Goal: Task Accomplishment & Management: Manage account settings

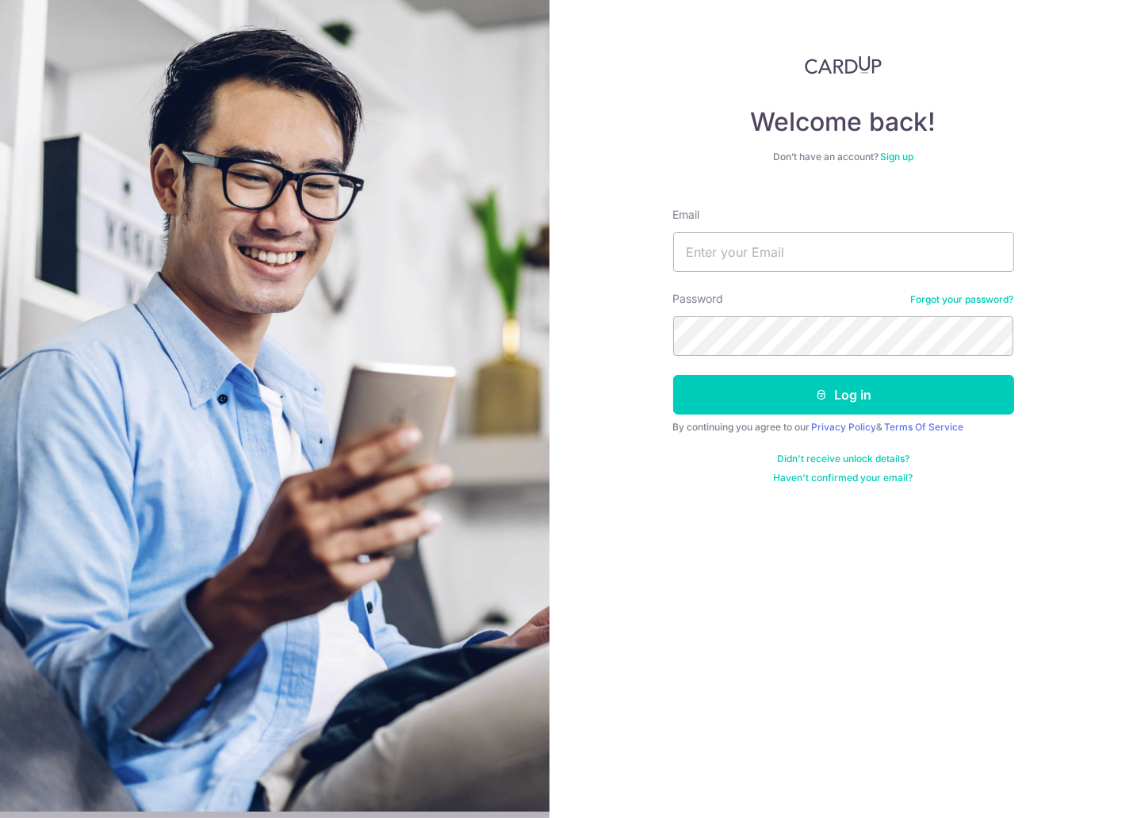
click at [976, 626] on div "Welcome back! Don’t have an account? Sign up Email Password Forgot your passwor…" at bounding box center [842, 409] width 587 height 818
click at [955, 427] on link "Terms Of Service" at bounding box center [924, 427] width 79 height 12
click at [777, 254] on input "Email" at bounding box center [843, 252] width 341 height 40
click at [789, 254] on input "edward.lwz+pcdreams@gmail.com" at bounding box center [843, 252] width 341 height 40
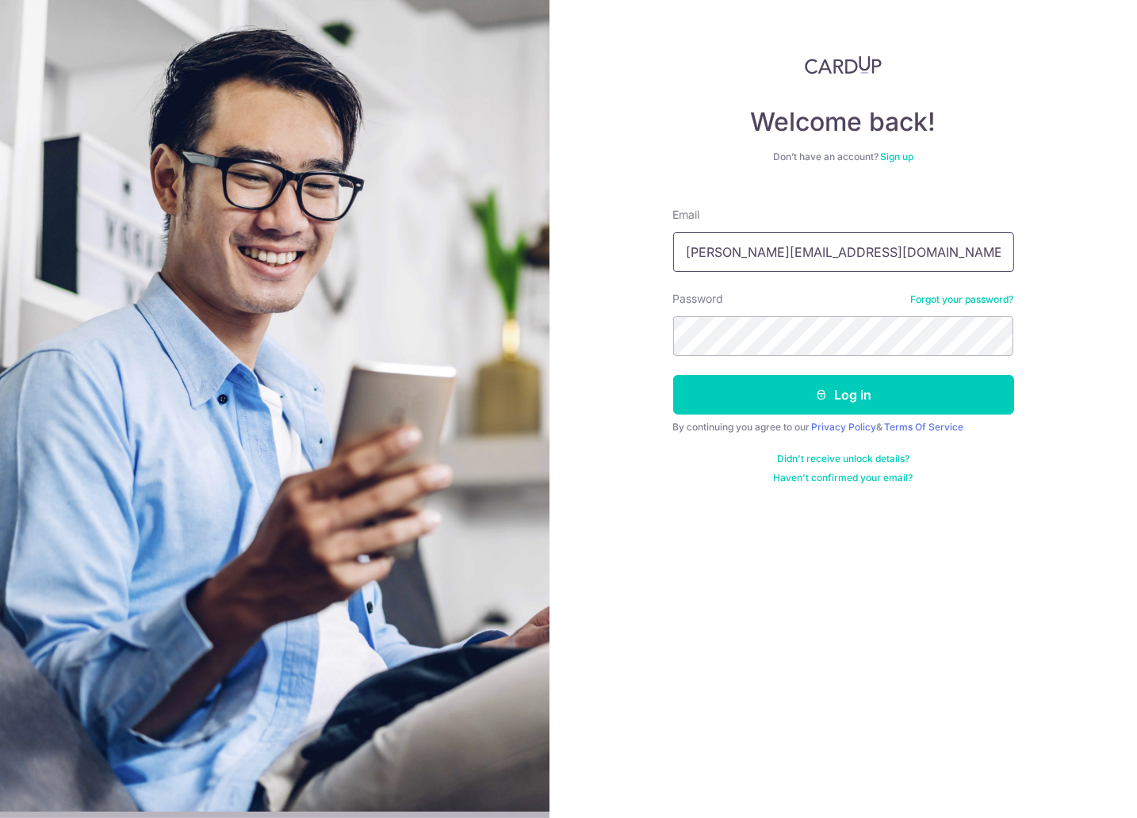
paste input "cardup"
type input "[PERSON_NAME][EMAIL_ADDRESS][DOMAIN_NAME]"
click at [673, 375] on button "Log in" at bounding box center [843, 395] width 341 height 40
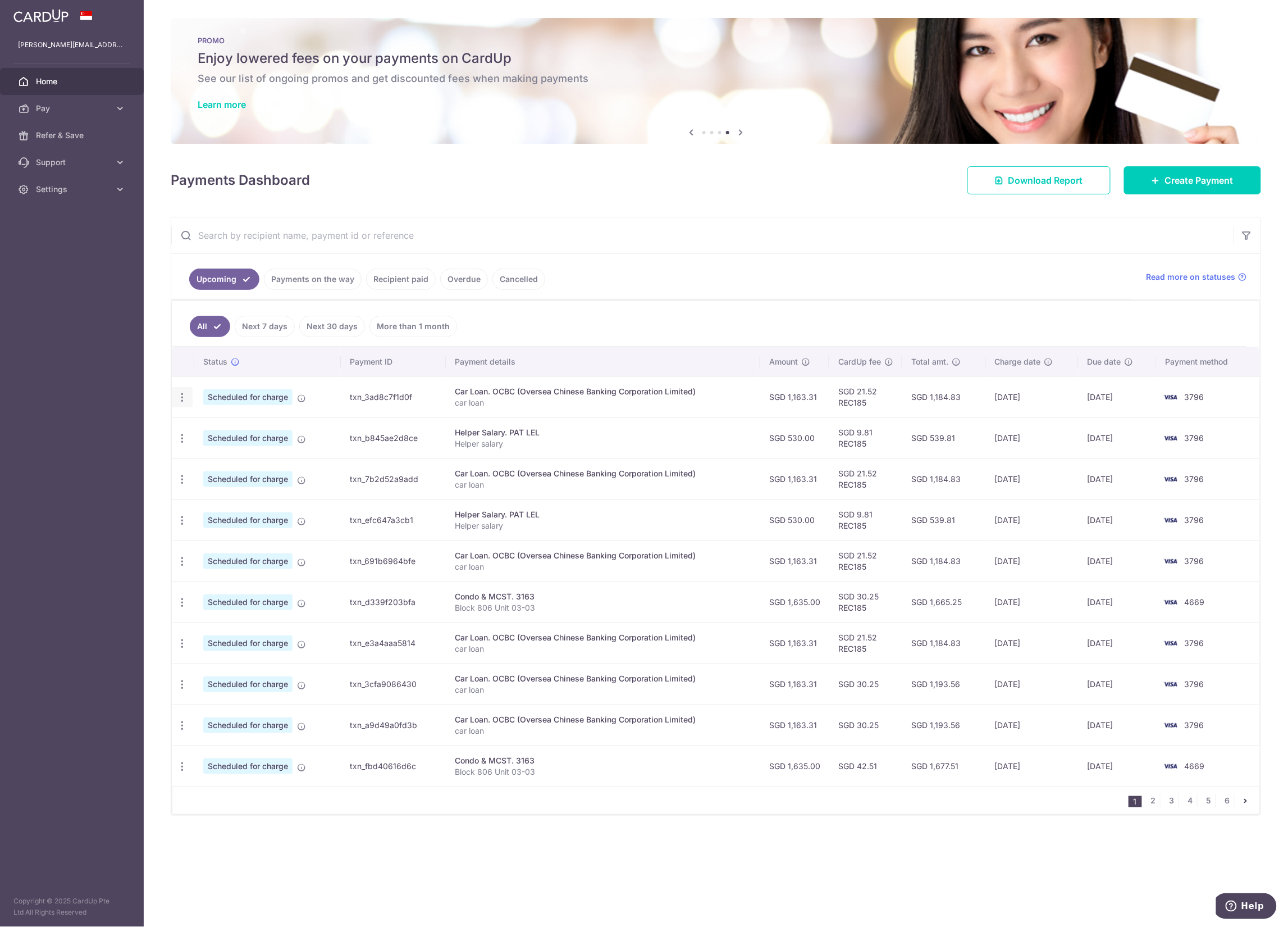
click at [181, 397] on icon "button" at bounding box center [182, 397] width 12 height 12
click at [248, 430] on span "Update payment" at bounding box center [242, 427] width 77 height 13
radio input "true"
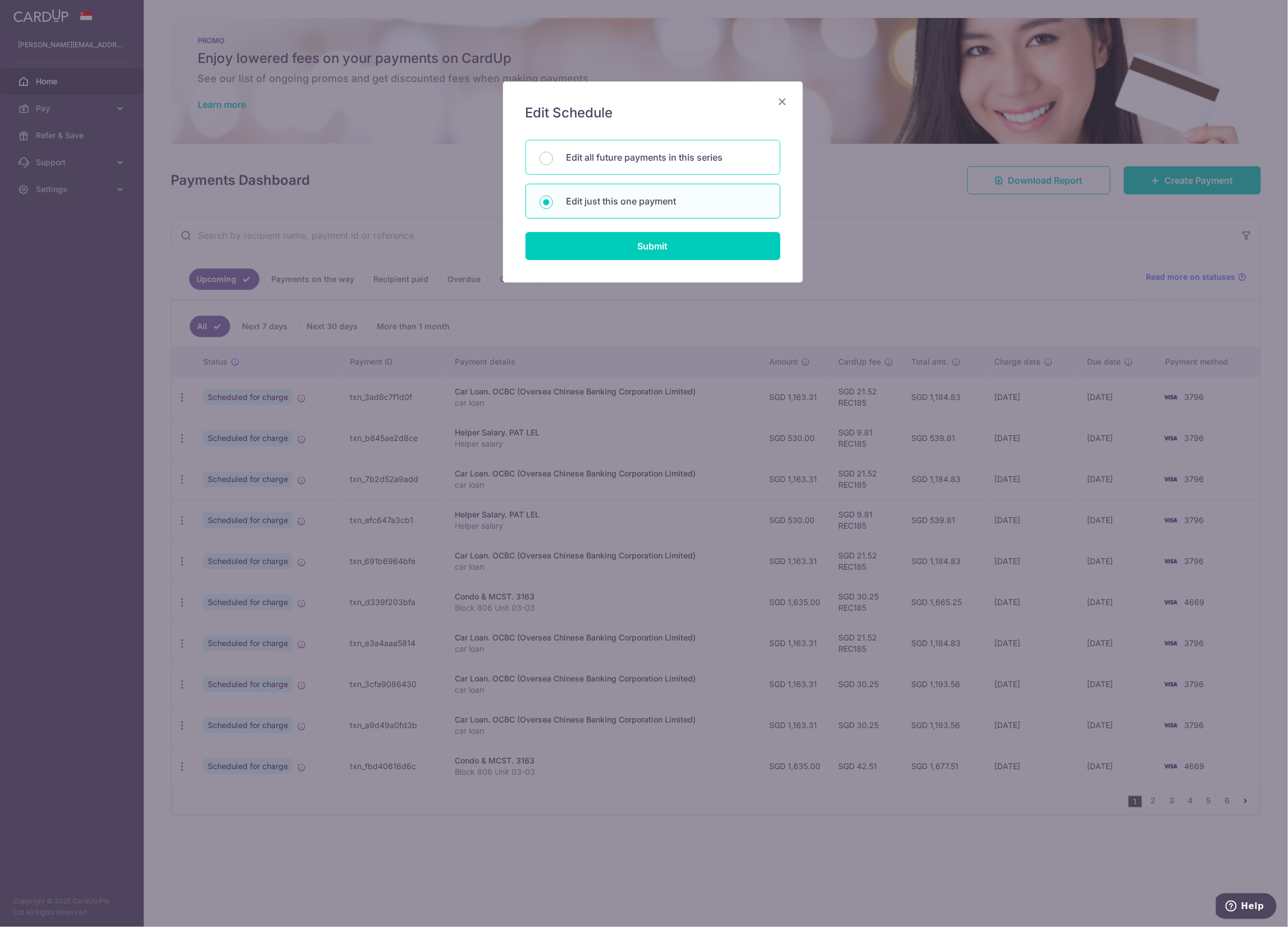
click at [650, 157] on p "Edit all future payments in this series" at bounding box center [667, 157] width 200 height 13
click at [553, 157] on input "Edit all future payments in this series" at bounding box center [546, 158] width 13 height 13
radio input "true"
click at [667, 249] on input "Submit" at bounding box center [653, 246] width 255 height 28
radio input "true"
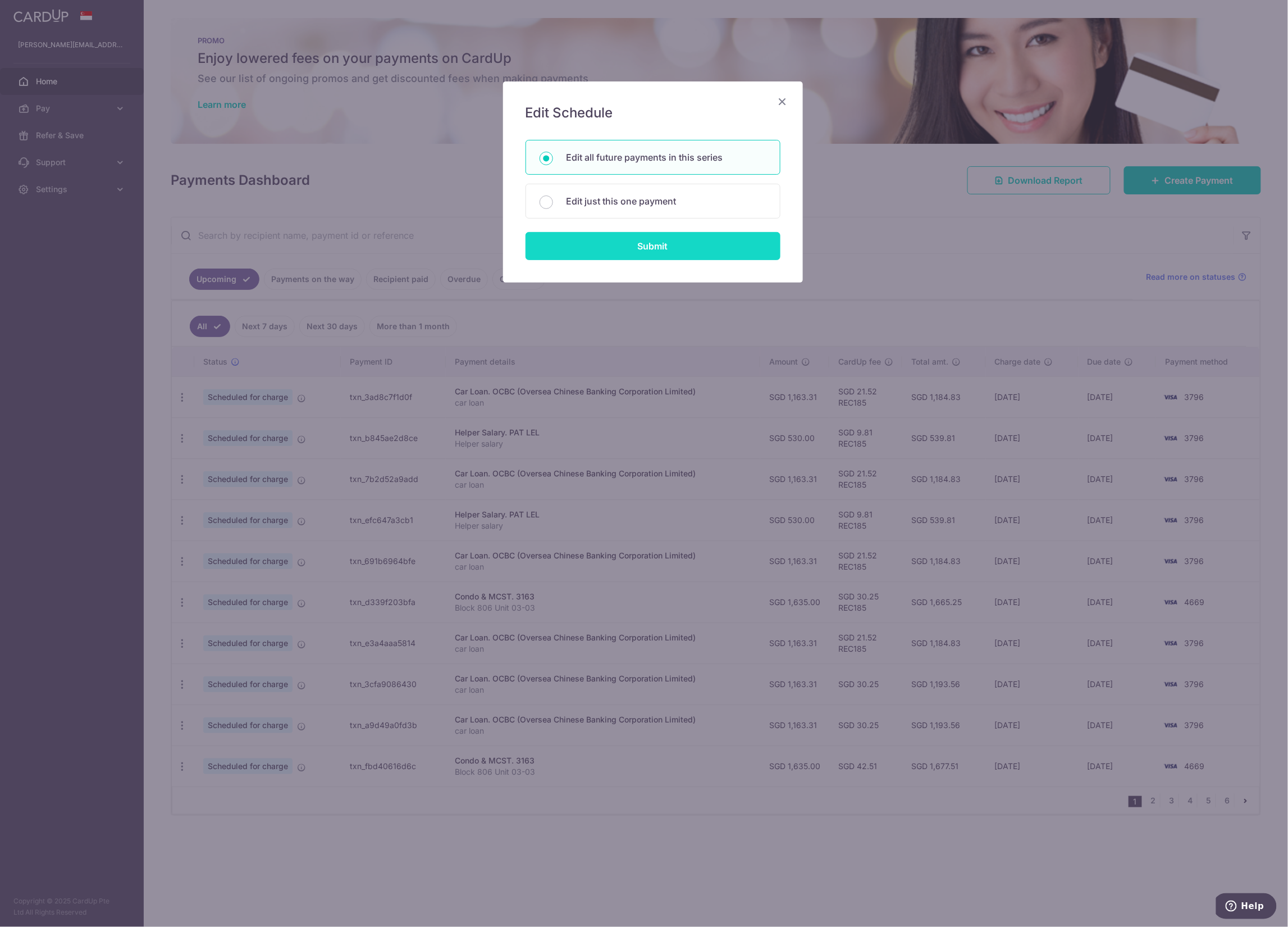
type input "1,163.31"
type input "car loan"
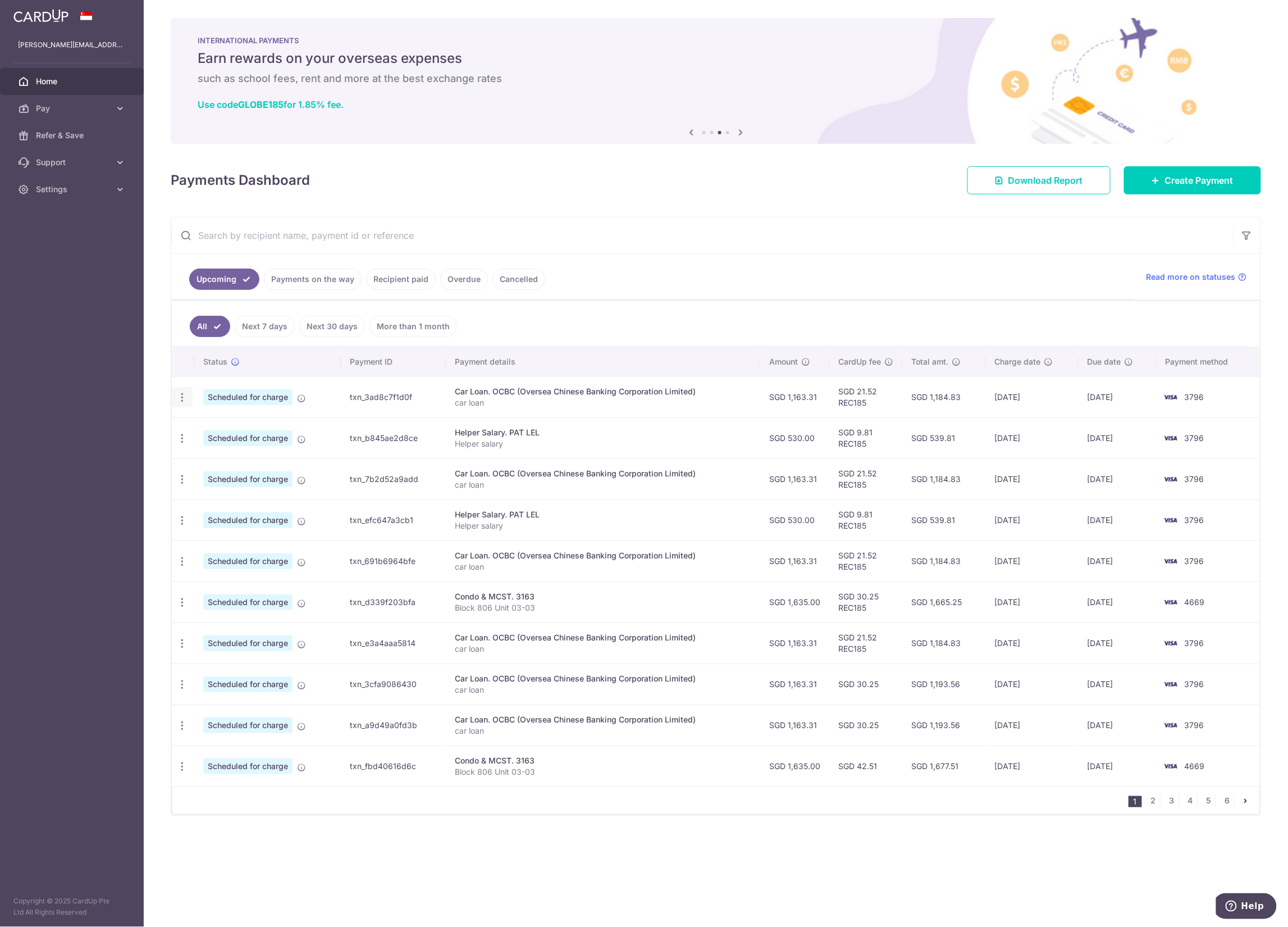
click at [182, 397] on icon "button" at bounding box center [182, 397] width 12 height 12
click at [232, 424] on span "Update payment" at bounding box center [242, 427] width 77 height 13
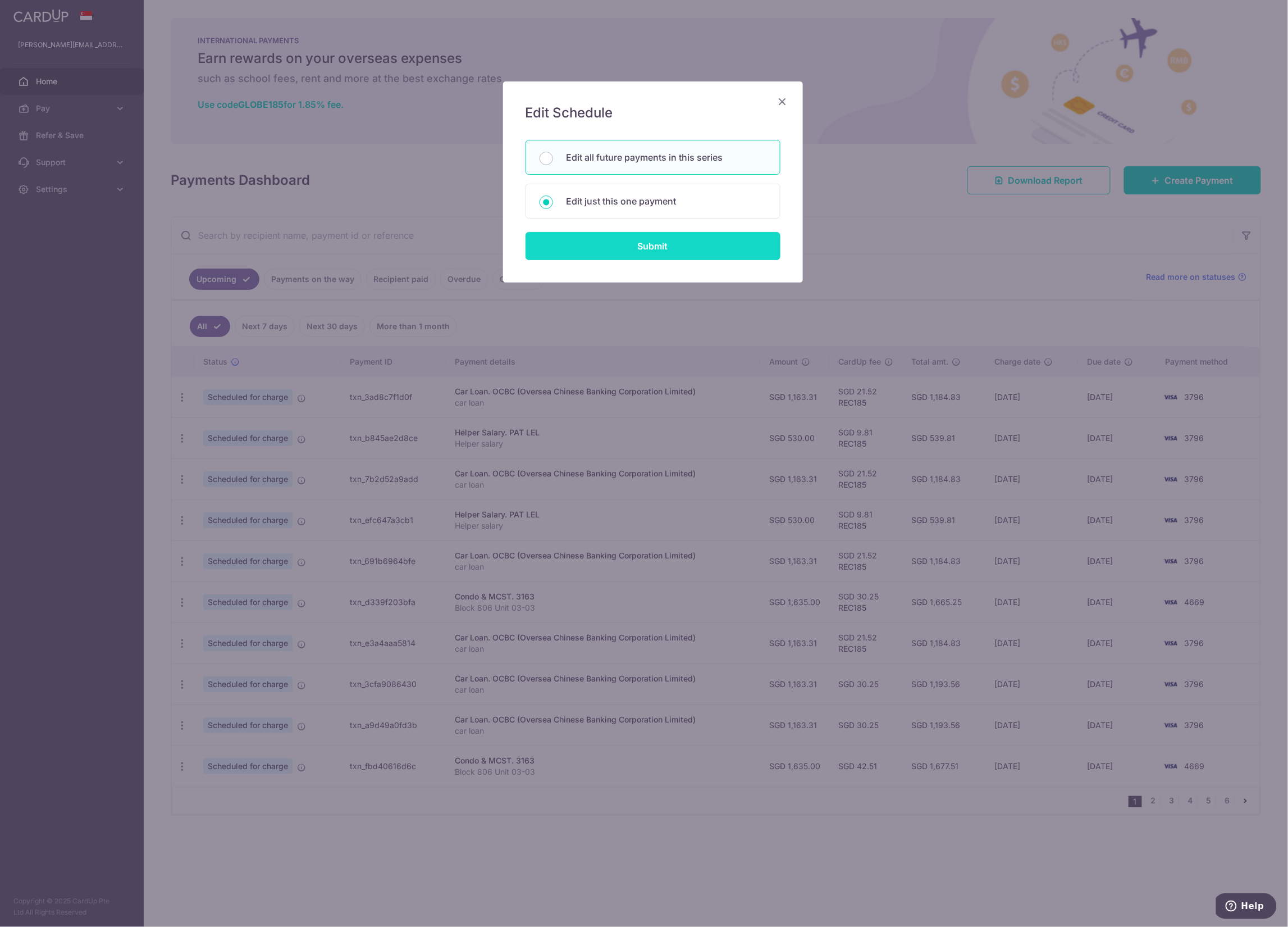
click at [684, 252] on input "Submit" at bounding box center [653, 246] width 255 height 28
radio input "true"
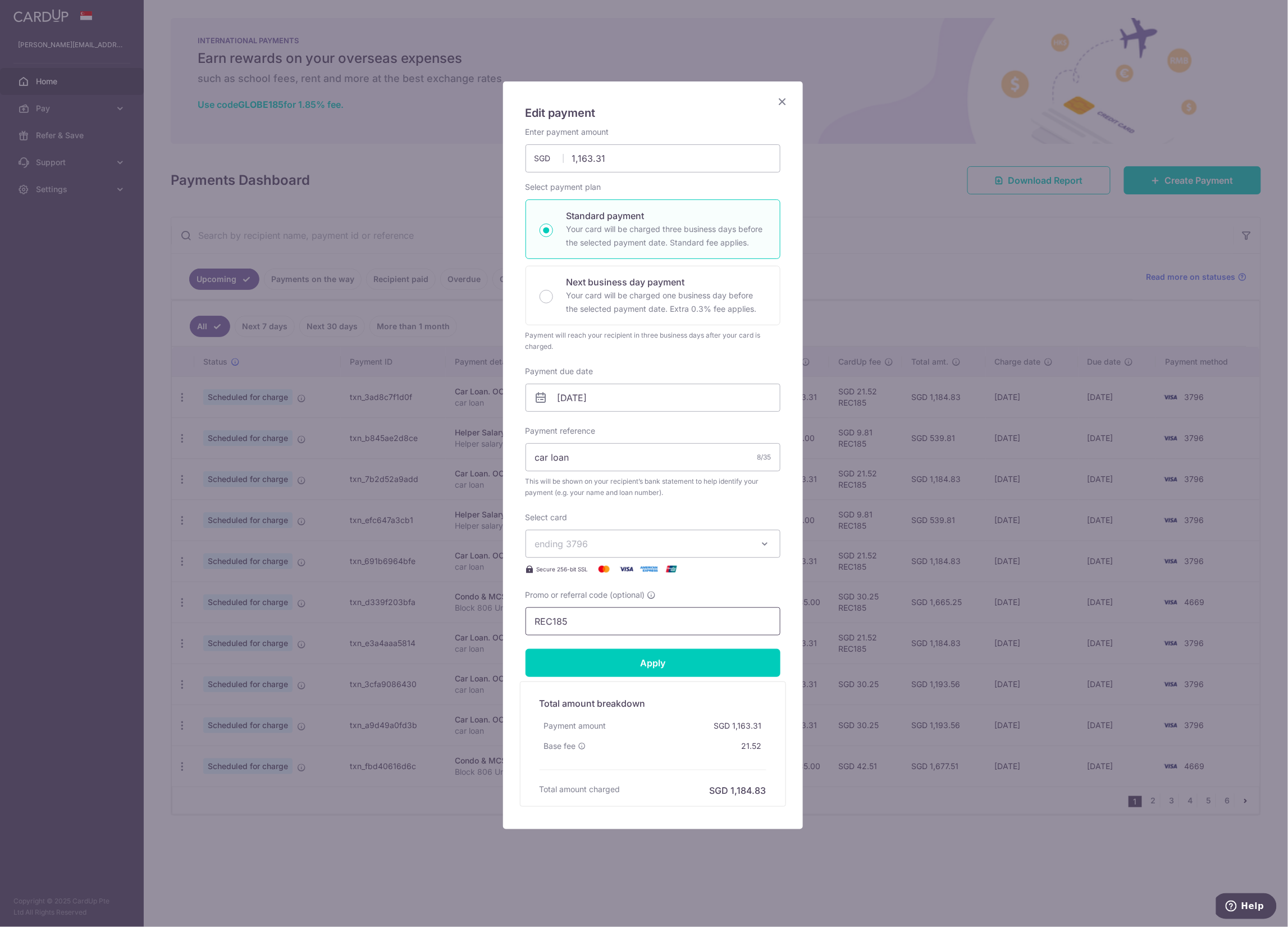
click at [700, 579] on input "REC185" at bounding box center [653, 622] width 255 height 28
paste input "cardup"
type input "cardup"
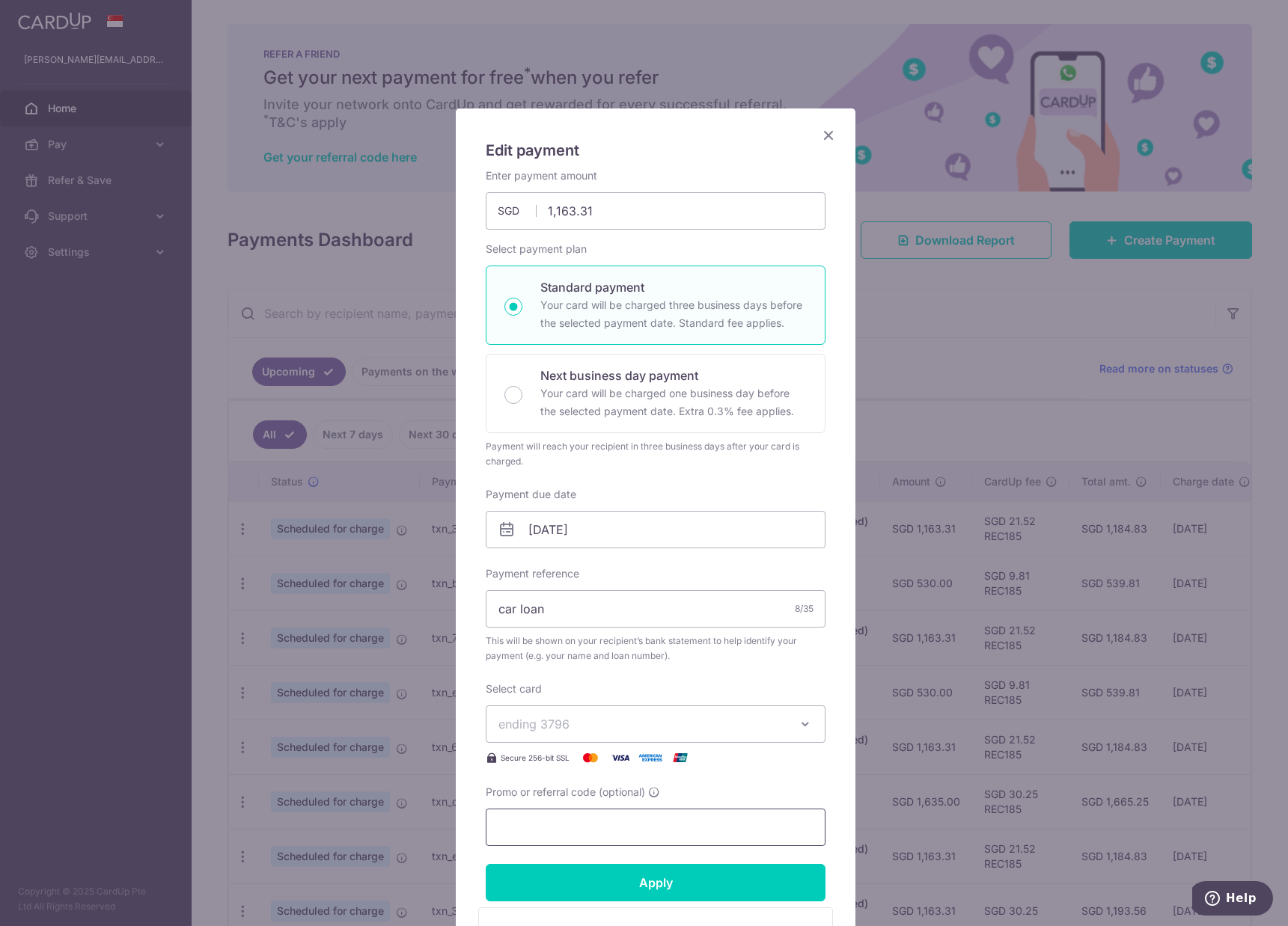
paste input "3HOME25R"
type input "3HOME25R"
click at [821, 137] on icon "Close" at bounding box center [828, 135] width 18 height 19
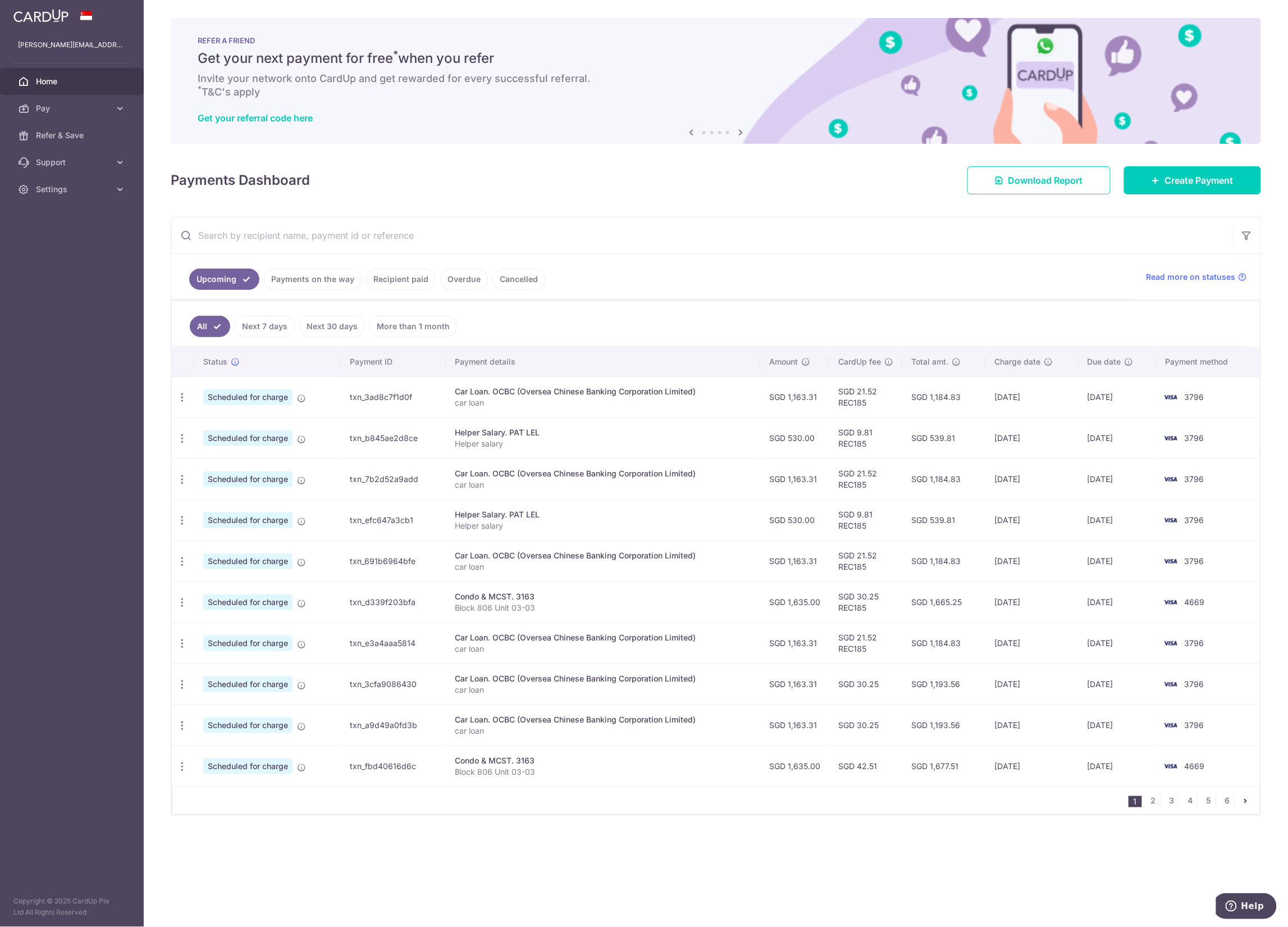
click at [805, 399] on span "3796" at bounding box center [1194, 396] width 20 height 9
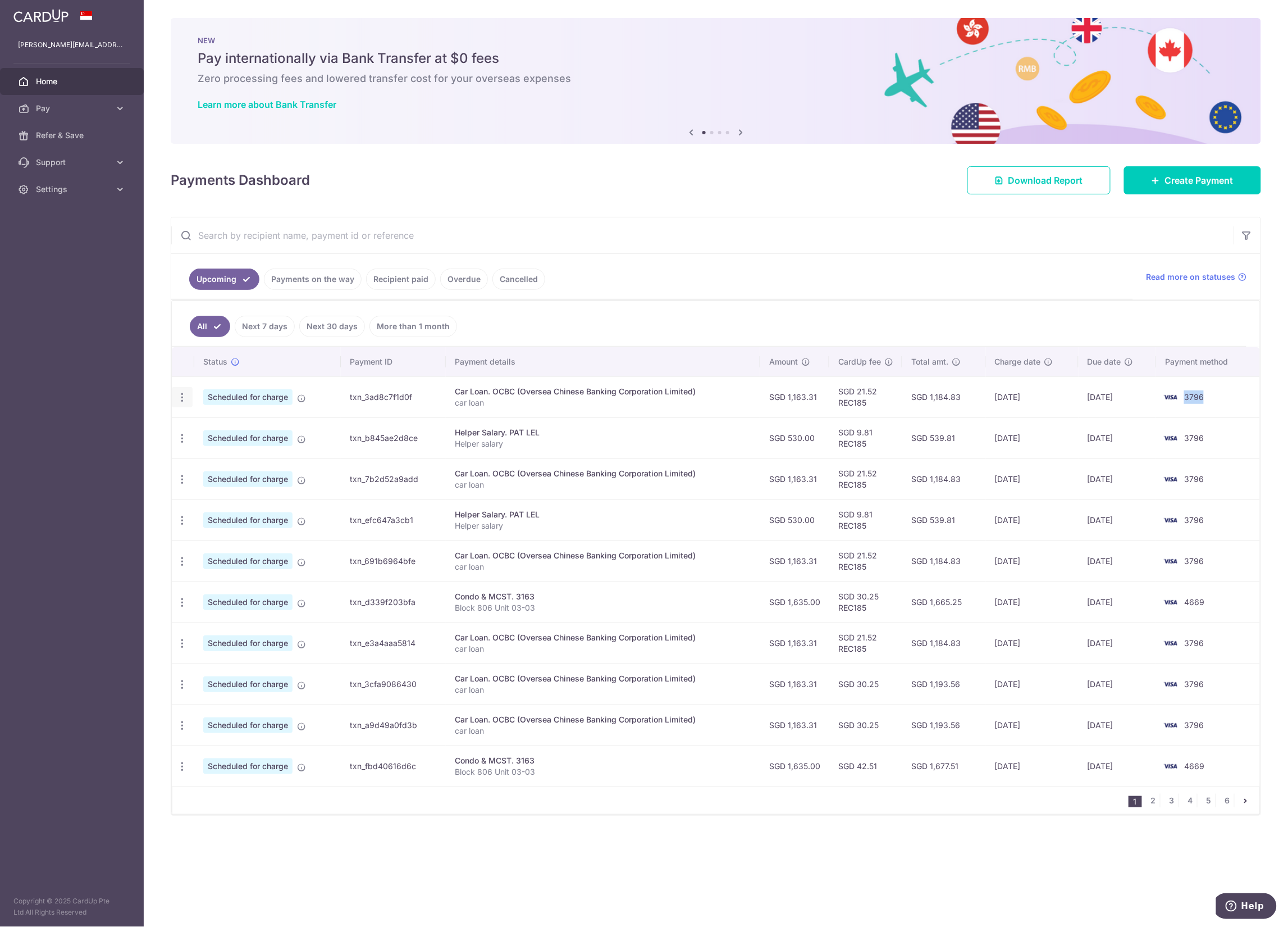
click at [182, 399] on icon "button" at bounding box center [182, 397] width 12 height 12
click at [242, 432] on span "Update payment" at bounding box center [242, 427] width 77 height 13
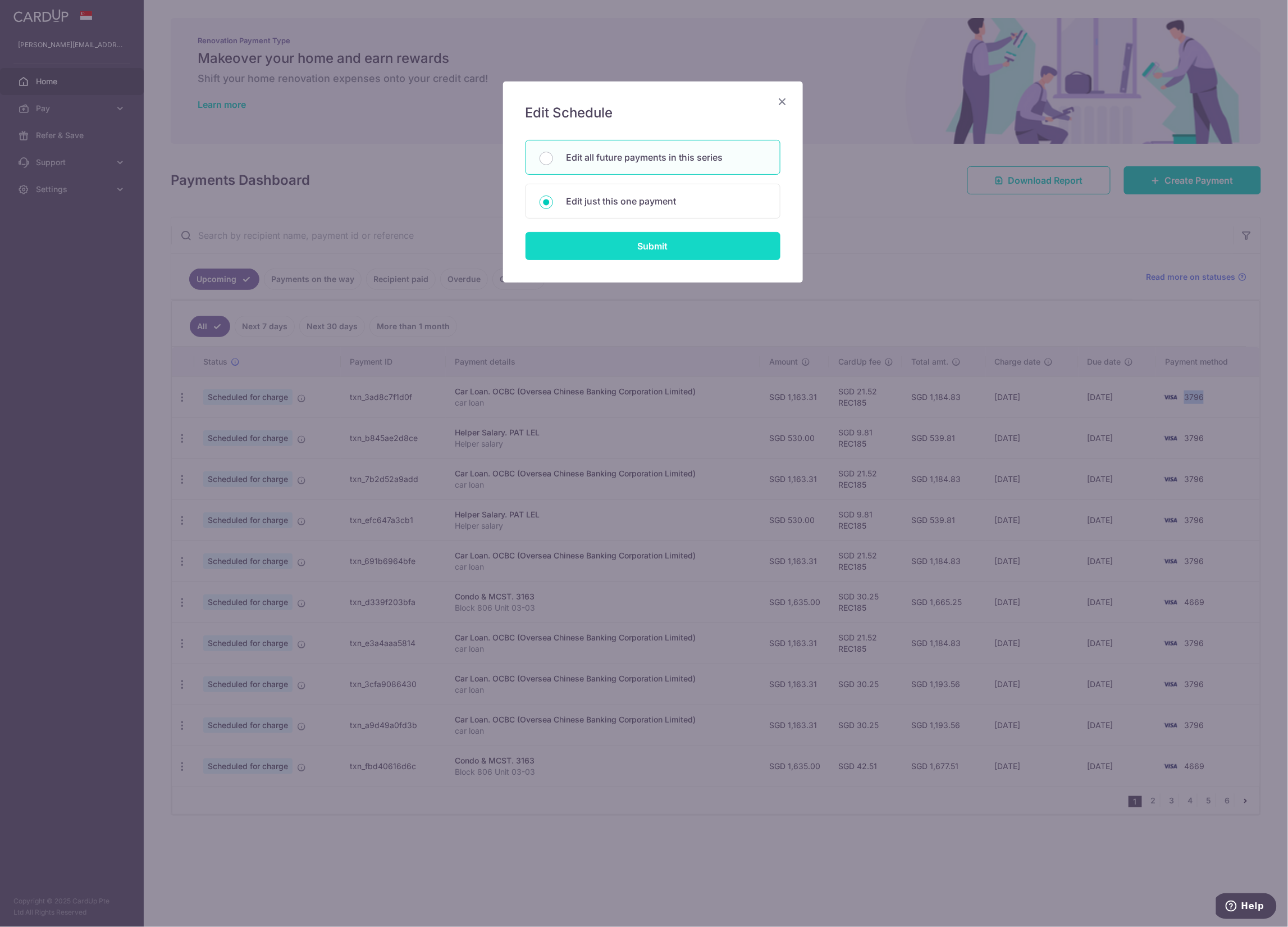
click at [665, 249] on input "Submit" at bounding box center [653, 246] width 255 height 28
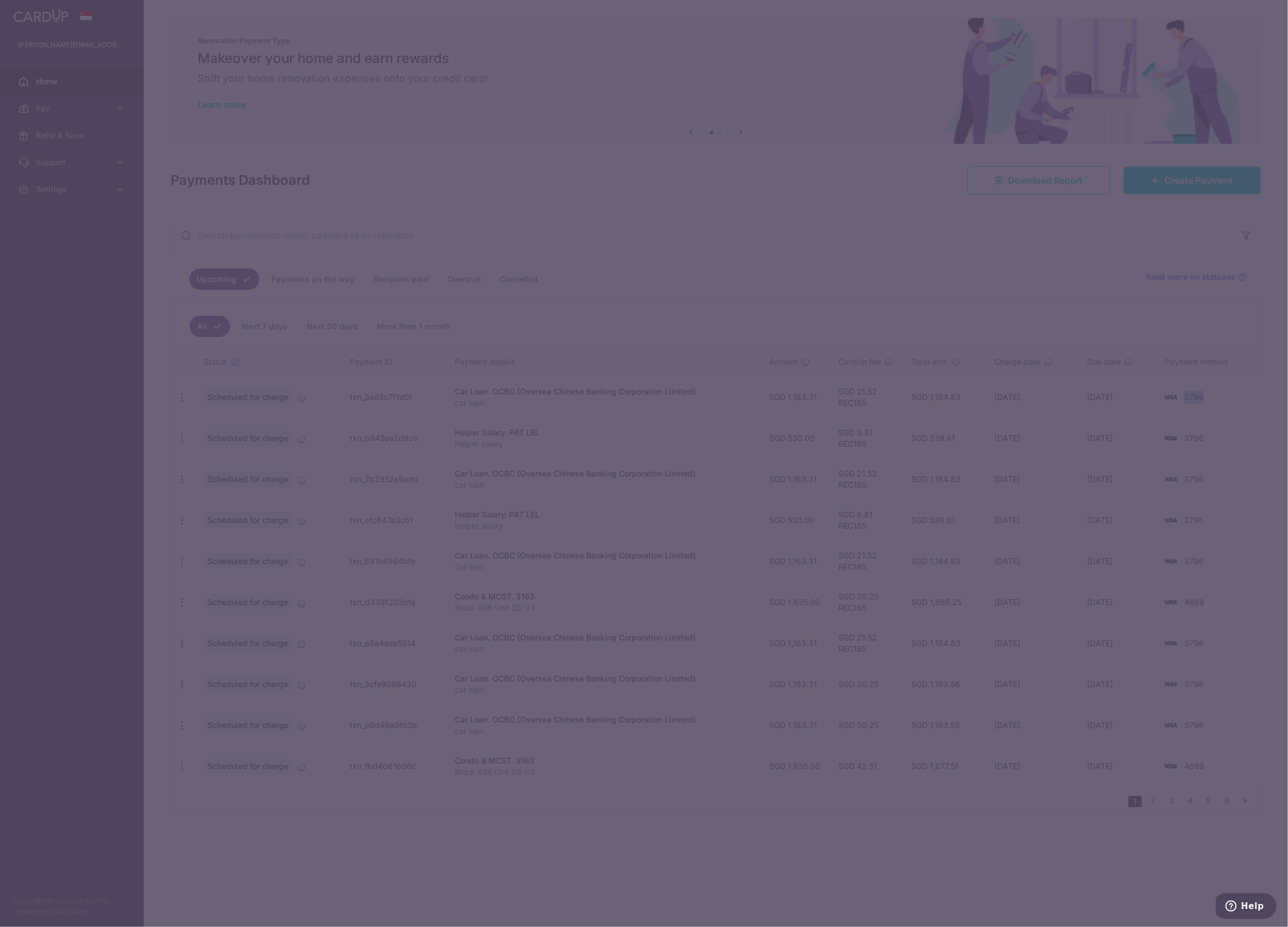
radio input "true"
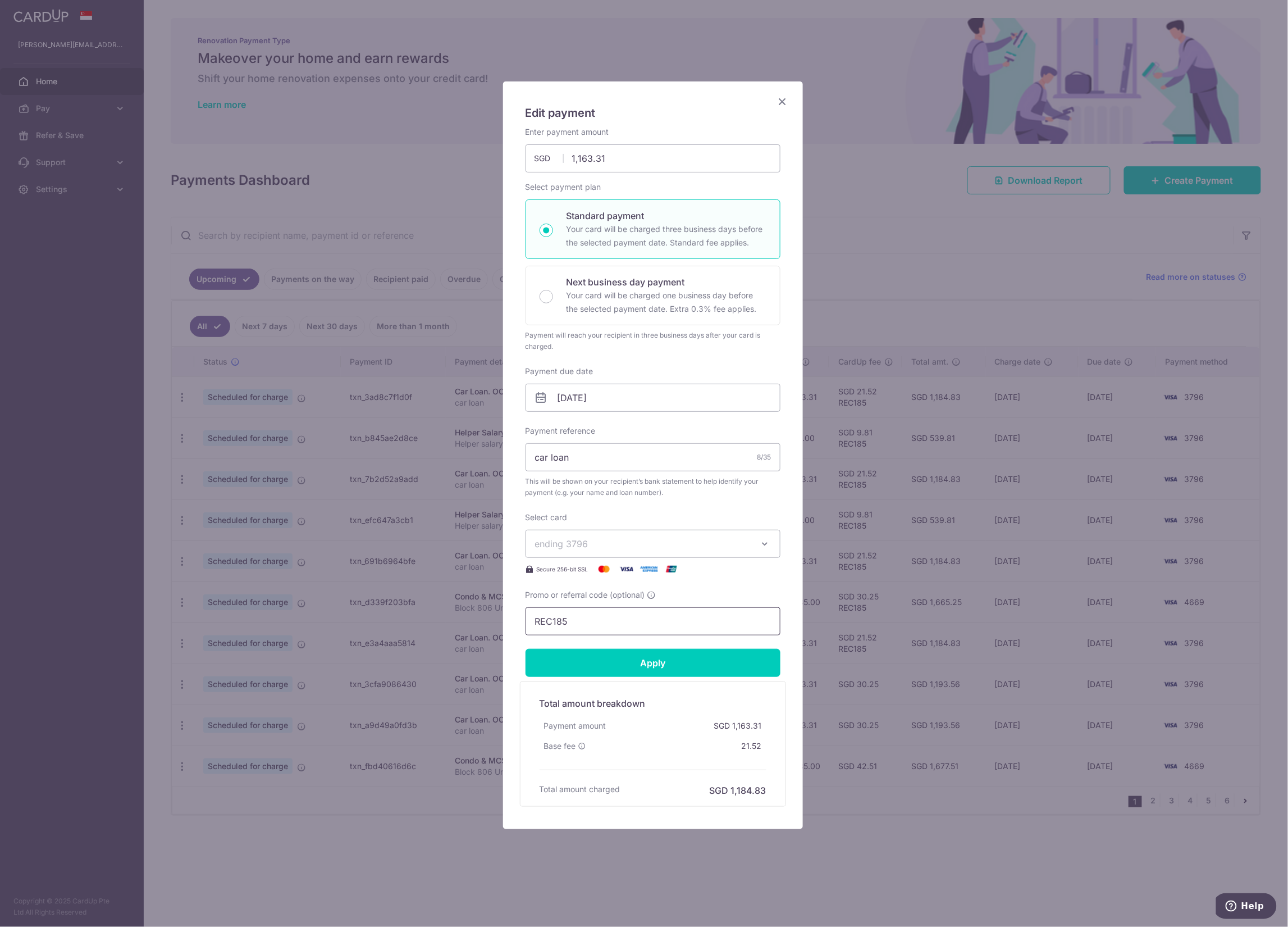
click at [616, 579] on input "REC185" at bounding box center [653, 622] width 255 height 28
paste input "3HOME25R"
type input "3HOME25R"
click at [668, 579] on input "Apply" at bounding box center [653, 663] width 255 height 28
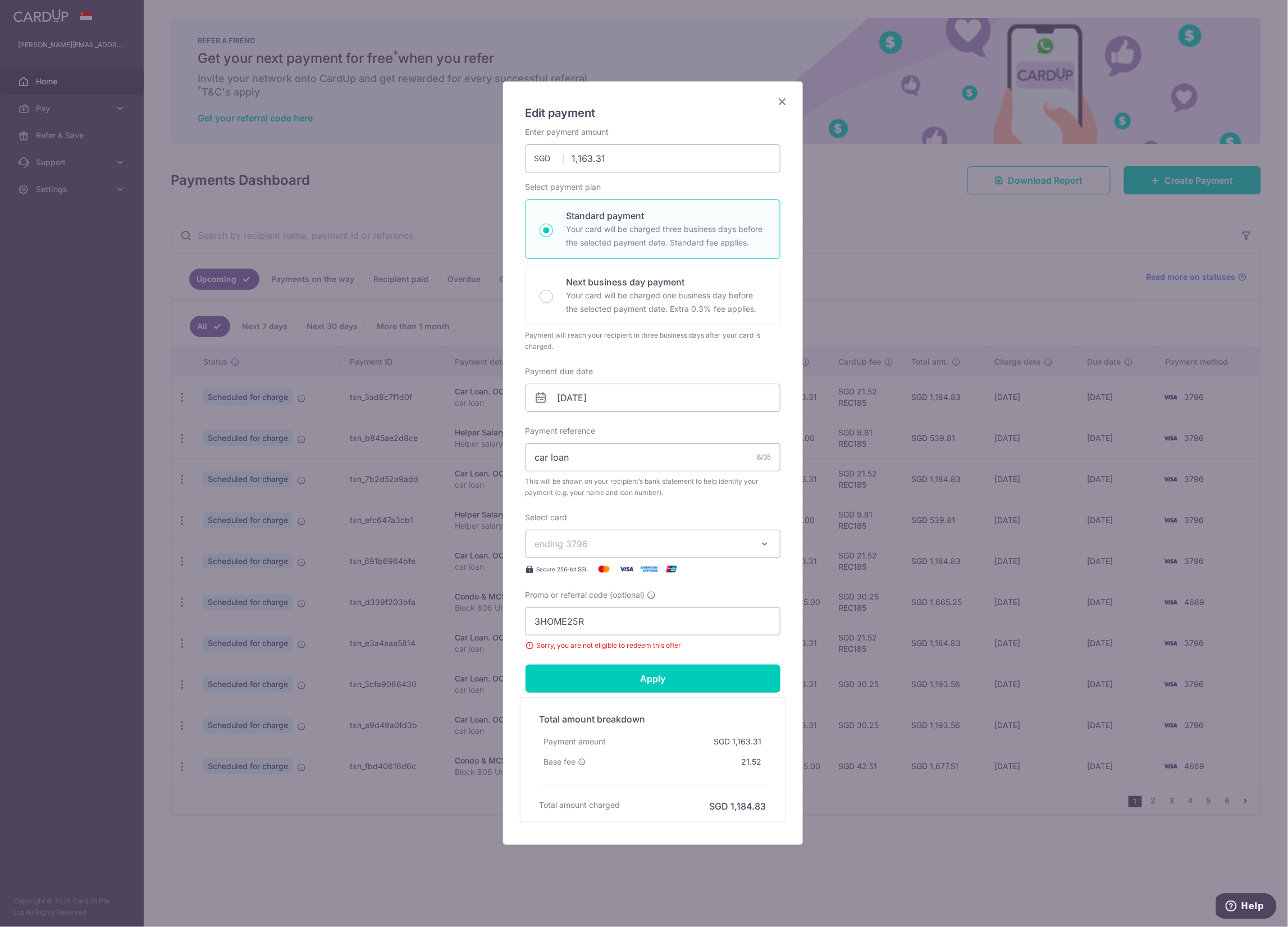
click at [776, 103] on icon "Close" at bounding box center [782, 101] width 13 height 14
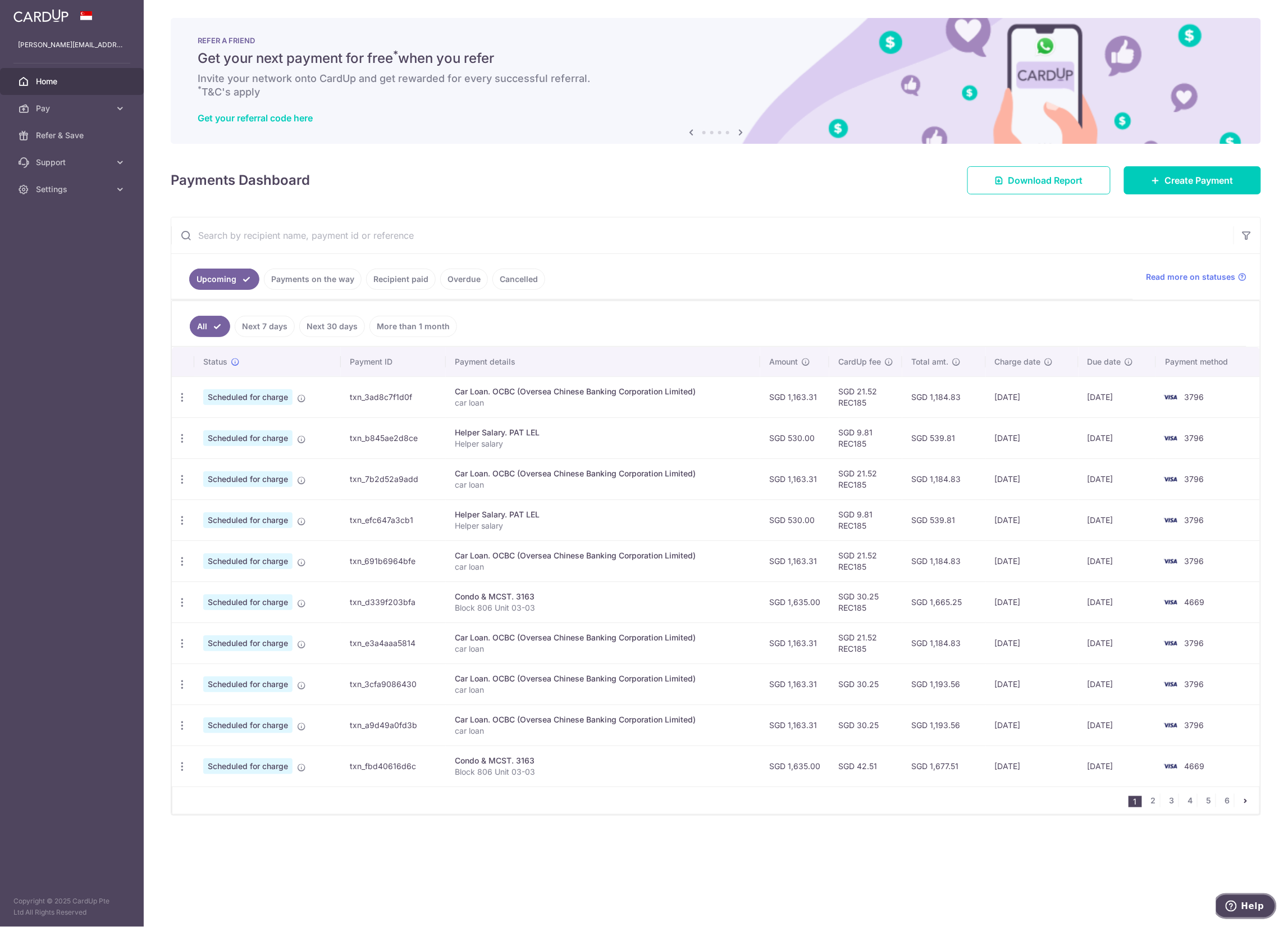
click at [1241, 904] on span "Help" at bounding box center [1233, 906] width 16 height 11
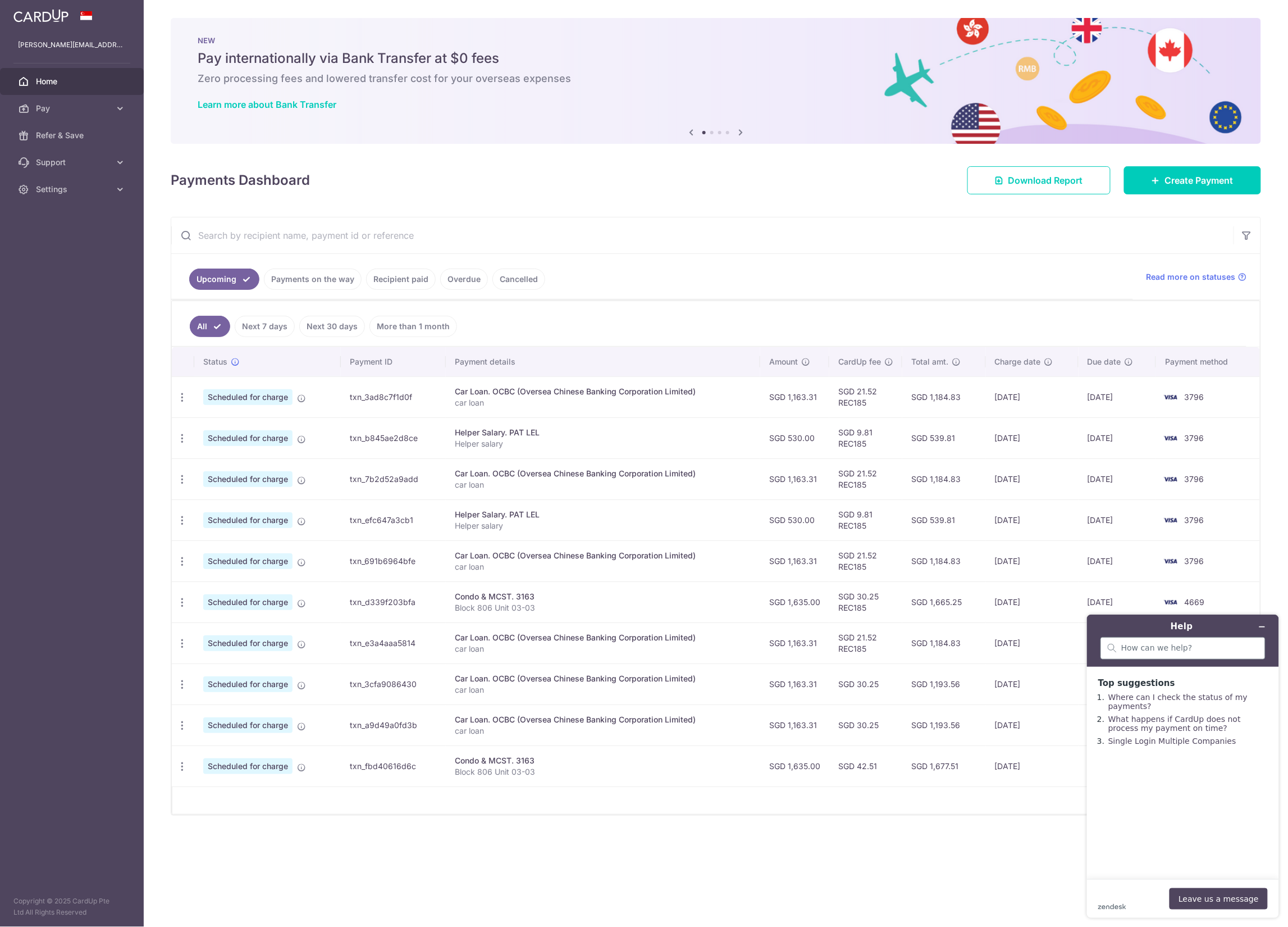
click at [1211, 656] on div at bounding box center [1182, 648] width 165 height 23
type input "promo code"
click at [1209, 892] on button "Leave us a message" at bounding box center [1218, 898] width 98 height 21
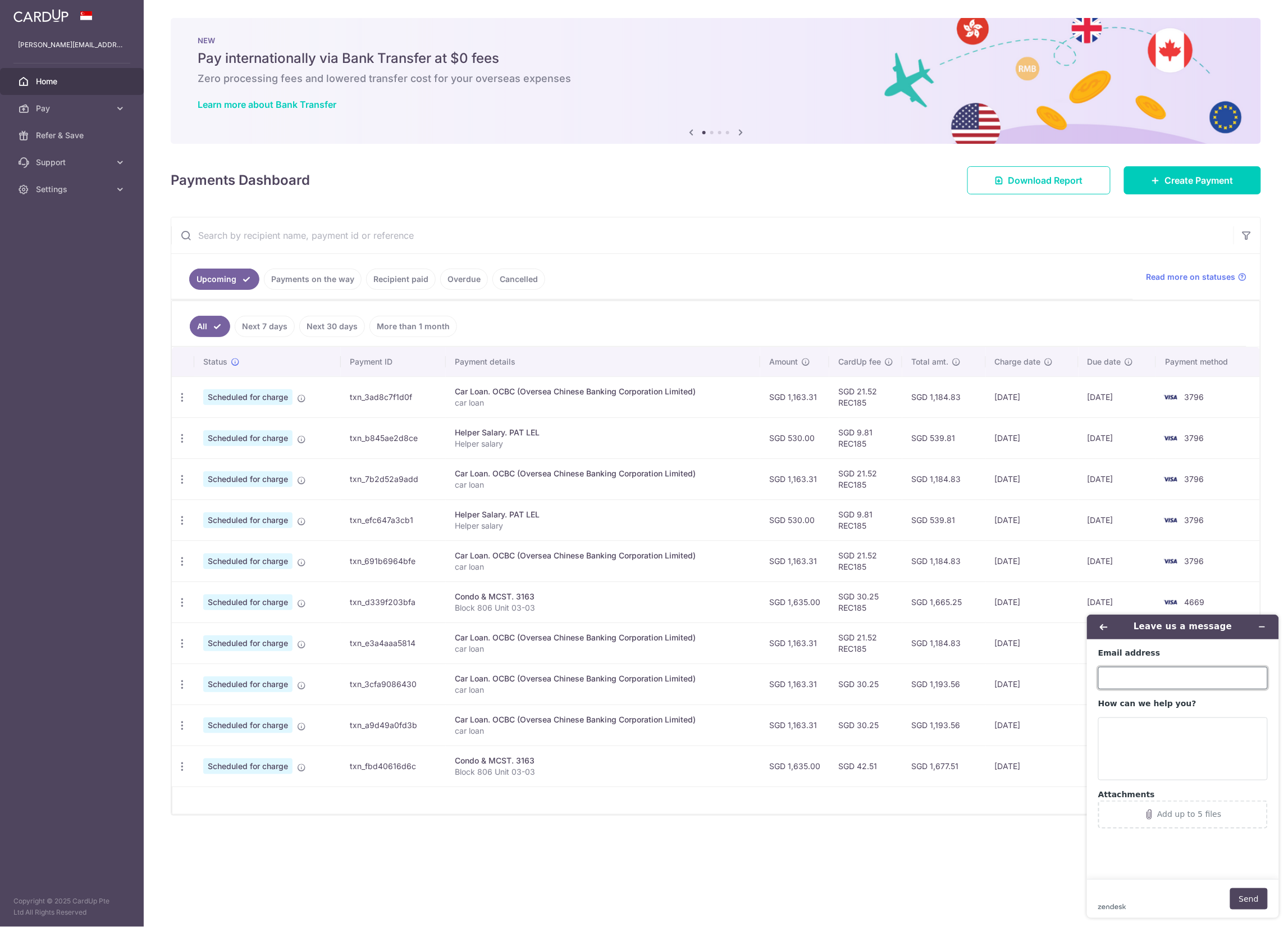
click at [1173, 677] on input "Email address" at bounding box center [1182, 678] width 169 height 23
type input "edward.lwz+mrporter@gmail.com"
click at [1198, 757] on textarea "How can we help you?" at bounding box center [1182, 748] width 169 height 63
paste textarea "3HOME25R"
type textarea "3HOME25R"
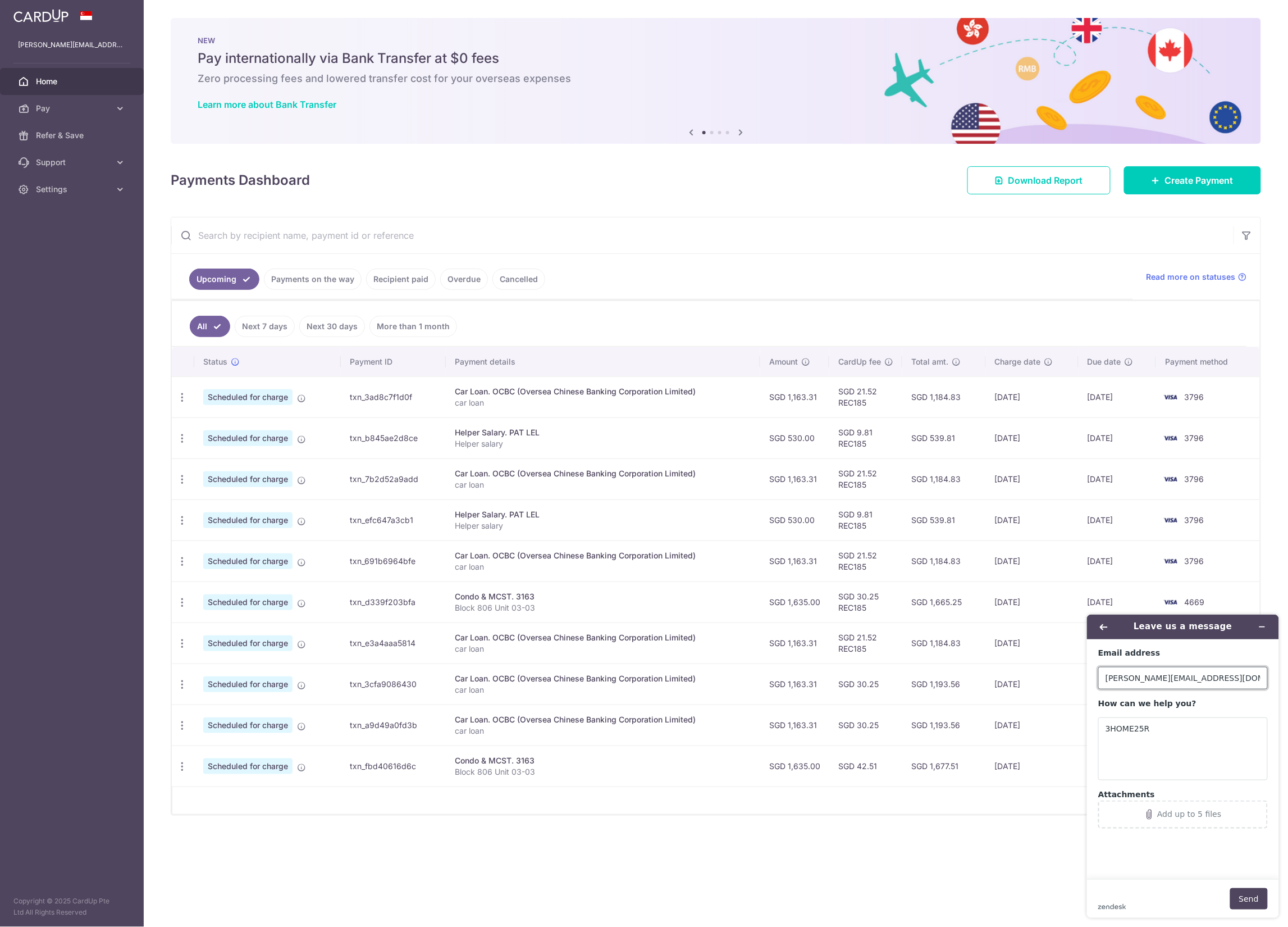
click at [1162, 679] on input "edward.lwz+mrporter@gmail.com" at bounding box center [1182, 678] width 169 height 23
click at [1160, 678] on input "edward.lwz+mrporter@gmail.com" at bounding box center [1182, 678] width 169 height 23
paste input "cardup"
type input "[PERSON_NAME][EMAIL_ADDRESS][DOMAIN_NAME]"
click at [1217, 768] on textarea "3HOME25R" at bounding box center [1182, 748] width 169 height 63
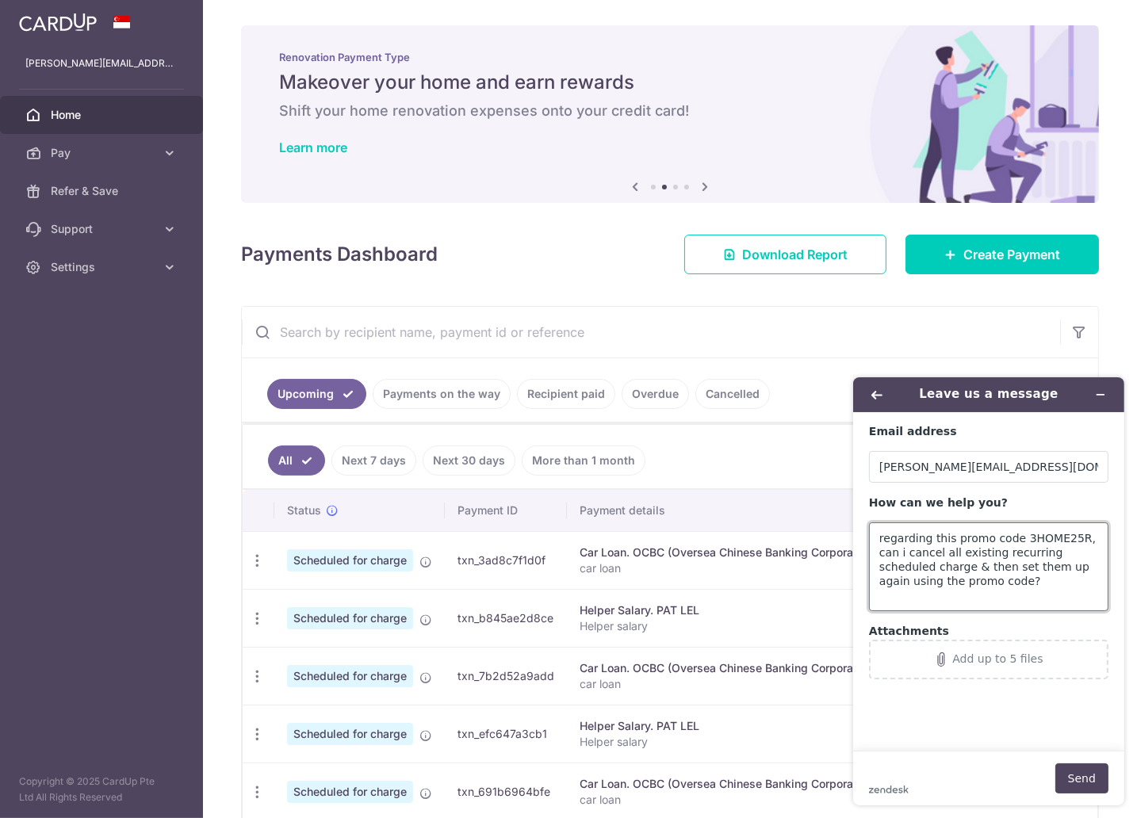
type textarea "regarding this promo code 3HOME25R, can i cancel all existing recurring schedul…"
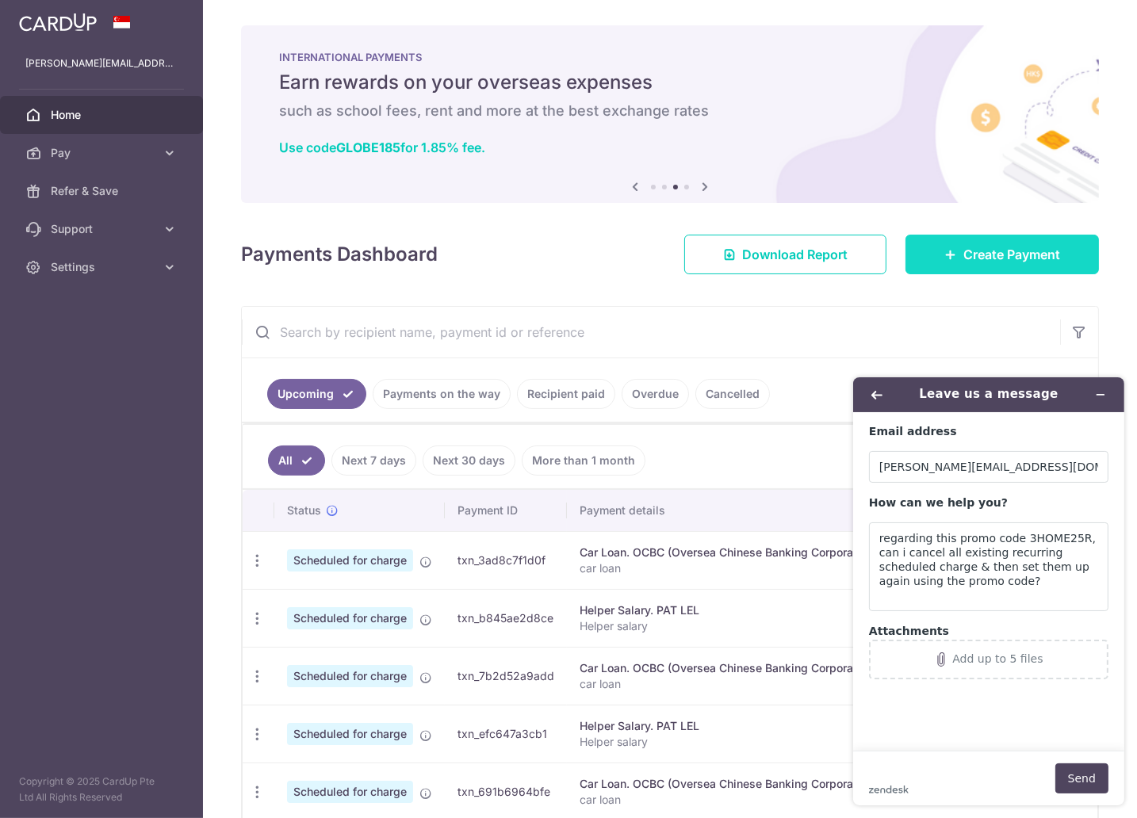
click at [1007, 254] on span "Create Payment" at bounding box center [1011, 254] width 97 height 19
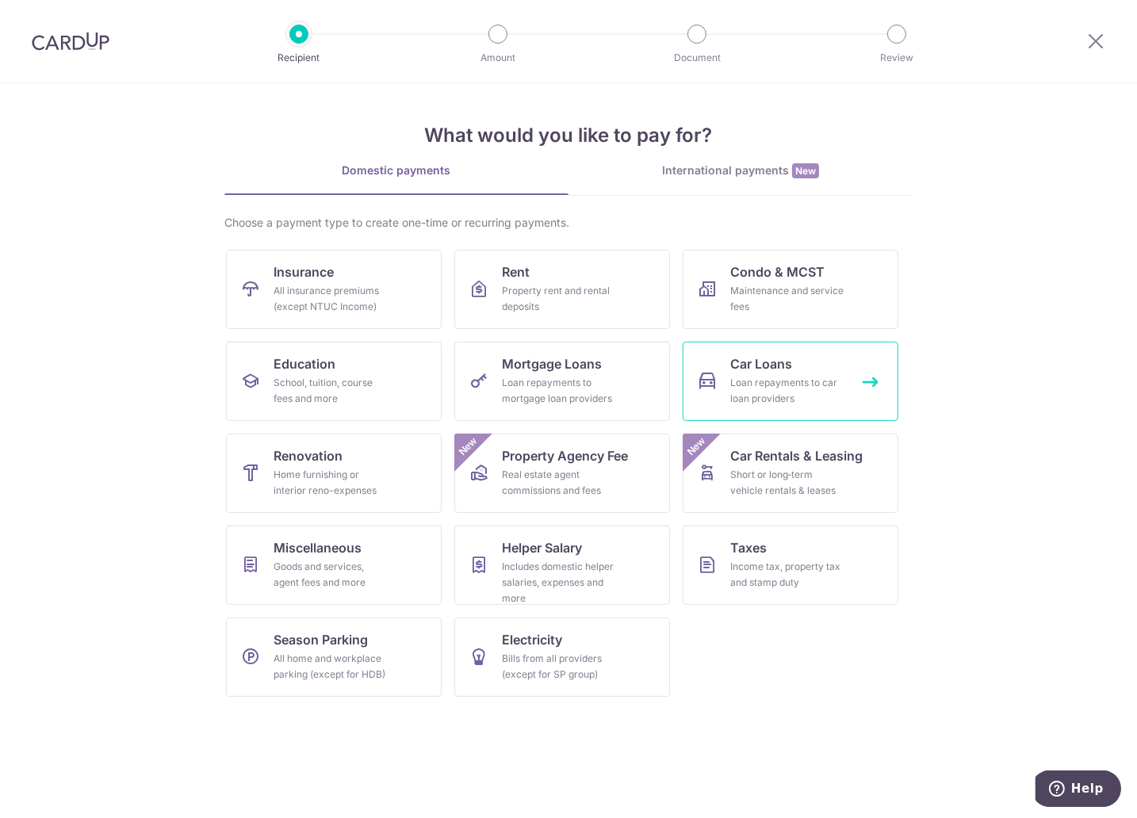
click at [781, 383] on div "Loan repayments to car loan providers" at bounding box center [787, 391] width 114 height 32
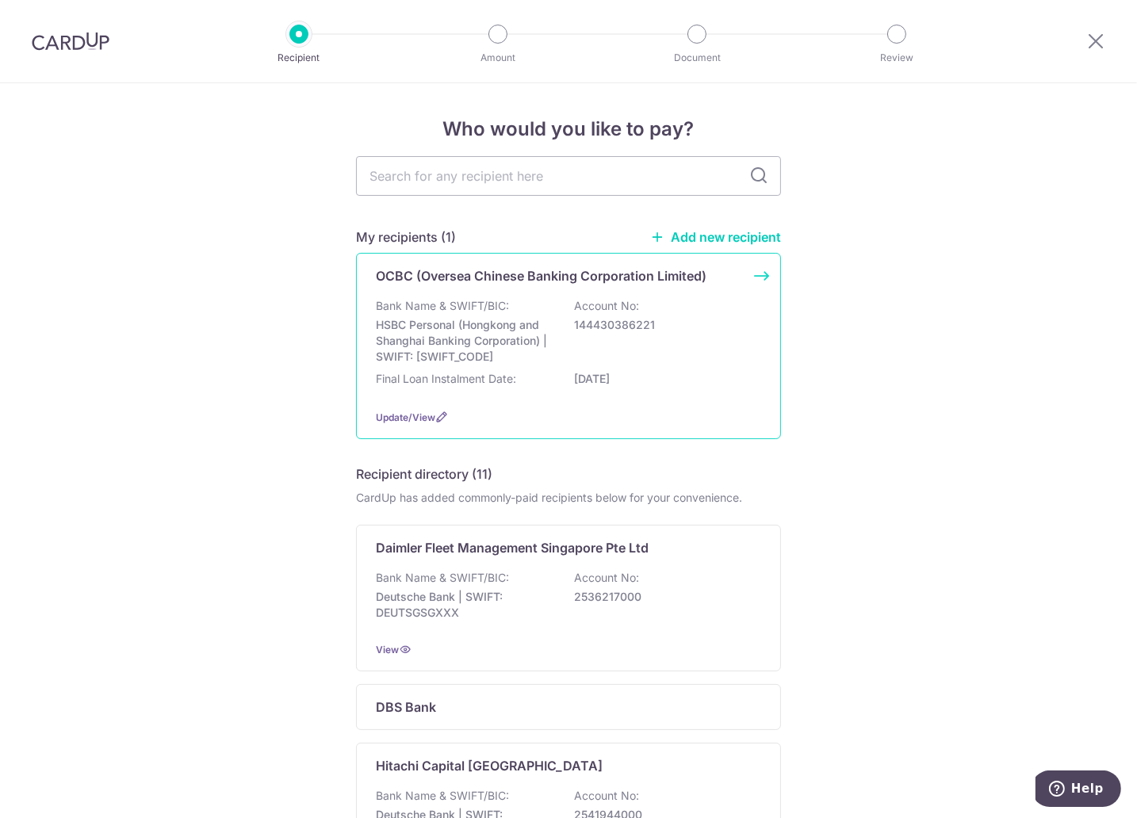
click at [755, 274] on div "OCBC (Oversea Chinese Banking Corporation Limited) Bank Name & SWIFT/BIC: HSBC …" at bounding box center [568, 346] width 425 height 186
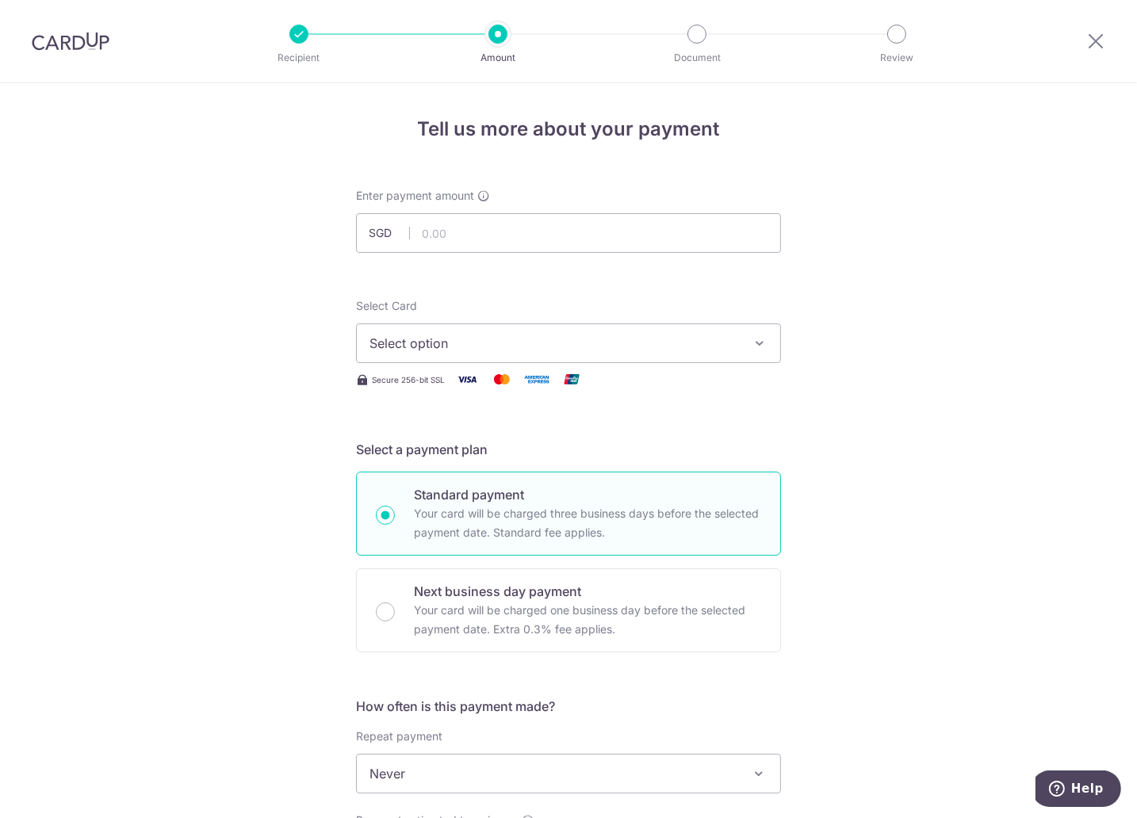
scroll to position [264, 0]
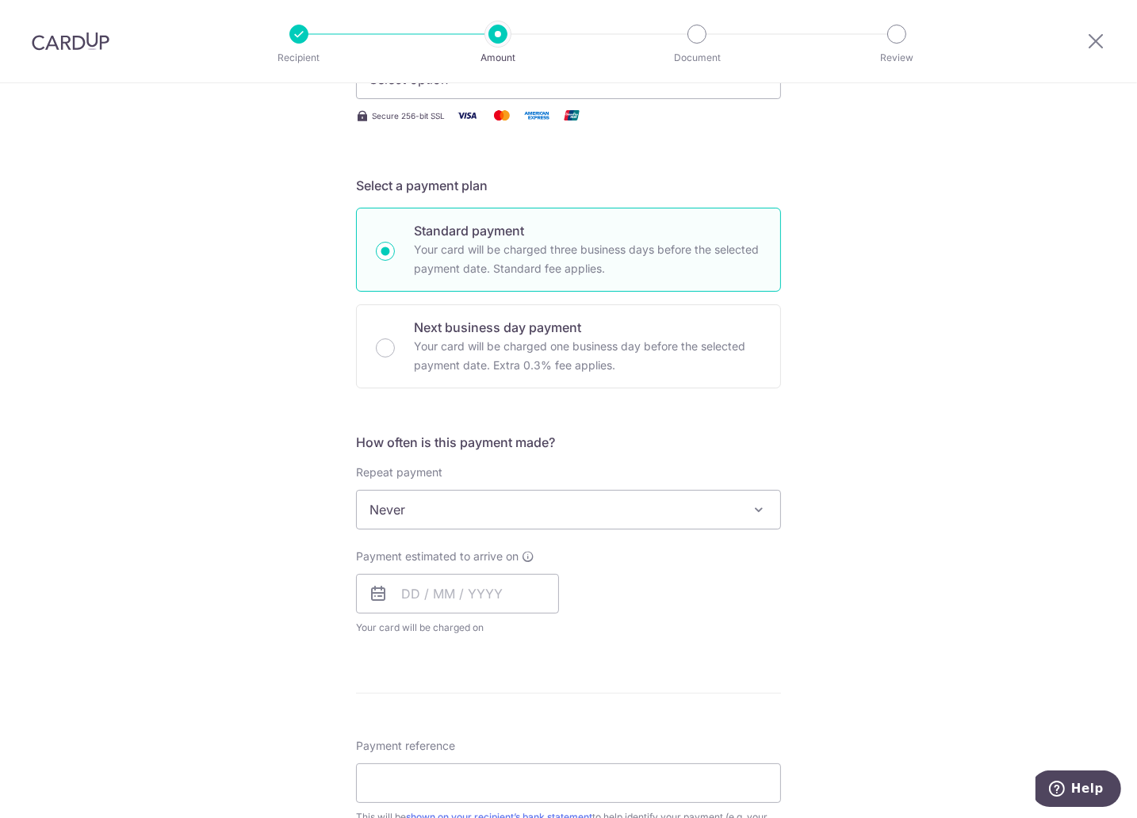
click at [756, 503] on span at bounding box center [758, 509] width 19 height 19
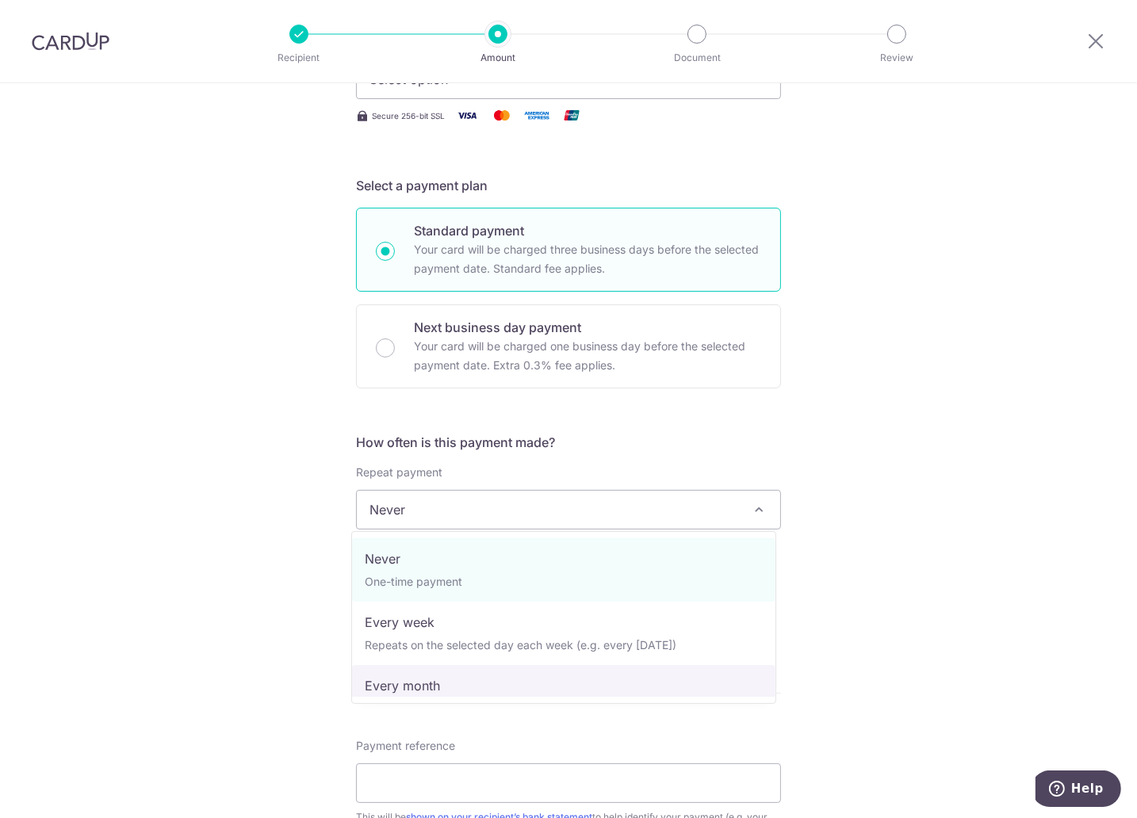
select select "3"
type input "04/01/2030"
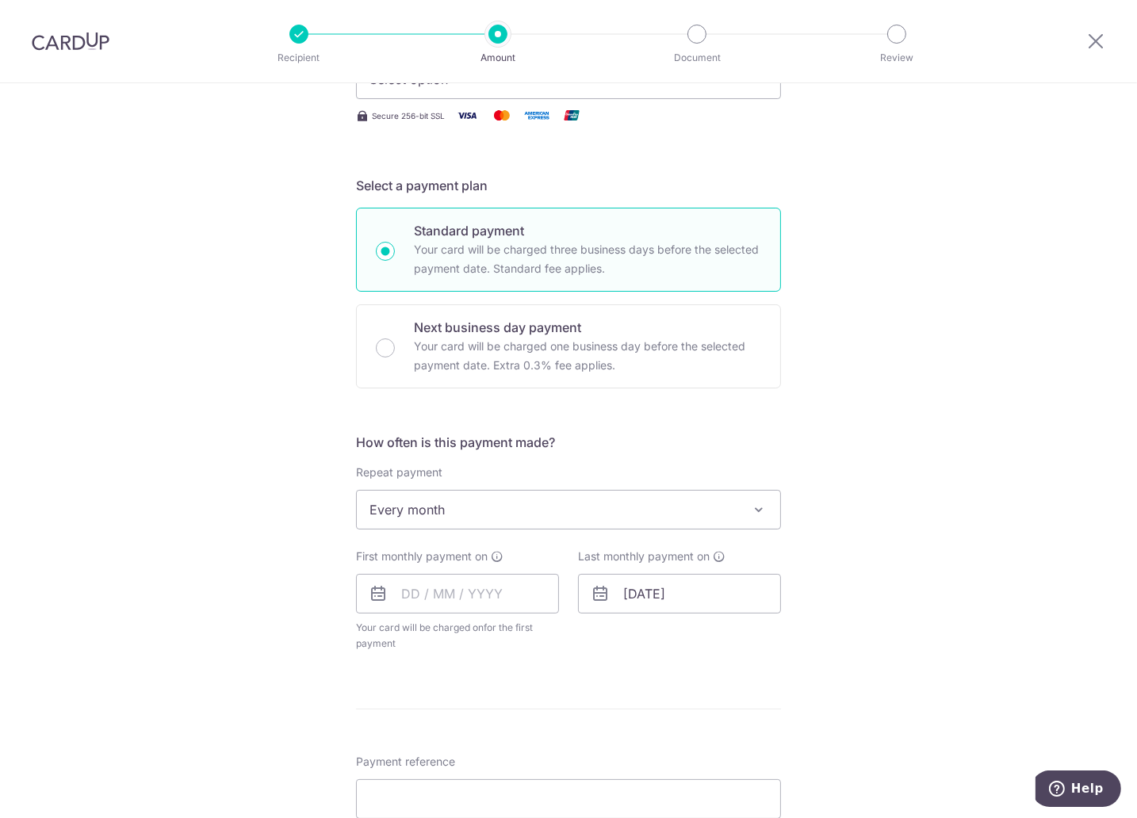
scroll to position [528, 0]
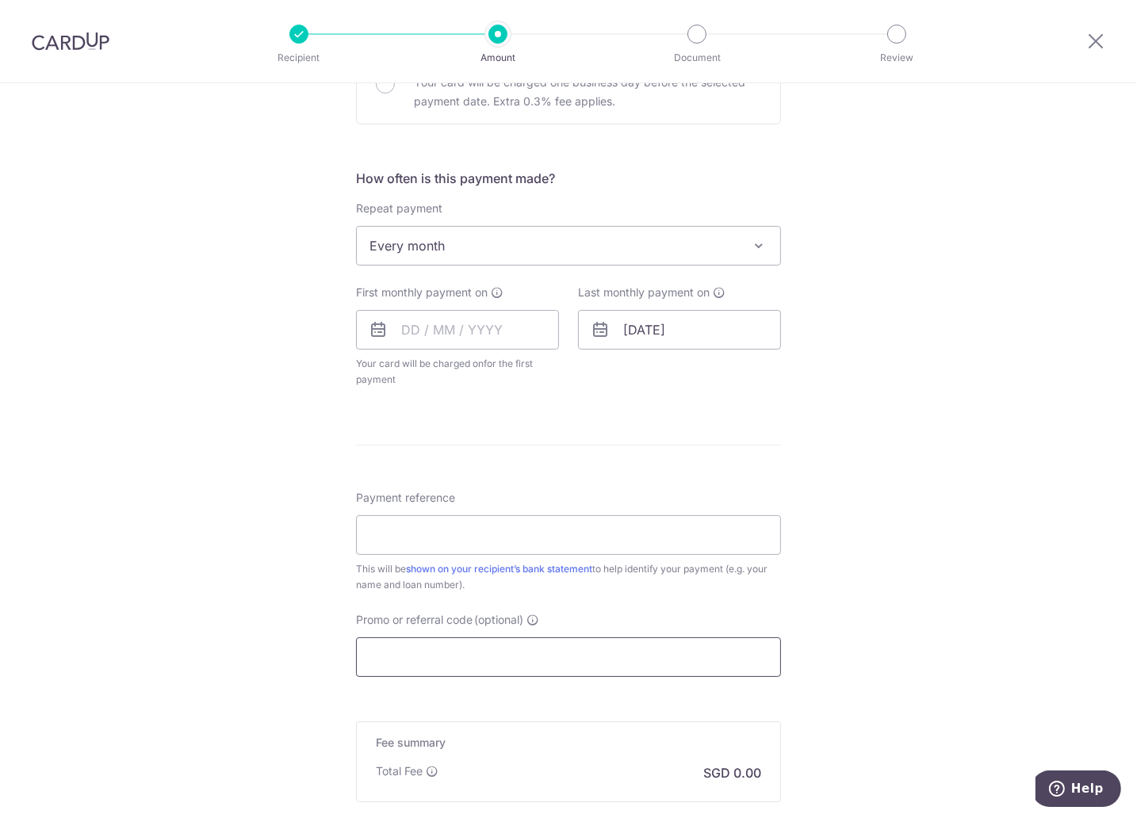
click at [610, 639] on input "Promo or referral code (optional)" at bounding box center [568, 657] width 425 height 40
paste input "regarding this promo code 3HOME25R, can i cancel all existing recurring schedul…"
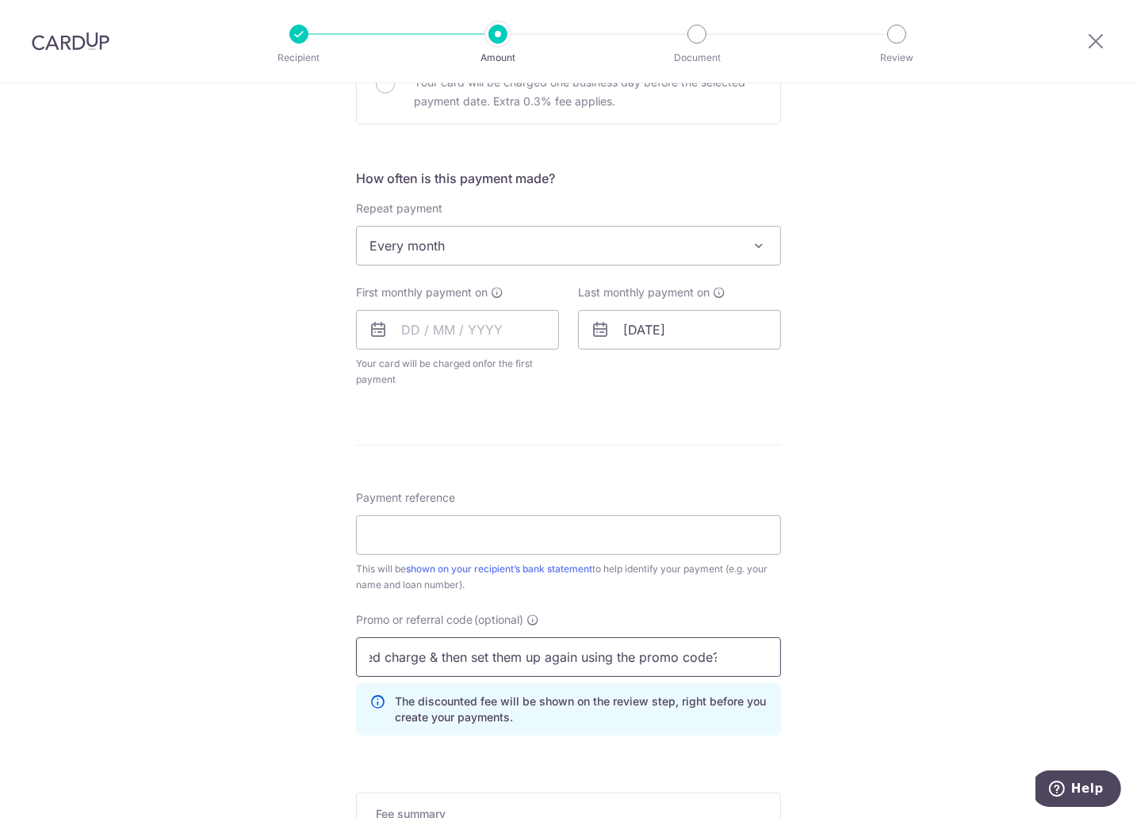
scroll to position [0, 0]
type input "3HOME25R"
click at [903, 550] on div "Tell us more about your payment Enter payment amount SGD Select Card Select opt…" at bounding box center [568, 315] width 1137 height 1521
click at [667, 653] on input "3HOME25R" at bounding box center [568, 657] width 425 height 40
click at [598, 523] on input "Payment reference" at bounding box center [568, 535] width 425 height 40
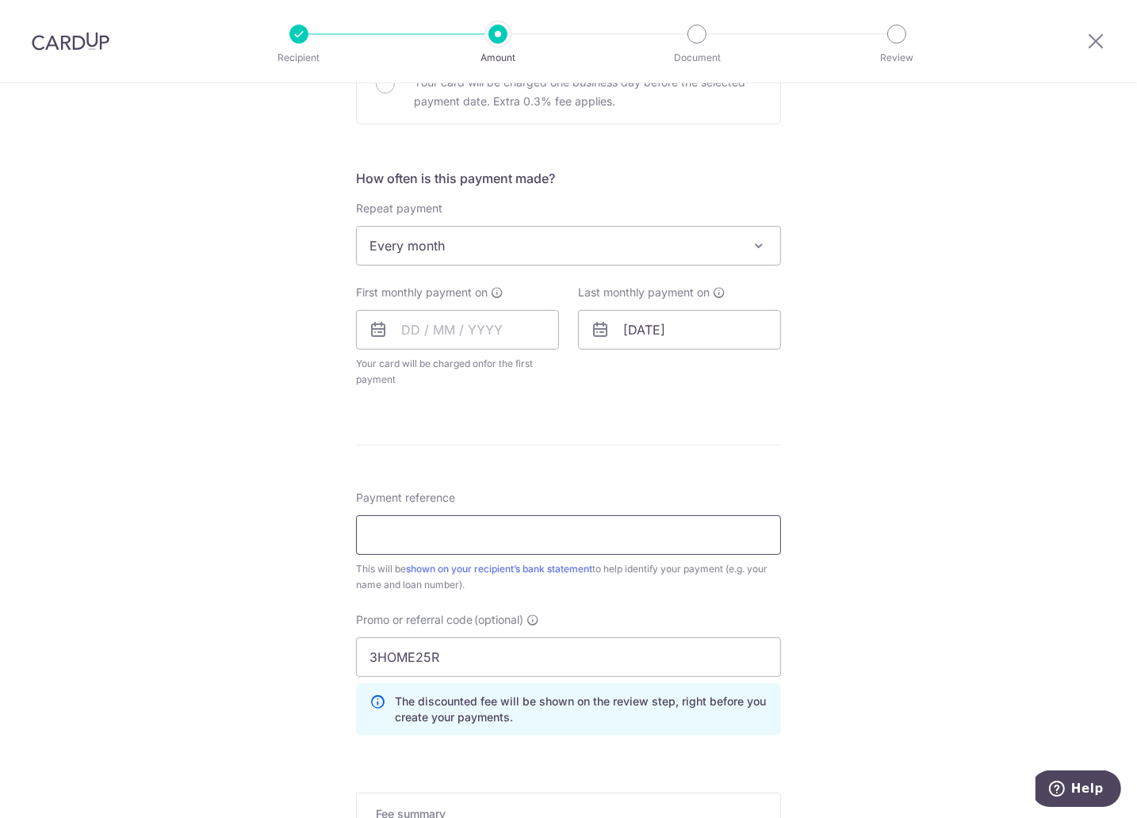
type input "car loan"
click at [871, 579] on div "Tell us more about your payment Enter payment amount SGD Select Card Select opt…" at bounding box center [568, 315] width 1137 height 1521
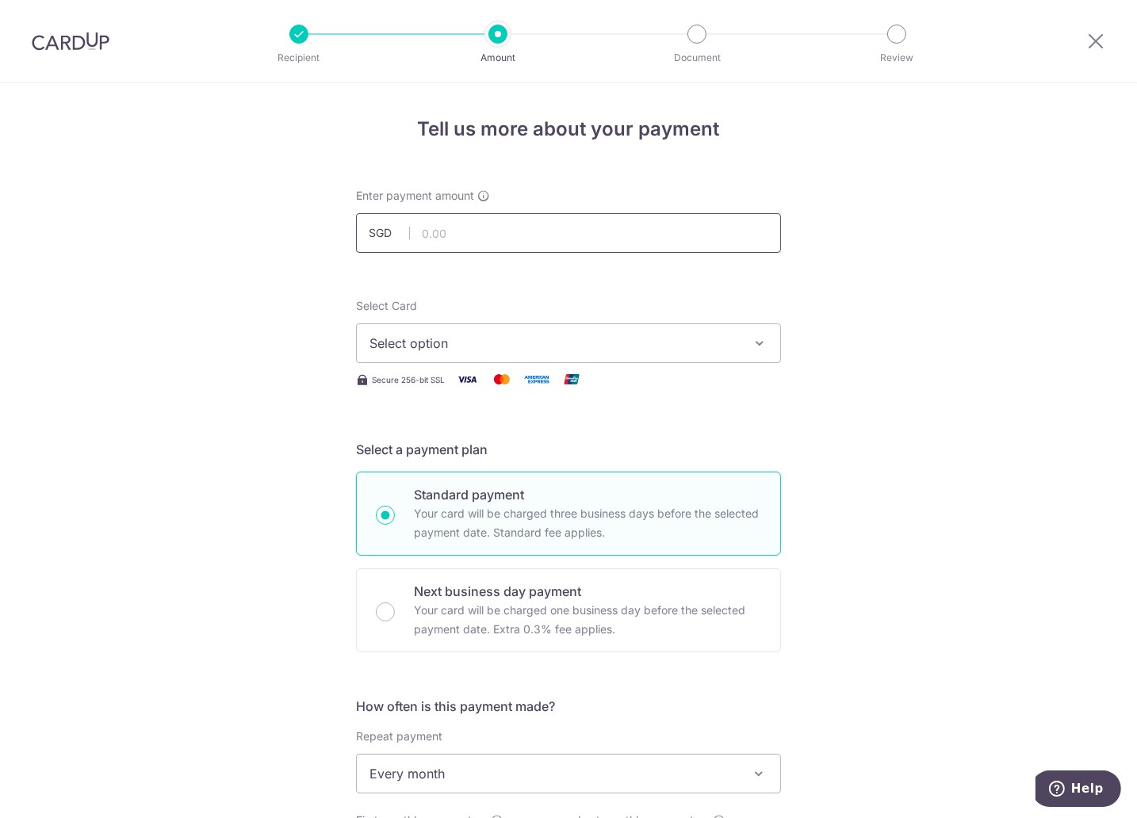
click at [583, 240] on input "text" at bounding box center [568, 233] width 425 height 40
type input "1,163.31"
click at [701, 350] on span "Select option" at bounding box center [553, 343] width 369 height 19
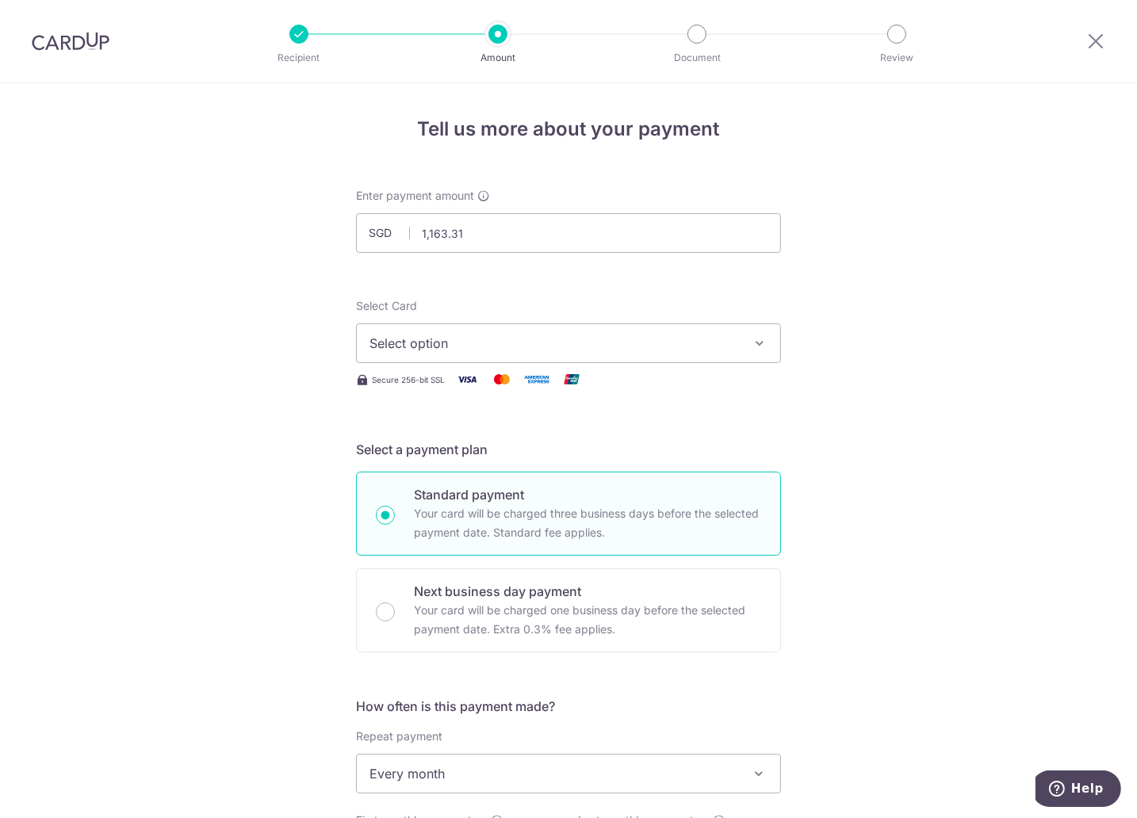
click at [698, 347] on span "Select option" at bounding box center [553, 343] width 369 height 19
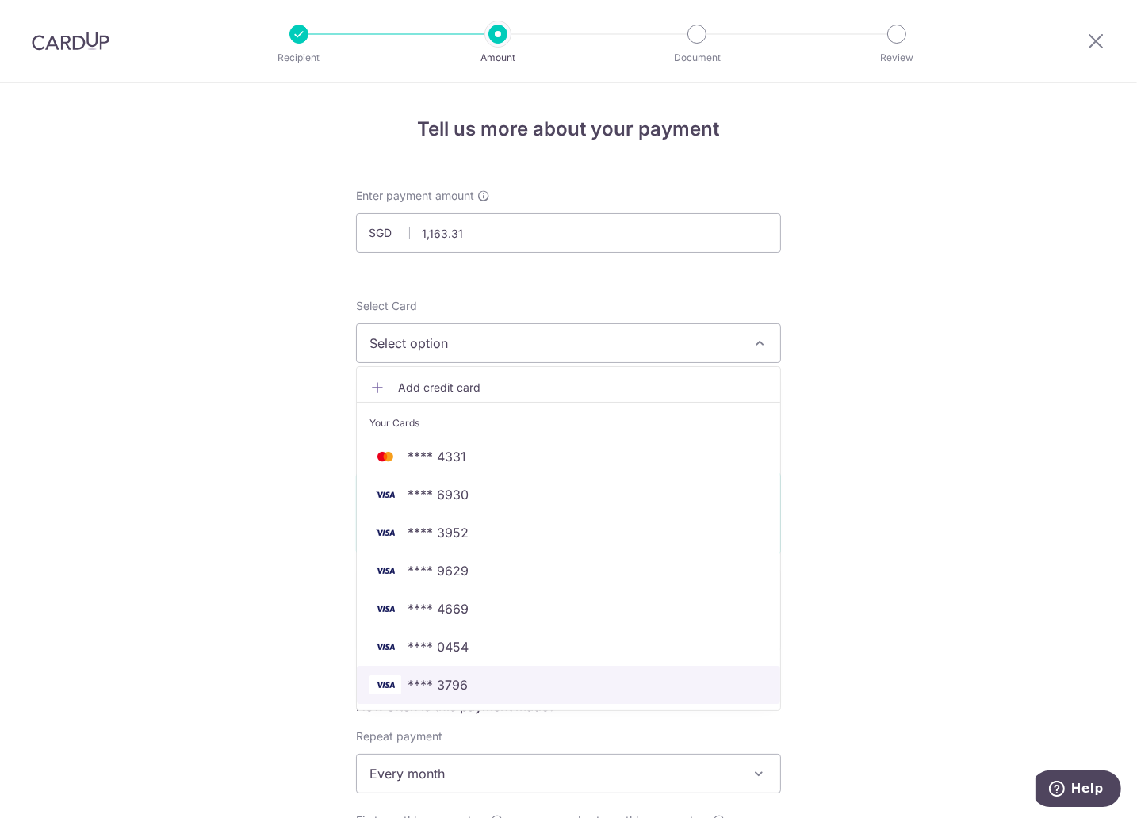
click at [482, 679] on span "**** 3796" at bounding box center [568, 684] width 398 height 19
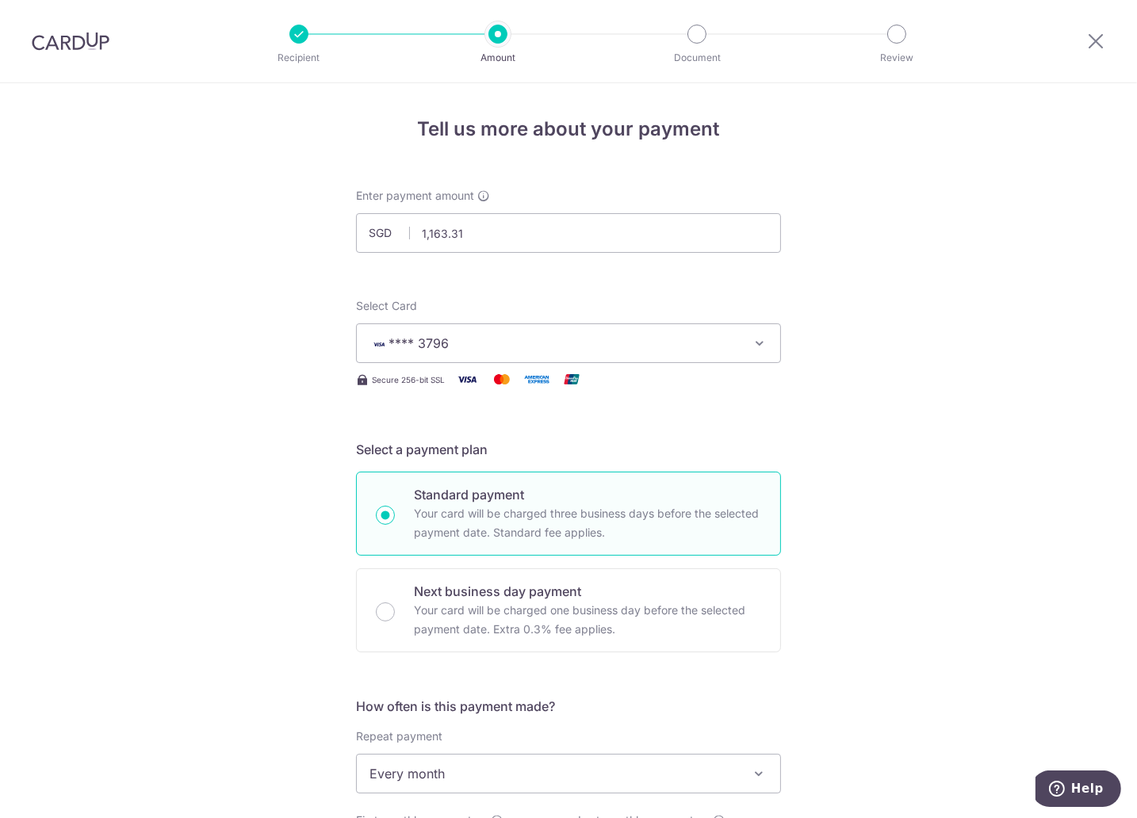
click at [716, 340] on span "**** 3796" at bounding box center [553, 343] width 369 height 19
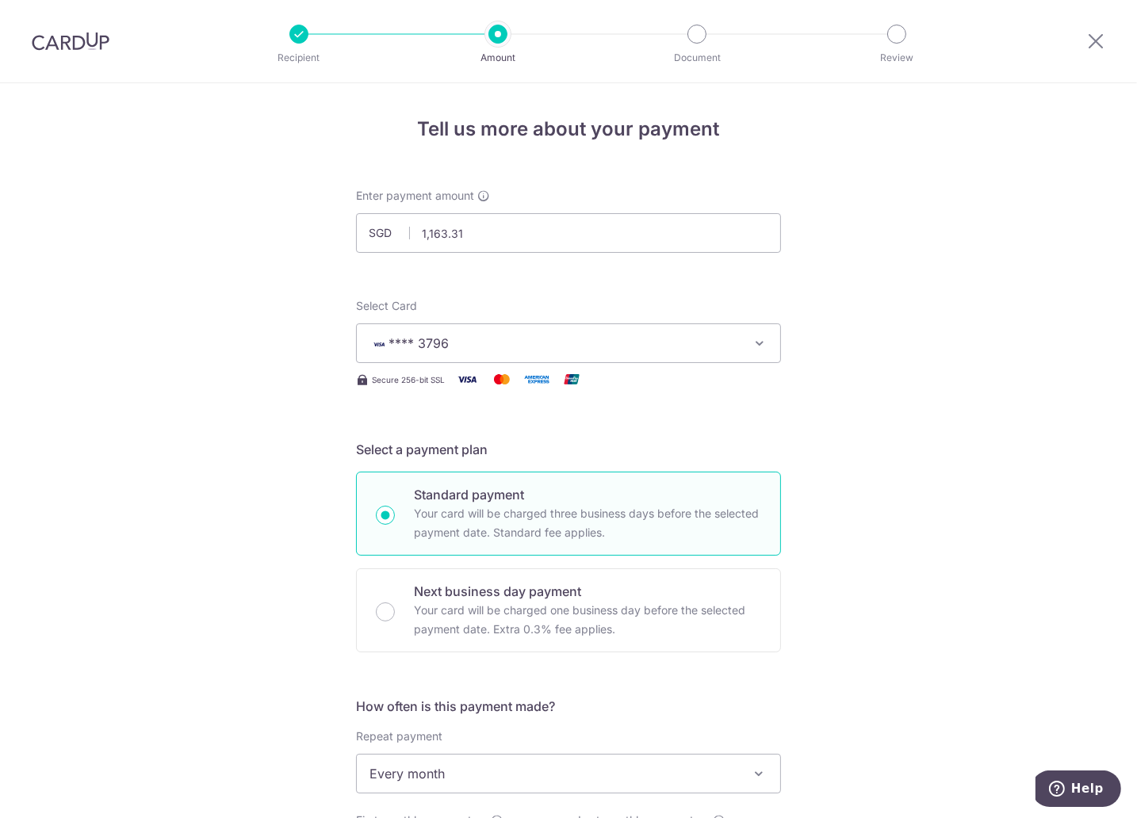
click at [724, 349] on span "**** 3796" at bounding box center [553, 343] width 369 height 19
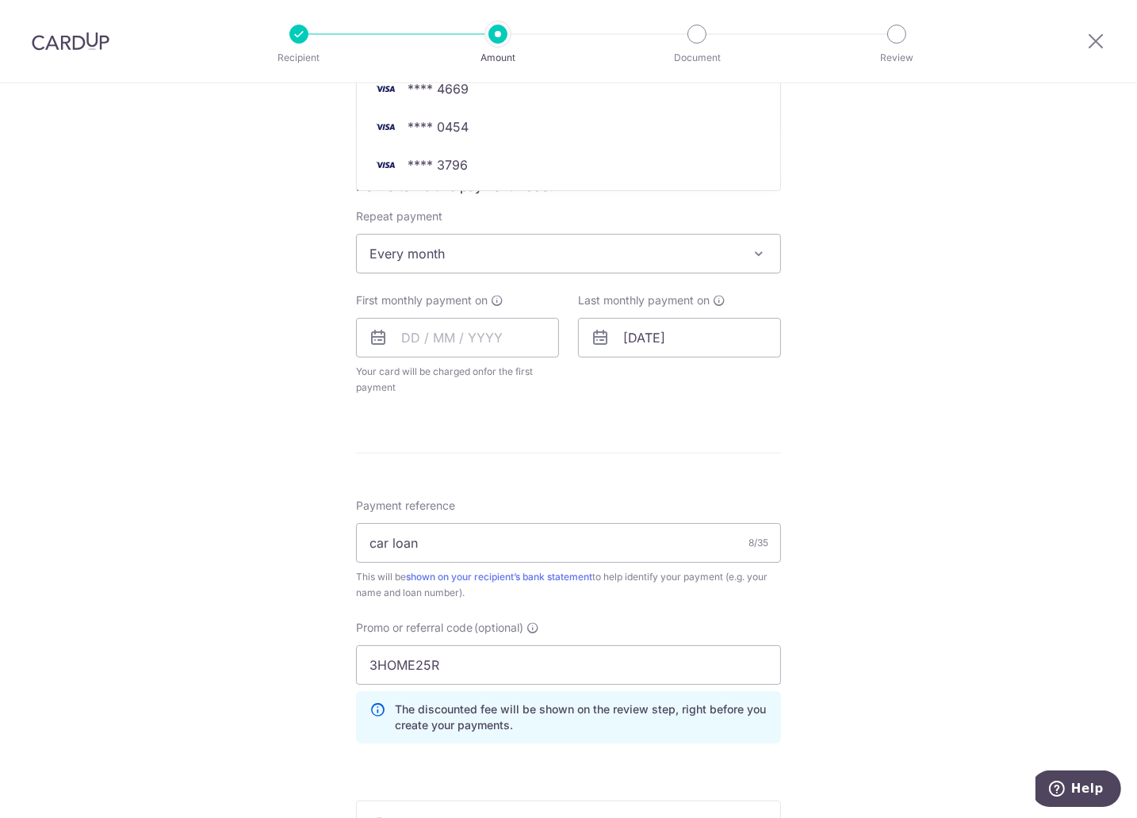
scroll to position [256, 0]
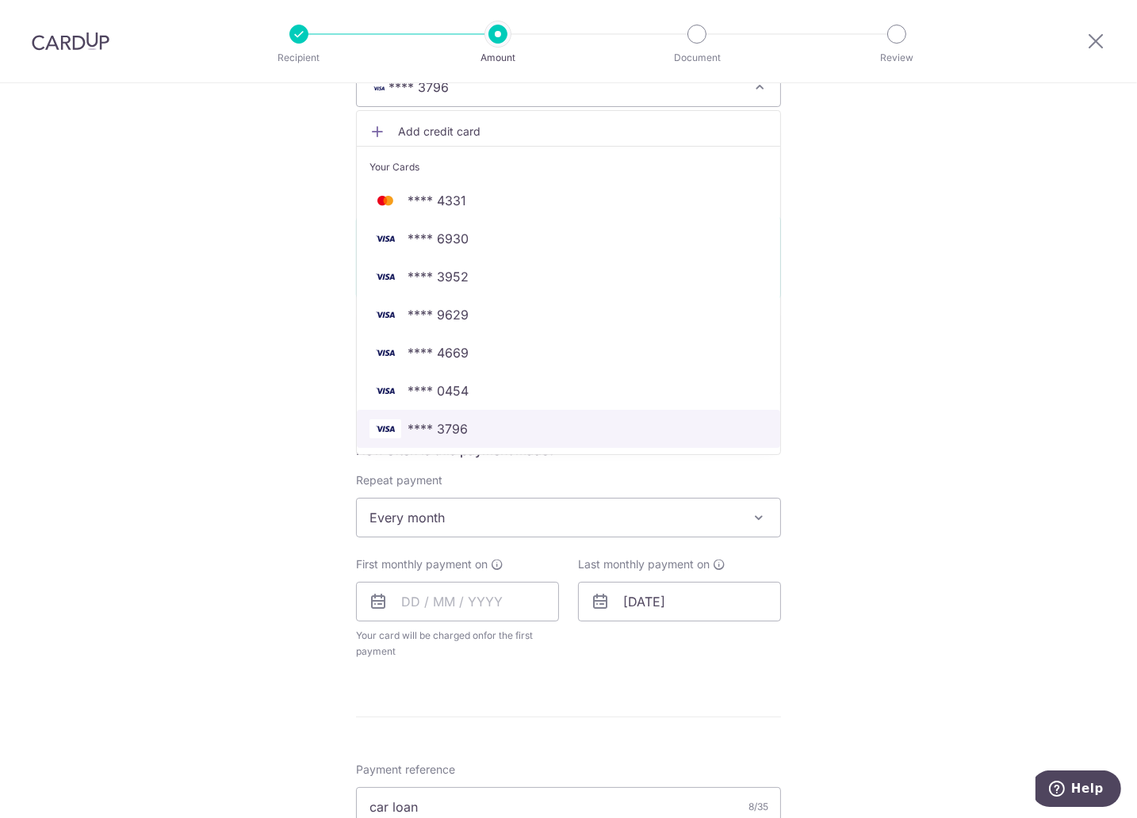
click at [531, 429] on span "**** 3796" at bounding box center [568, 428] width 398 height 19
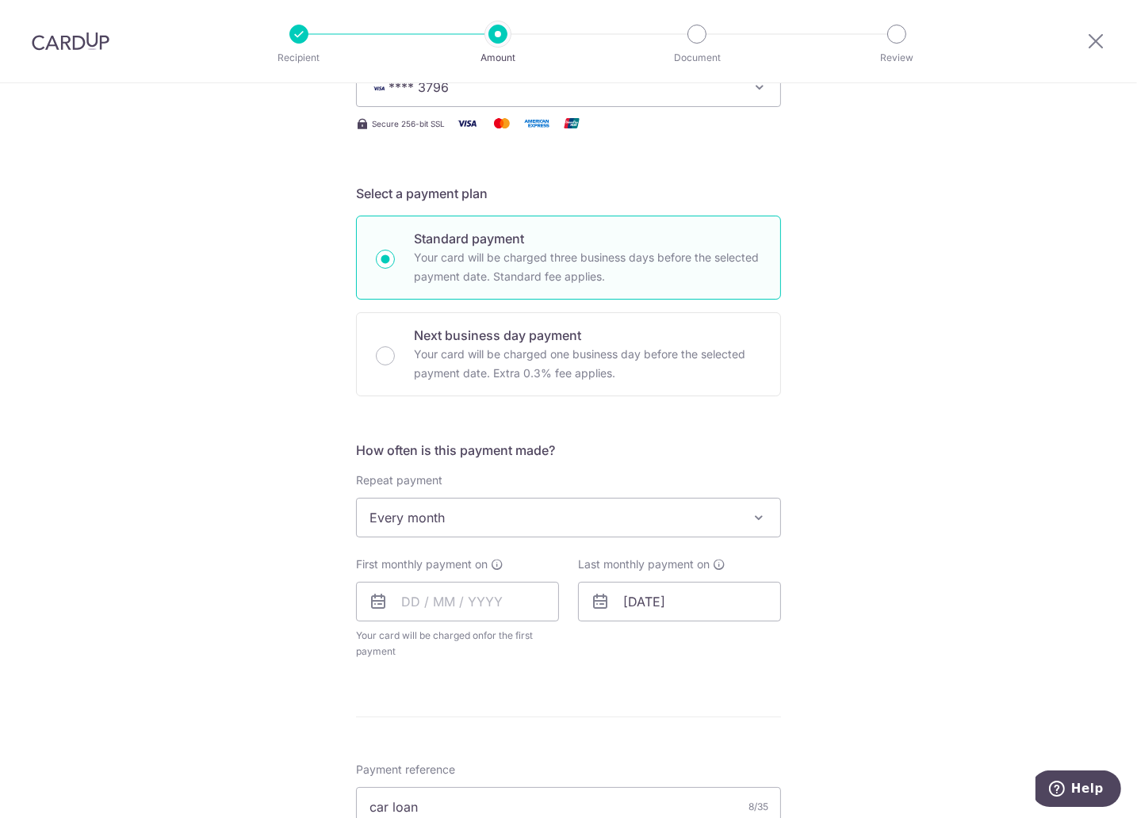
click at [919, 406] on div "Tell us more about your payment Enter payment amount SGD 1,163.31 1163.31 Selec…" at bounding box center [568, 587] width 1137 height 1521
click at [515, 602] on input "text" at bounding box center [457, 602] width 203 height 40
drag, startPoint x: 416, startPoint y: 805, endPoint x: 335, endPoint y: 727, distance: 112.7
click at [416, 806] on link "20" at bounding box center [419, 809] width 25 height 25
type input "20/10/2025"
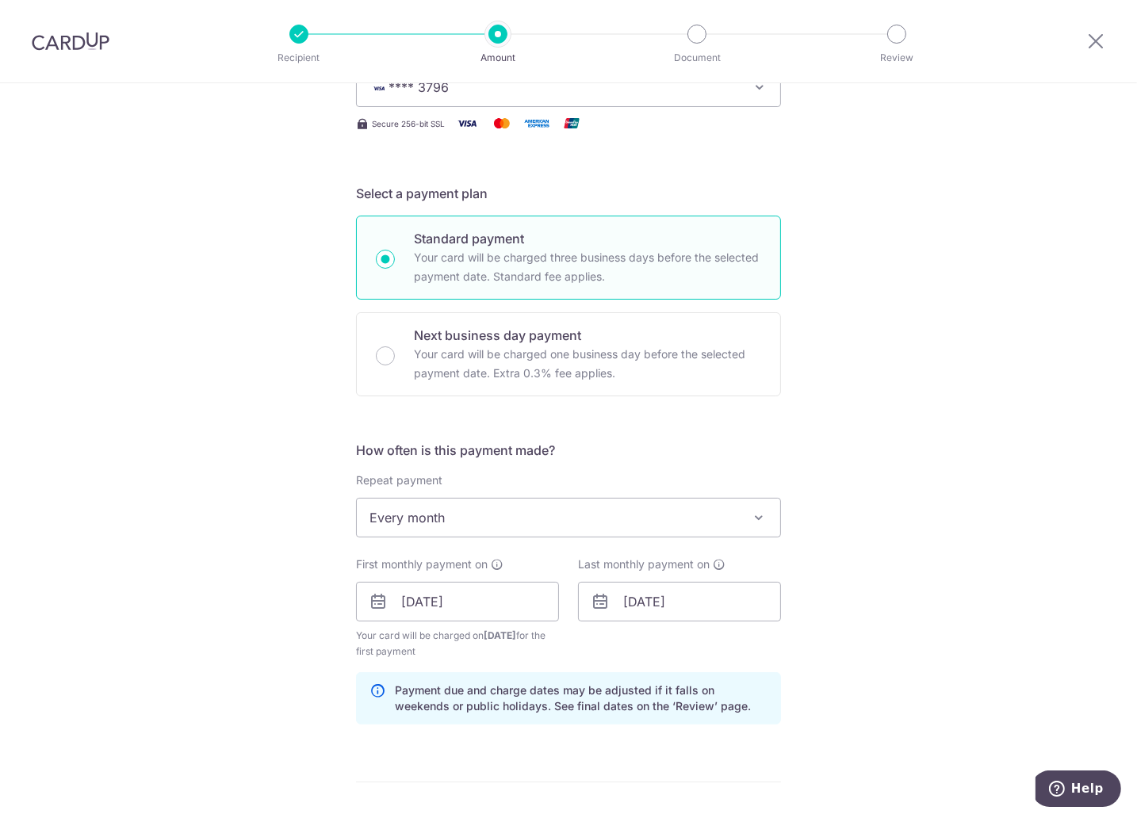
click at [895, 654] on div "Tell us more about your payment Enter payment amount SGD 1,163.31 1163.31 Selec…" at bounding box center [568, 620] width 1137 height 1586
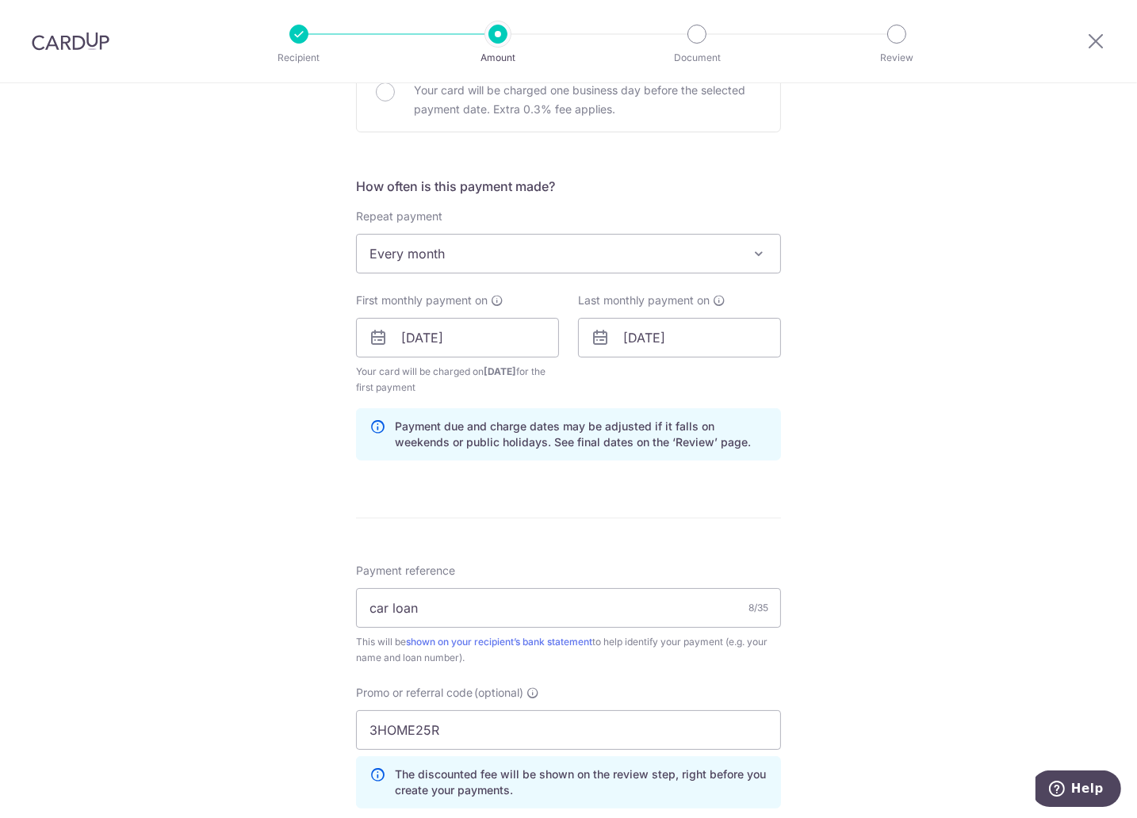
scroll to position [784, 0]
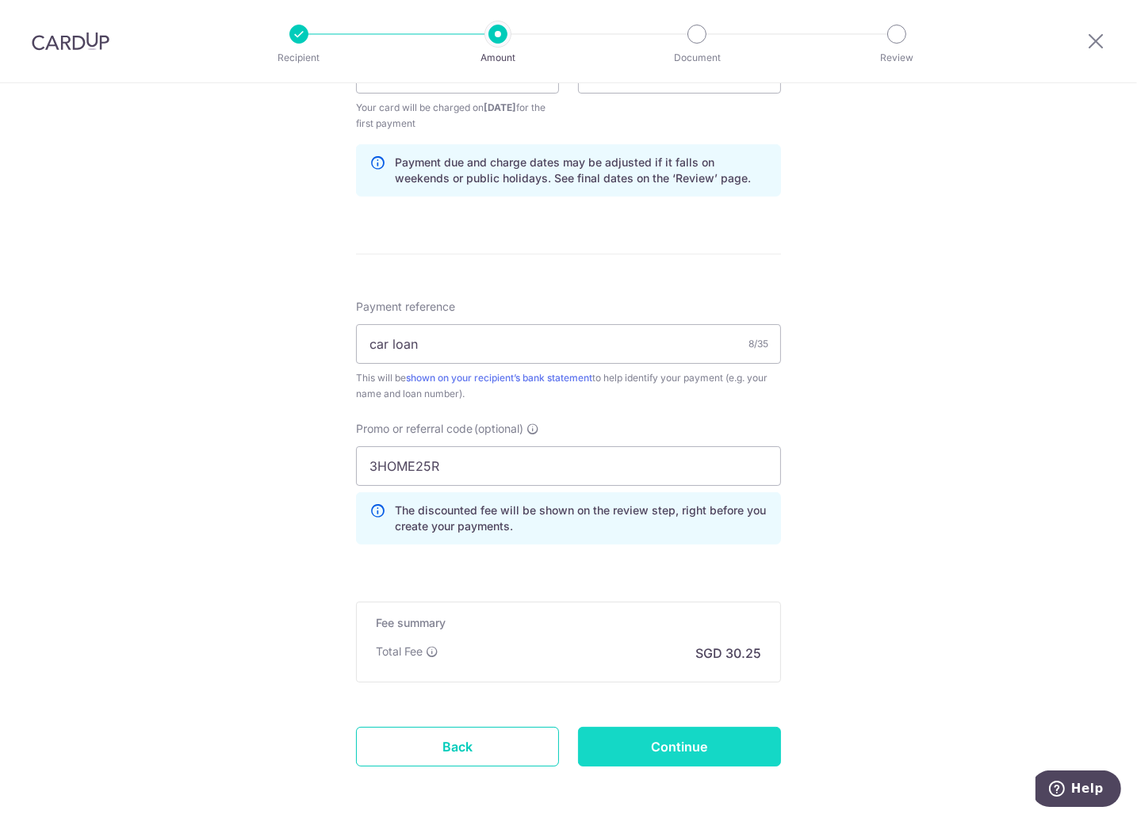
click at [698, 747] on input "Continue" at bounding box center [679, 747] width 203 height 40
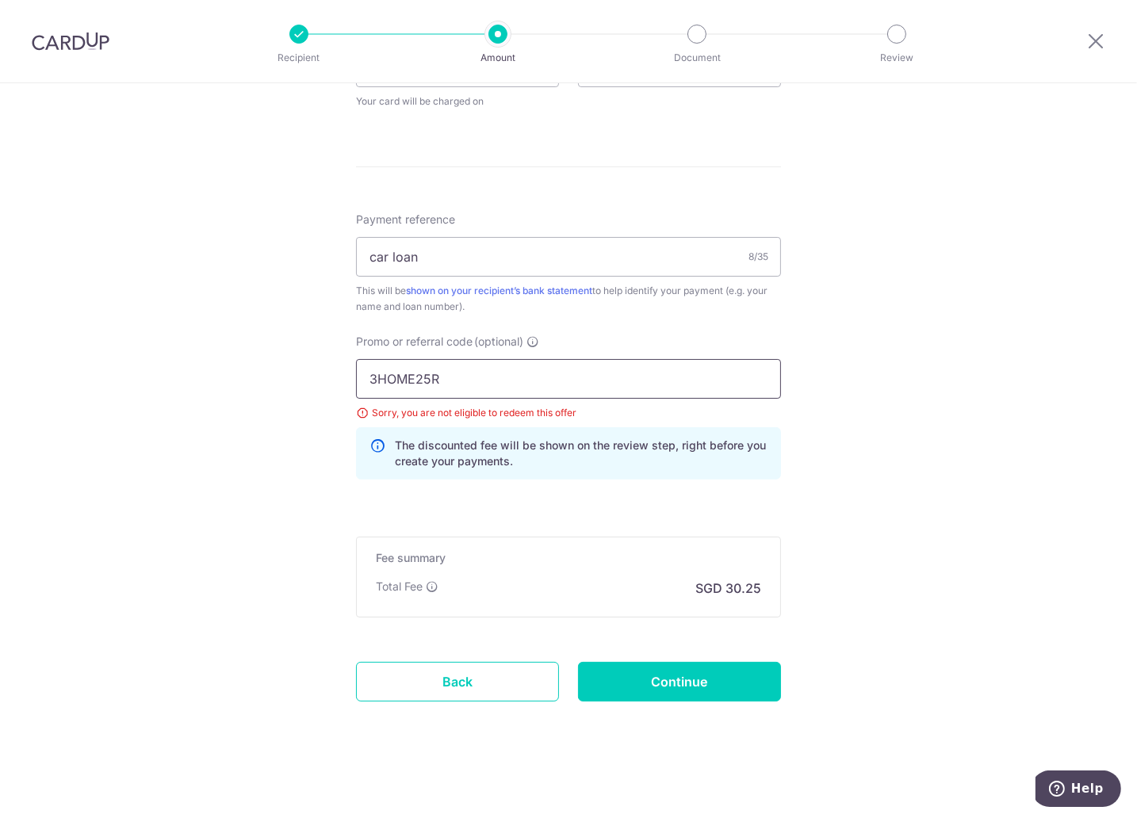
click at [497, 386] on input "3HOME25R" at bounding box center [568, 379] width 425 height 40
type input "3HOME25"
click at [697, 678] on input "Continue" at bounding box center [679, 682] width 203 height 40
drag, startPoint x: 446, startPoint y: 679, endPoint x: 643, endPoint y: 117, distance: 595.4
click at [446, 679] on link "Back" at bounding box center [457, 682] width 203 height 40
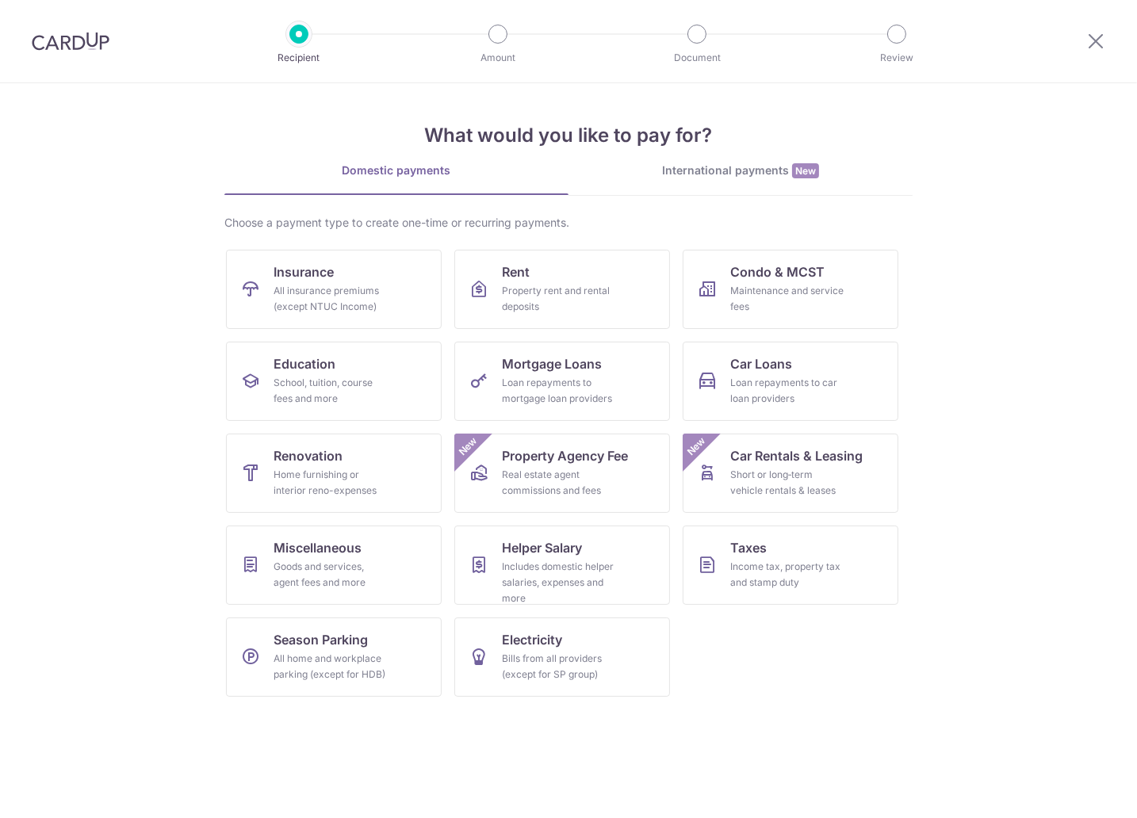
click at [89, 48] on img at bounding box center [71, 41] width 78 height 19
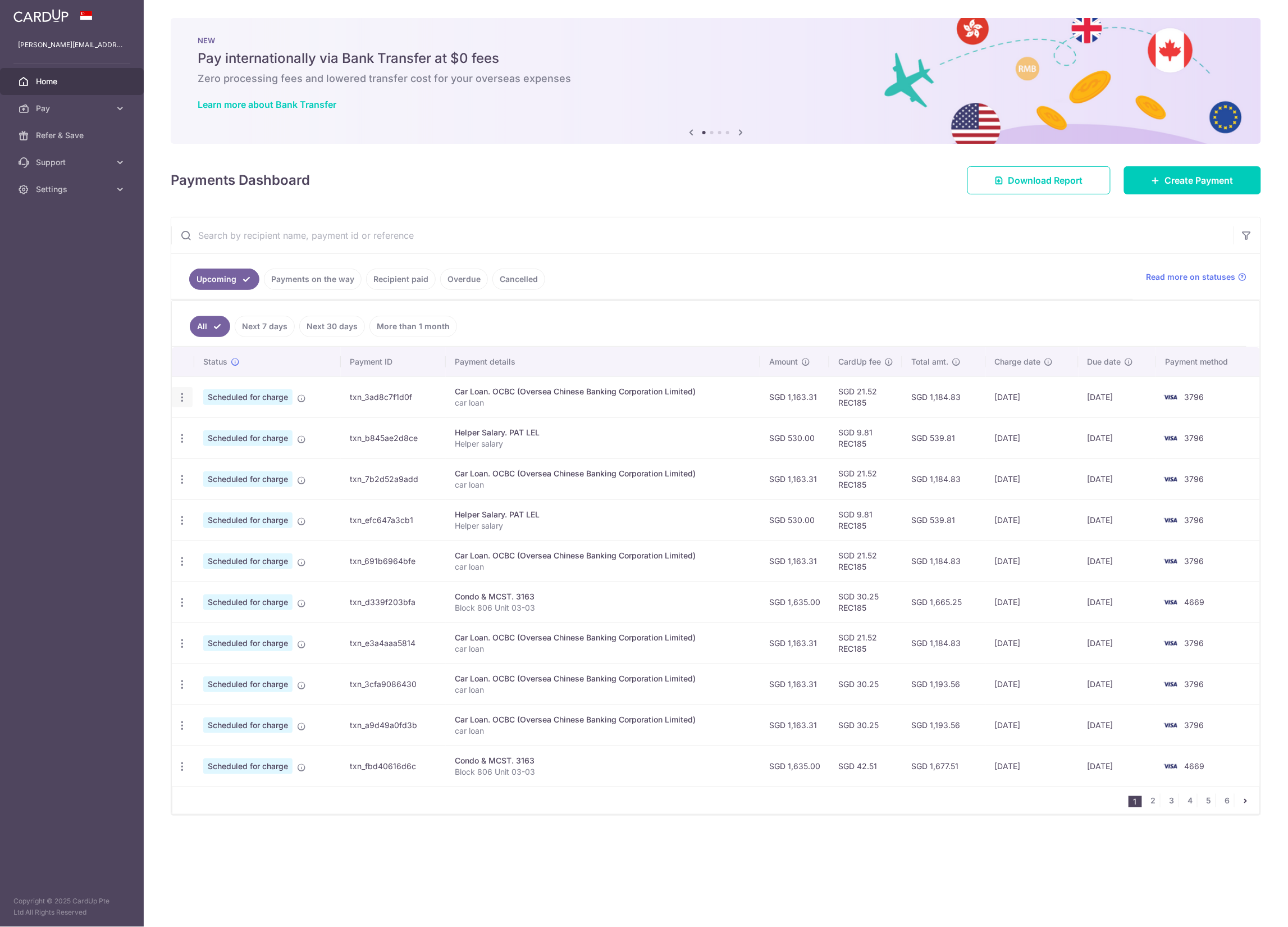
click at [183, 403] on icon "button" at bounding box center [182, 397] width 12 height 12
click at [252, 429] on span "Update payment" at bounding box center [242, 427] width 77 height 13
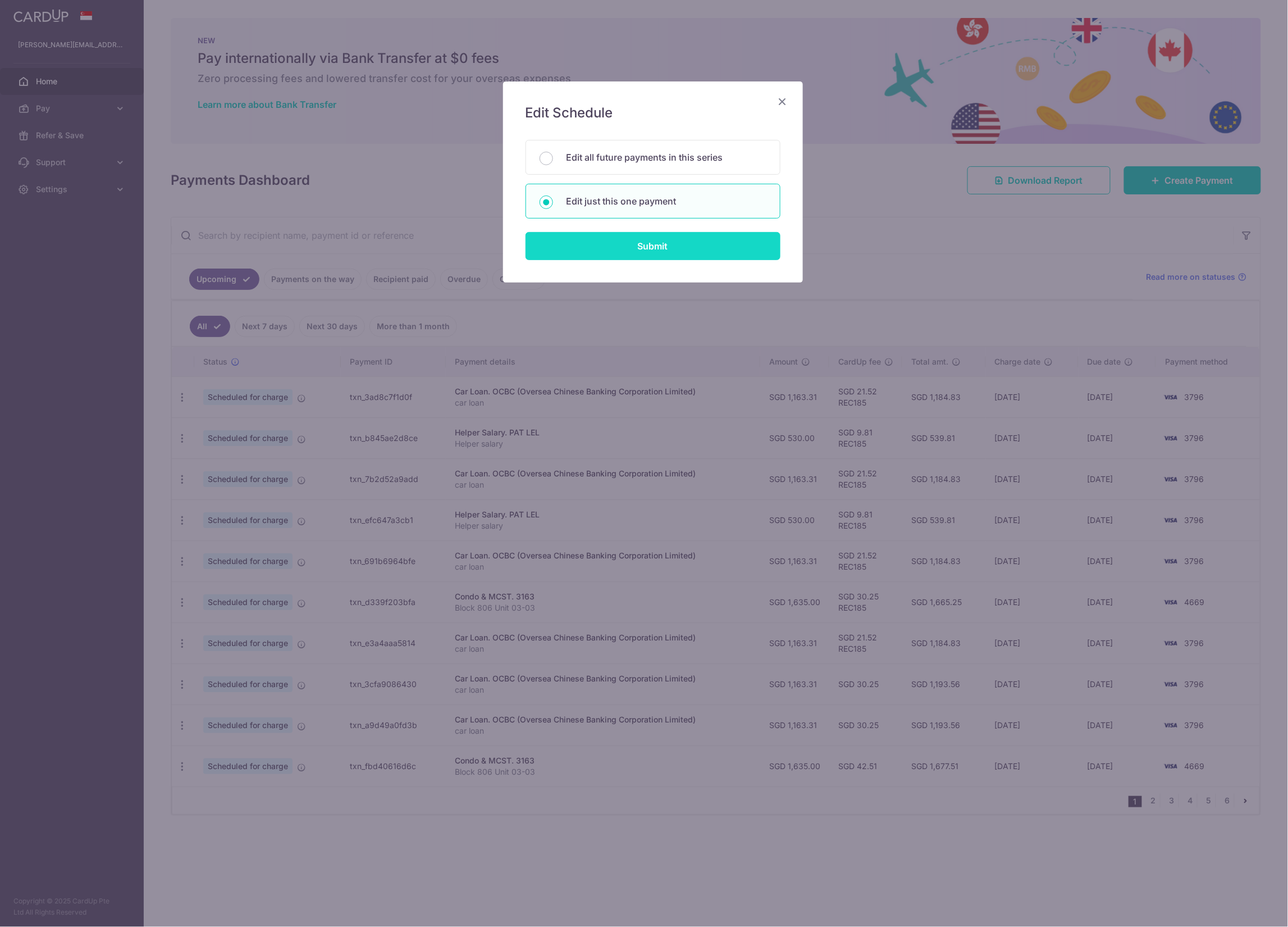
click at [658, 244] on input "Submit" at bounding box center [653, 246] width 255 height 28
radio input "true"
type input "1,163.31"
type input "[DATE]"
type input "car loan"
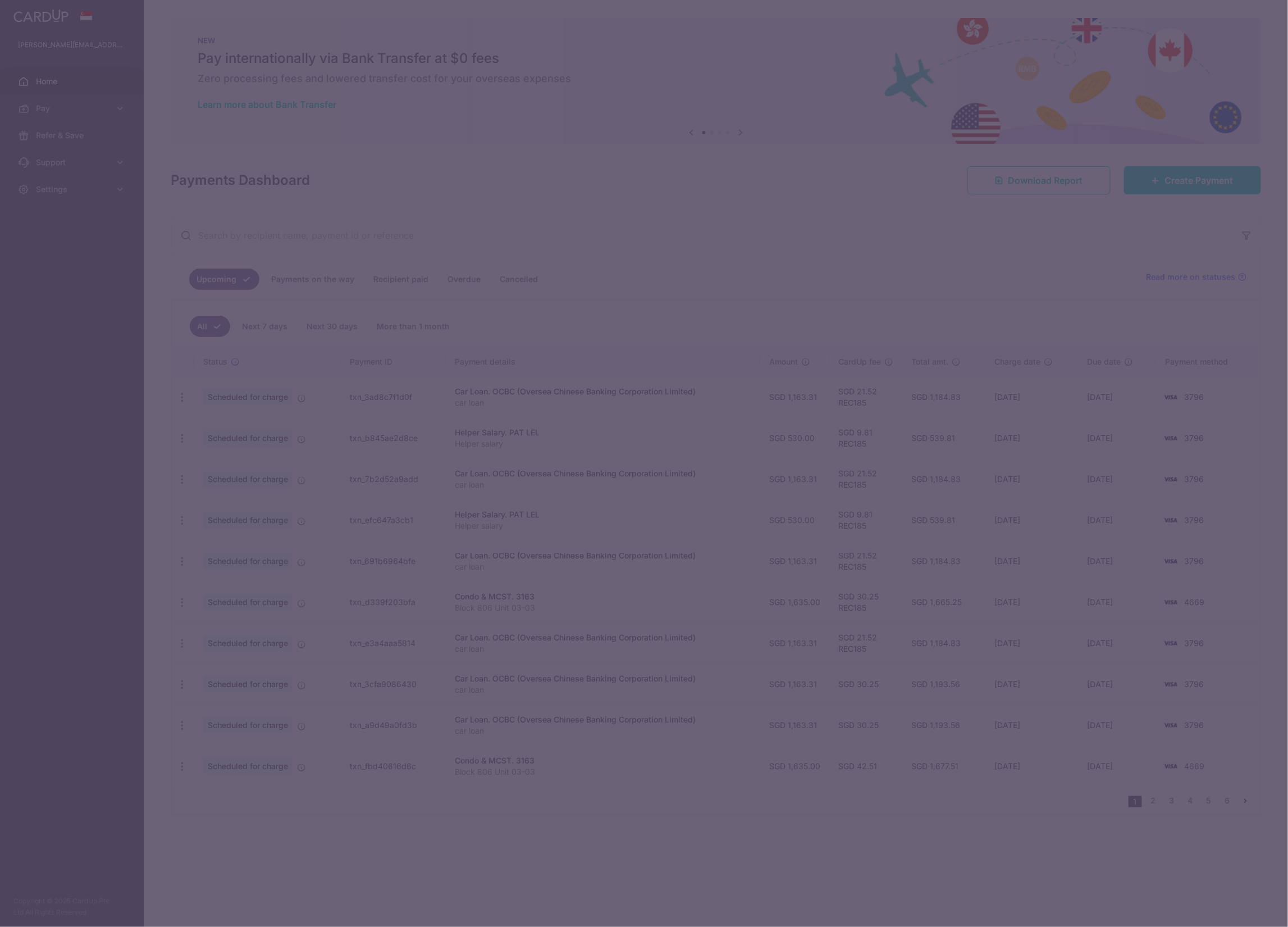
type input "REC185"
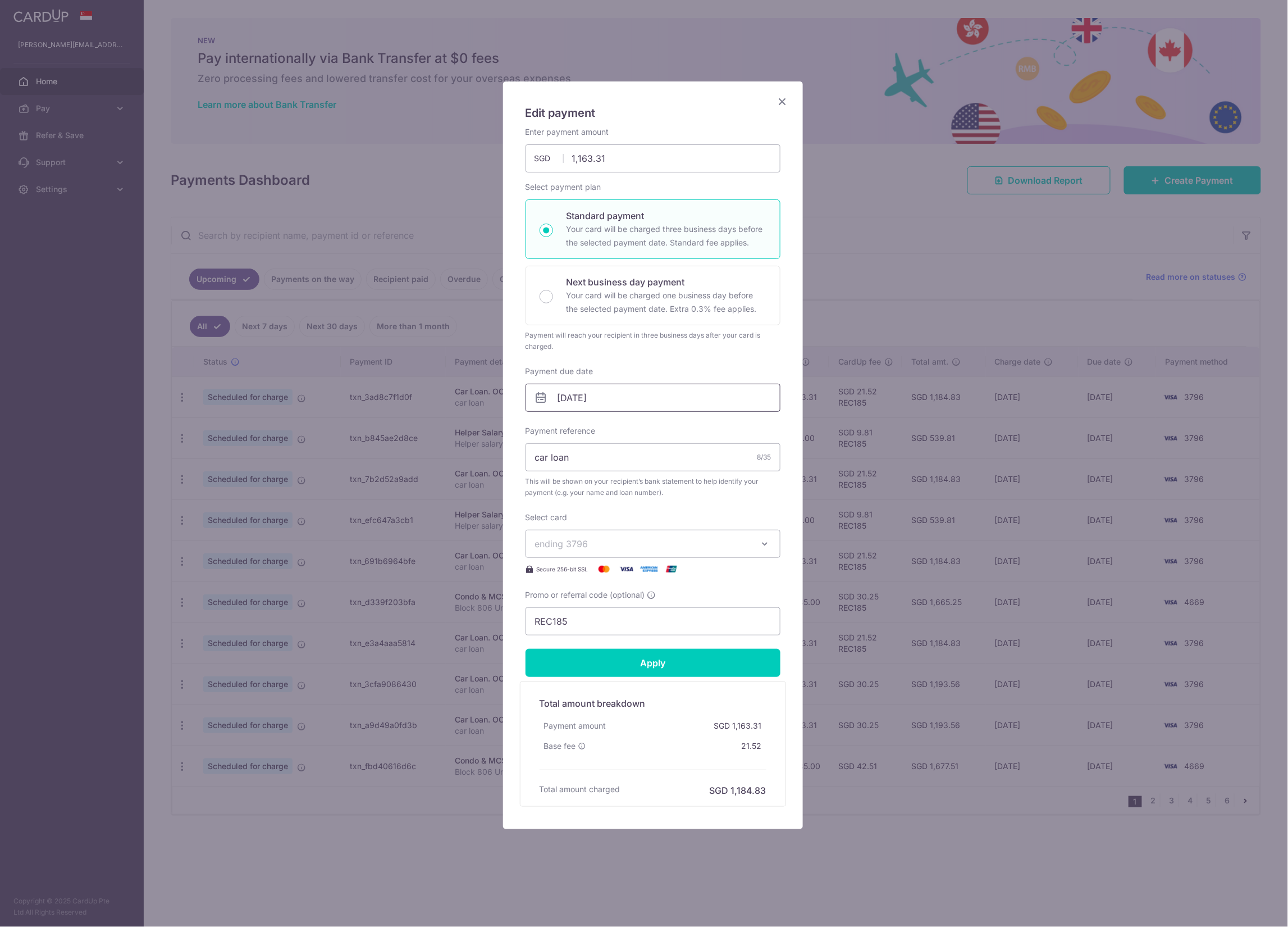
click at [712, 386] on input "[DATE]" at bounding box center [653, 398] width 255 height 28
click at [639, 500] on link "9" at bounding box center [638, 500] width 18 height 18
type input "[DATE]"
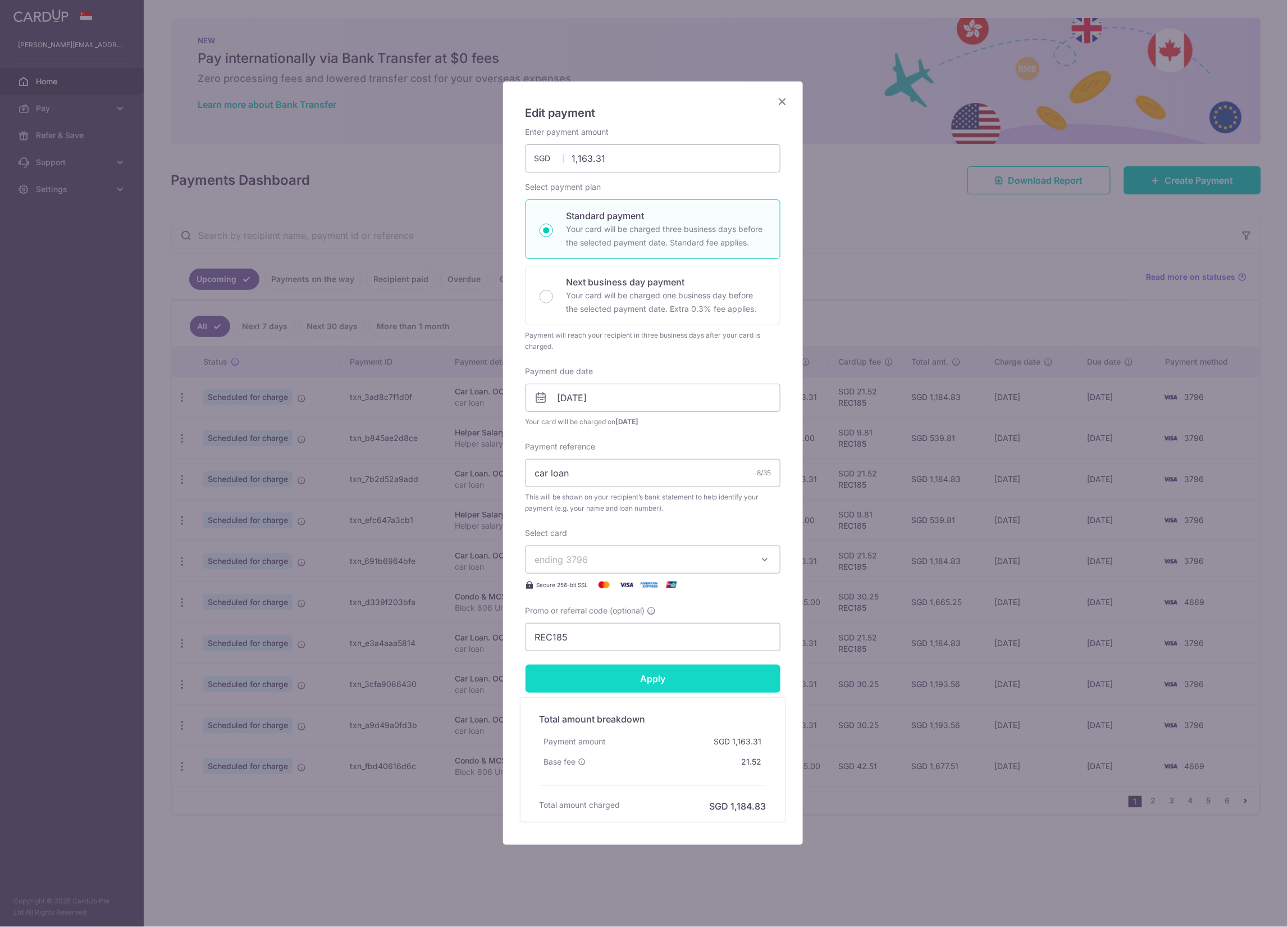
click at [657, 579] on input "Apply" at bounding box center [653, 679] width 255 height 28
type input "Successfully Applied"
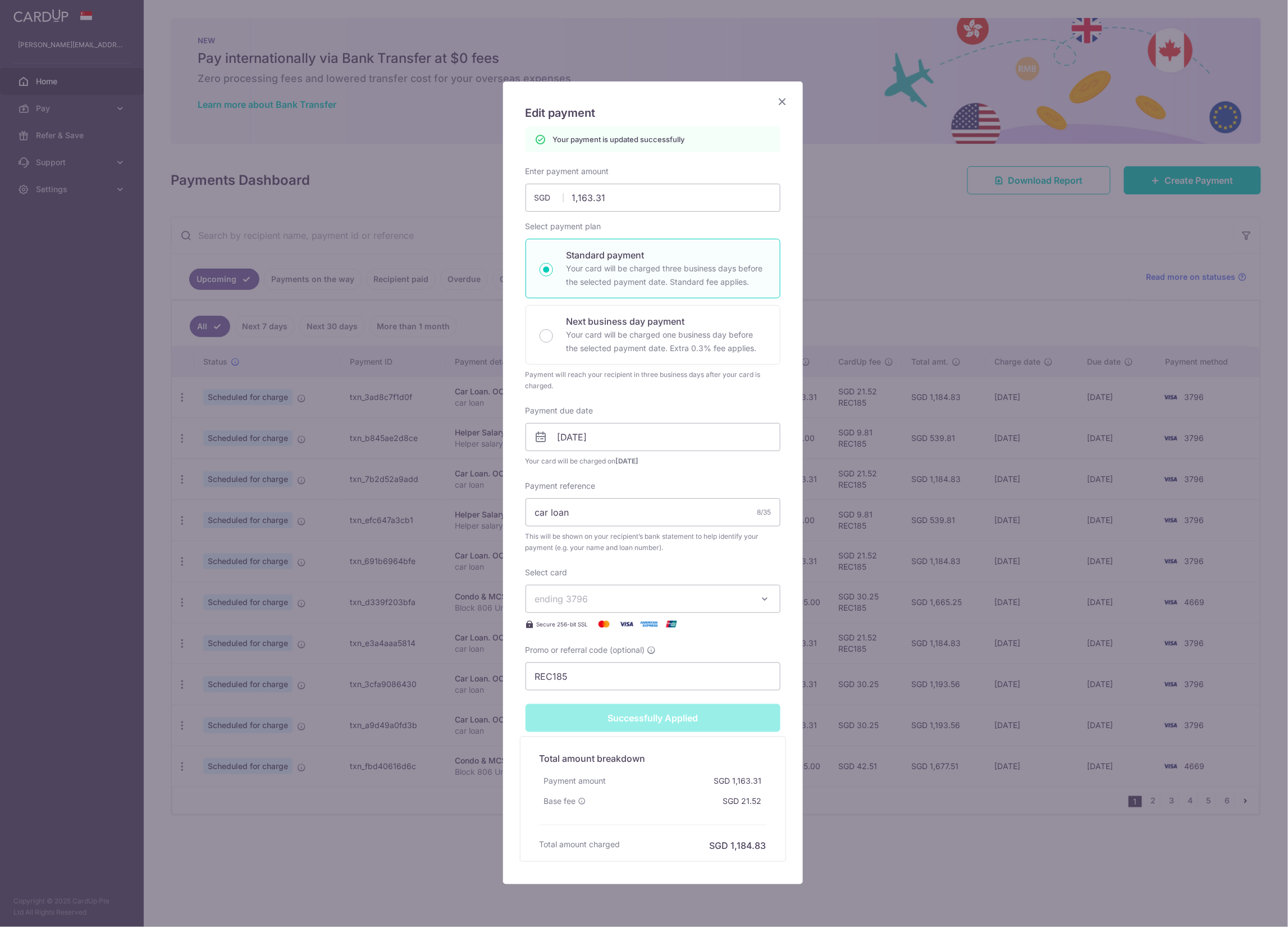
click at [776, 102] on icon "Close" at bounding box center [782, 101] width 13 height 14
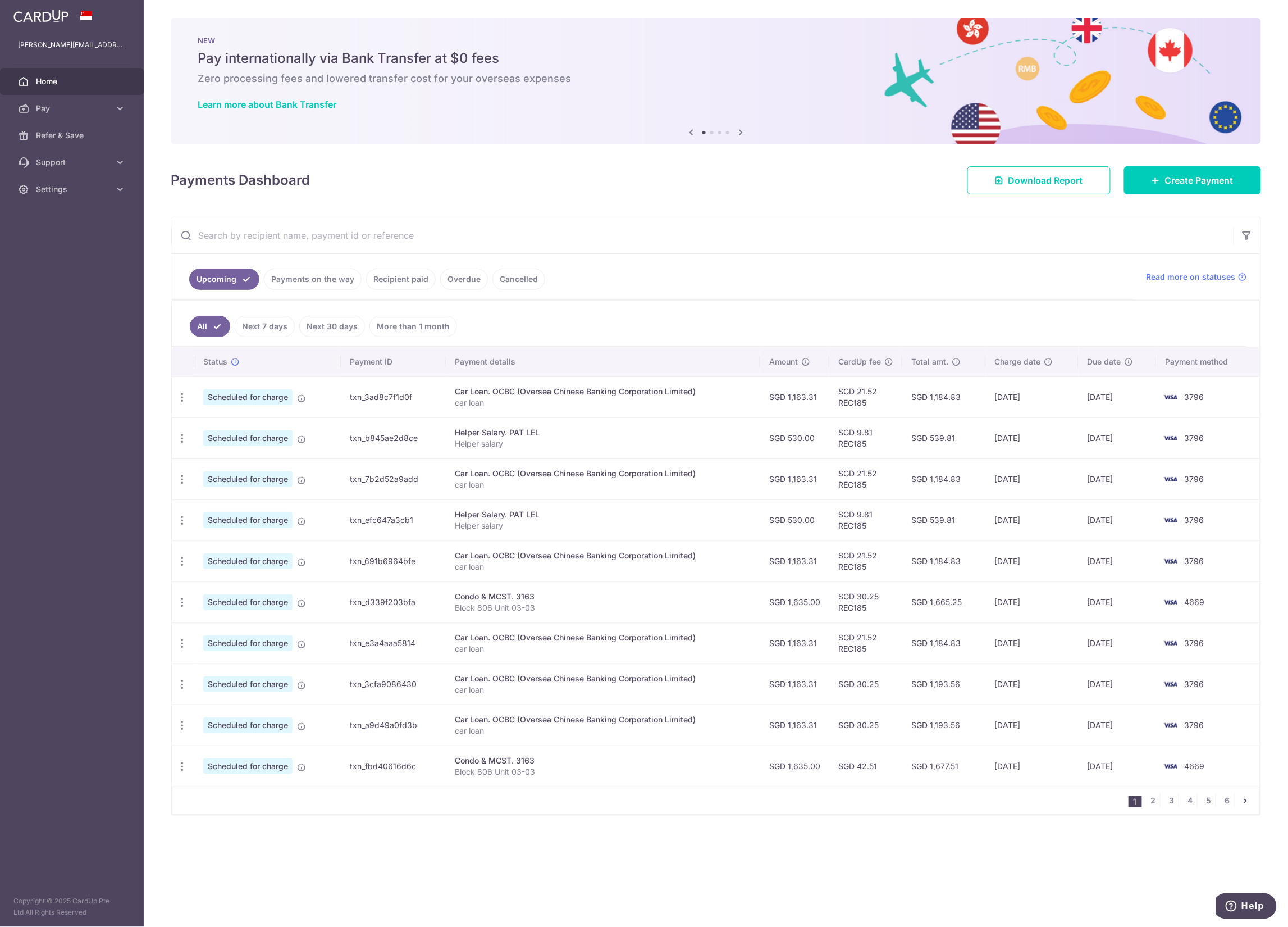
click at [1198, 607] on span "4669" at bounding box center [1194, 602] width 21 height 9
drag, startPoint x: 1198, startPoint y: 608, endPoint x: 1177, endPoint y: 606, distance: 21.1
click at [1198, 607] on span "4669" at bounding box center [1194, 602] width 21 height 9
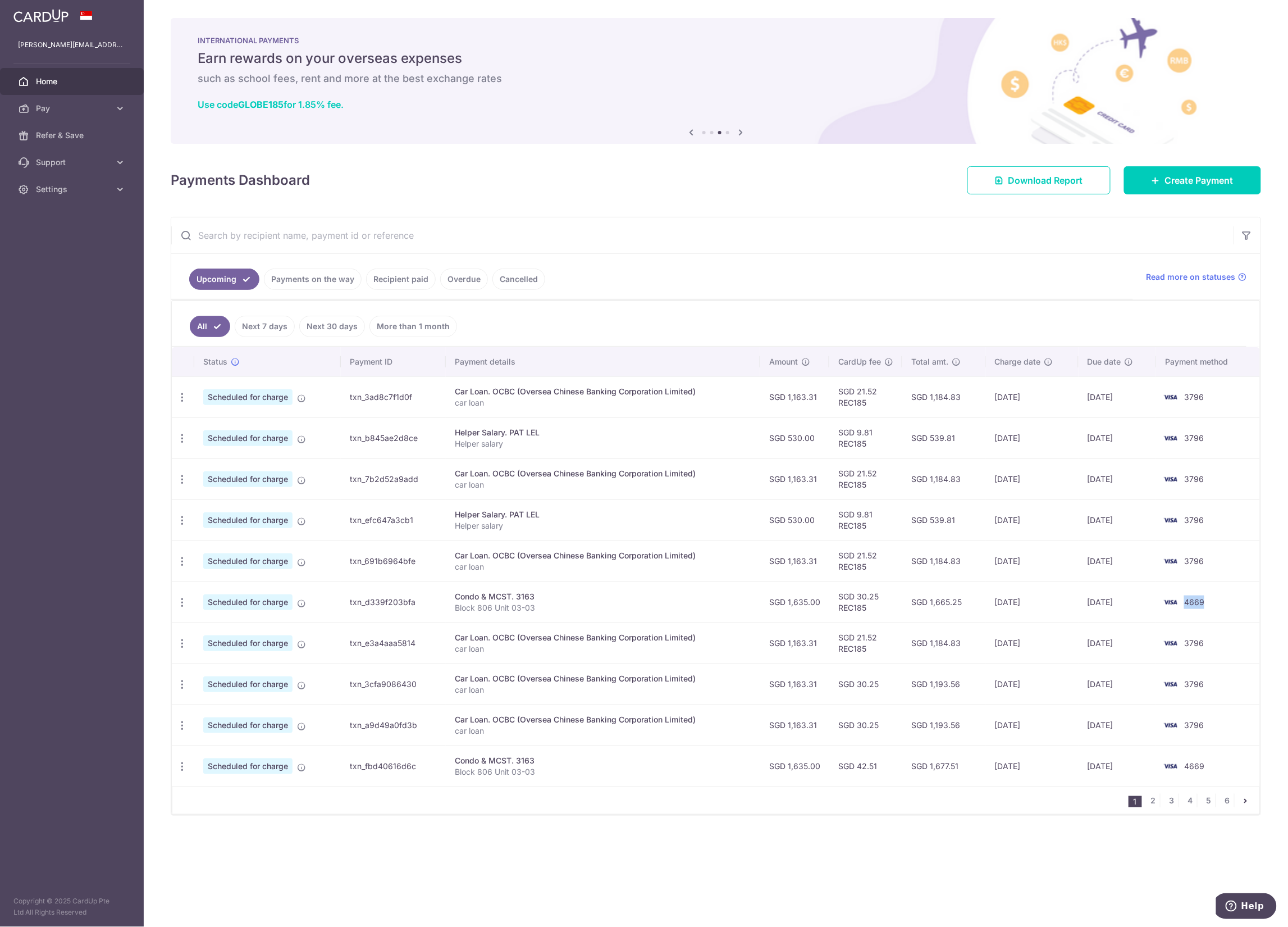
click at [1070, 860] on div "× Pause Schedule Pause all future payments in this series Pause just this one p…" at bounding box center [716, 464] width 1144 height 927
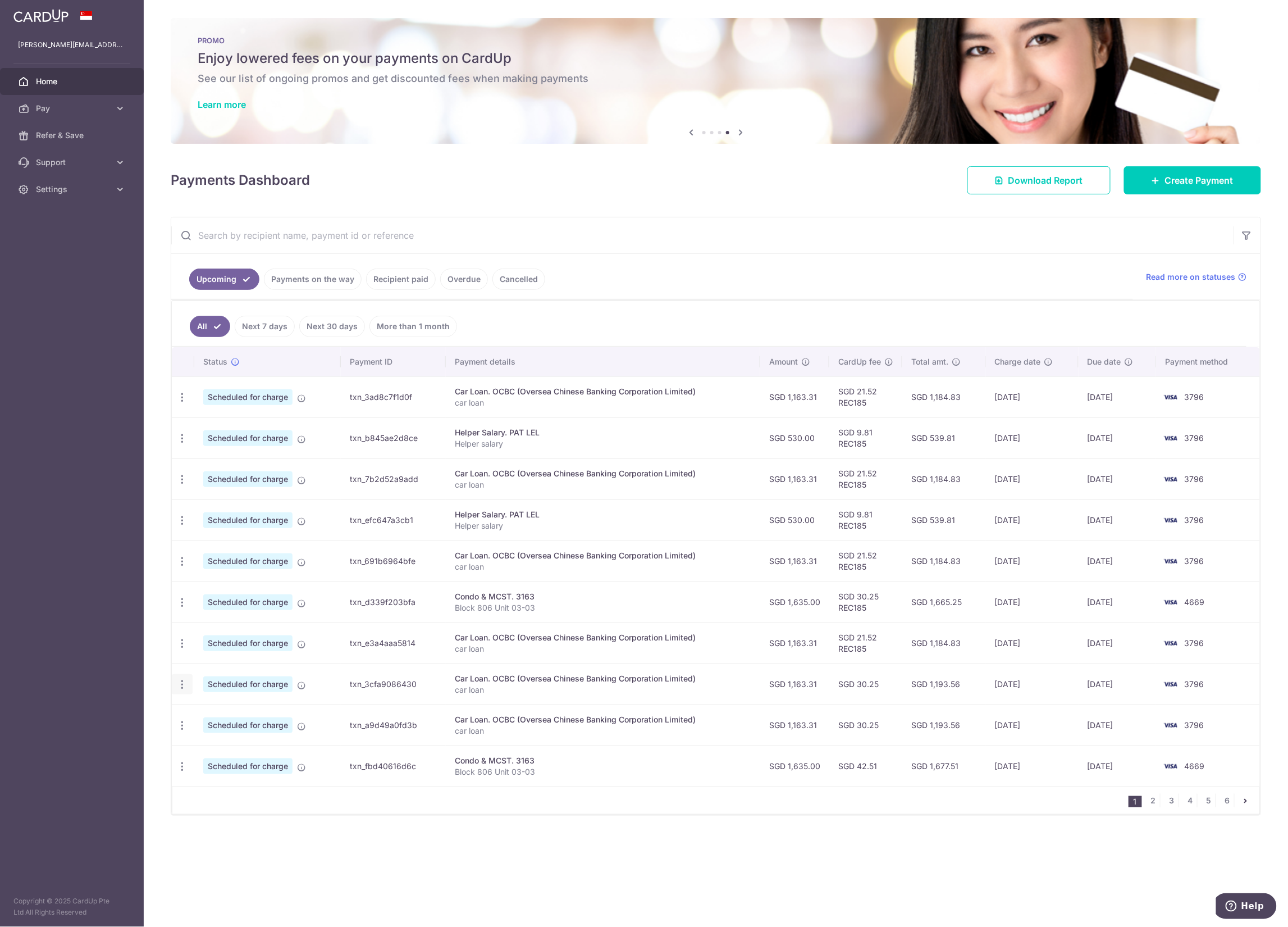
click at [183, 690] on icon "button" at bounding box center [182, 684] width 12 height 12
click at [242, 719] on span "Update payment" at bounding box center [242, 714] width 77 height 13
radio input "true"
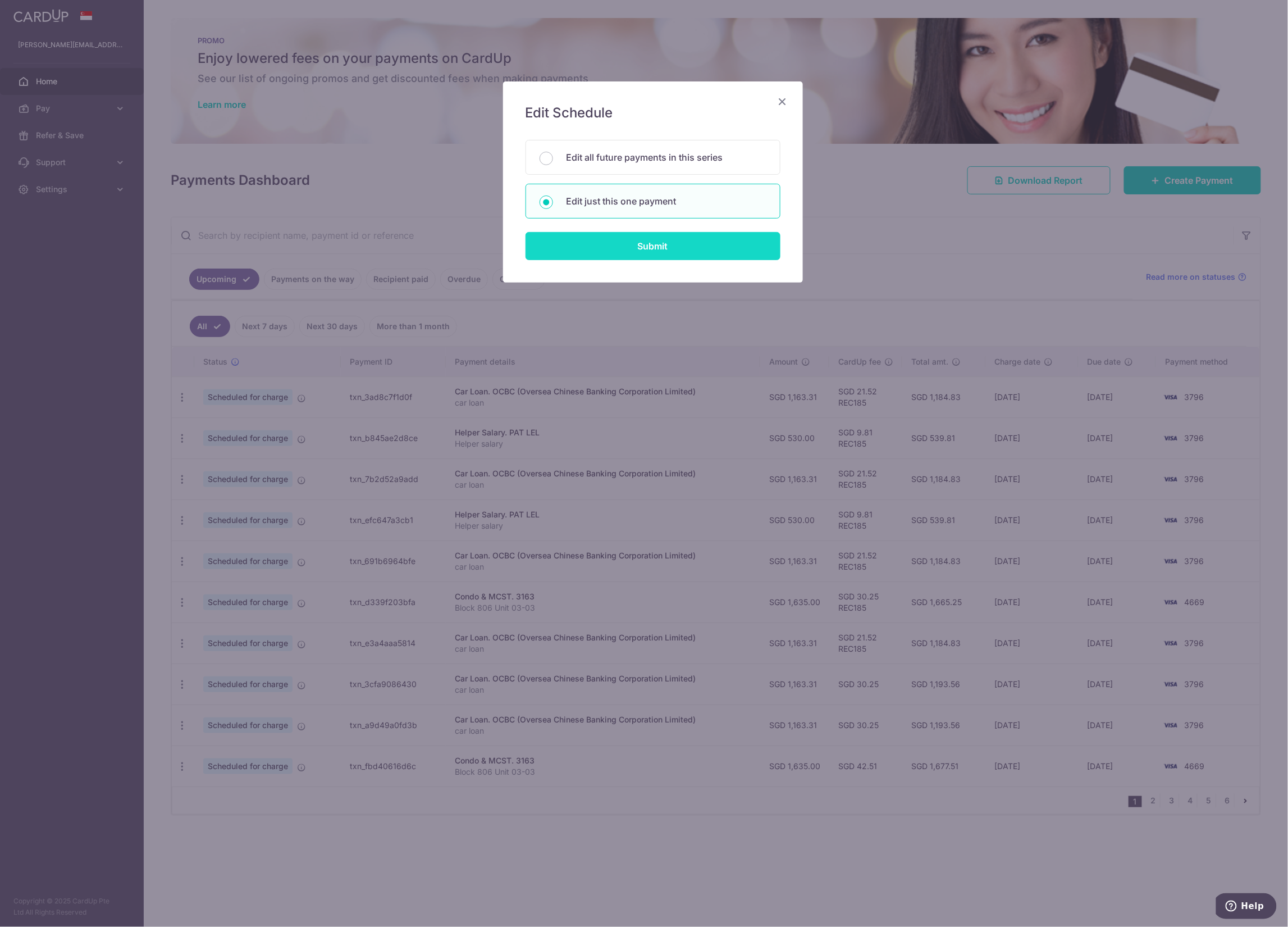
click at [652, 247] on input "Submit" at bounding box center [653, 246] width 255 height 28
radio input "true"
type input "1,163.31"
type input "[DATE]"
type input "car loan"
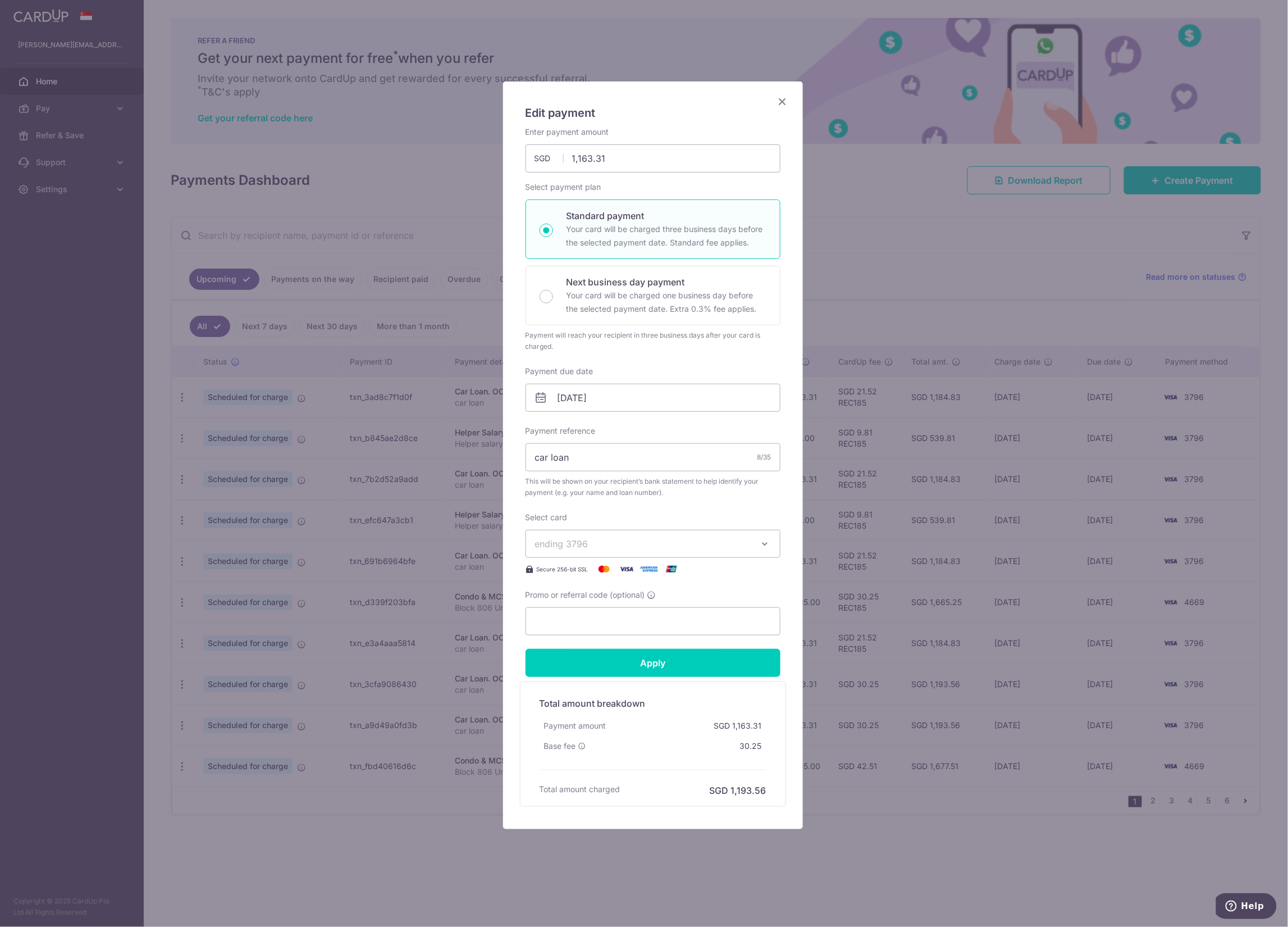
click at [787, 107] on icon "Close" at bounding box center [782, 101] width 13 height 14
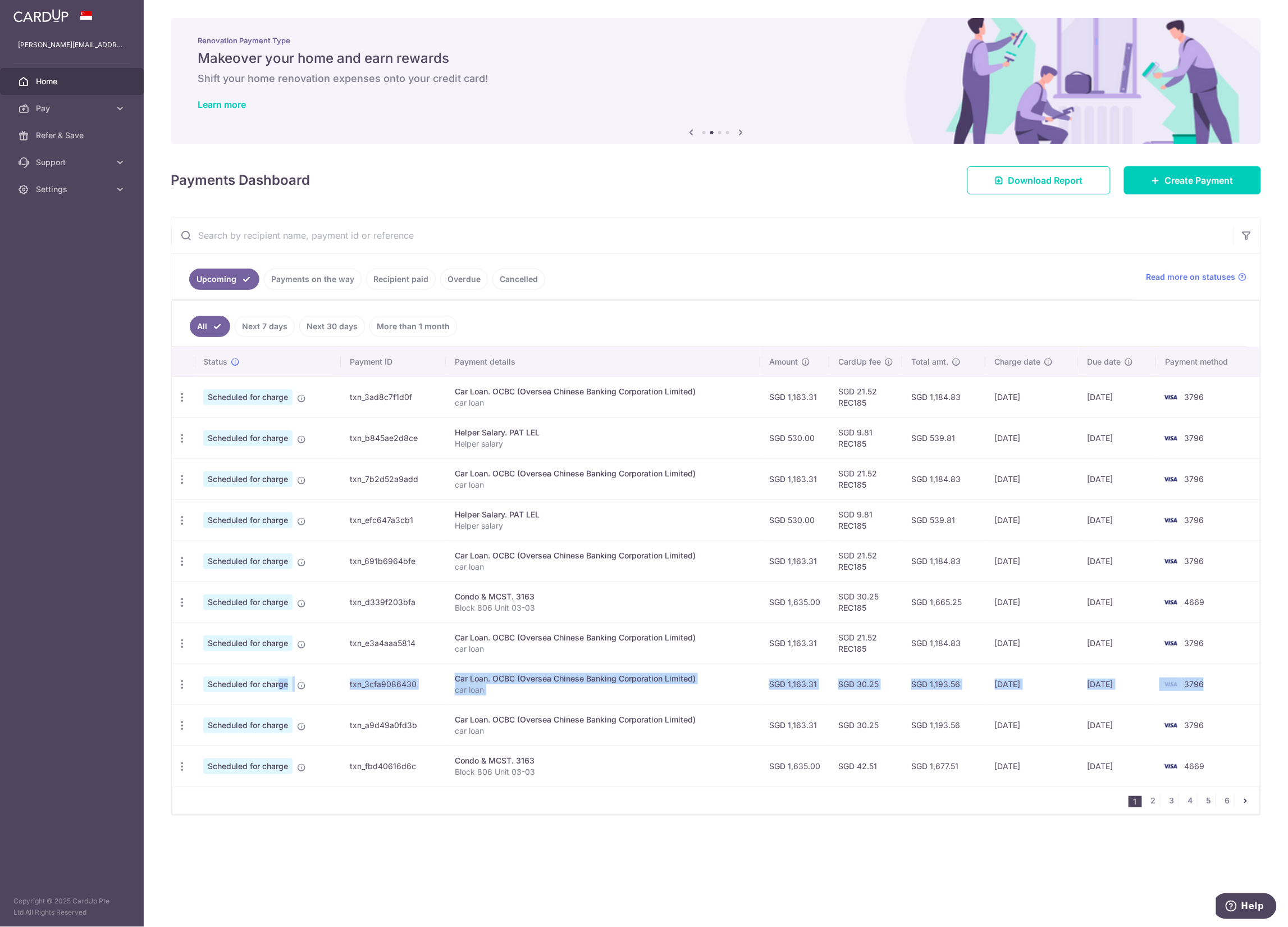
drag, startPoint x: 1205, startPoint y: 687, endPoint x: 235, endPoint y: 690, distance: 970.0
click at [254, 687] on tr "Update payment Cancel payment Scheduled for charge txn_3cfa9086430 Car Loan. OC…" at bounding box center [716, 684] width 1088 height 41
click at [180, 690] on icon "button" at bounding box center [182, 684] width 12 height 12
click at [245, 717] on span "Update payment" at bounding box center [242, 714] width 77 height 13
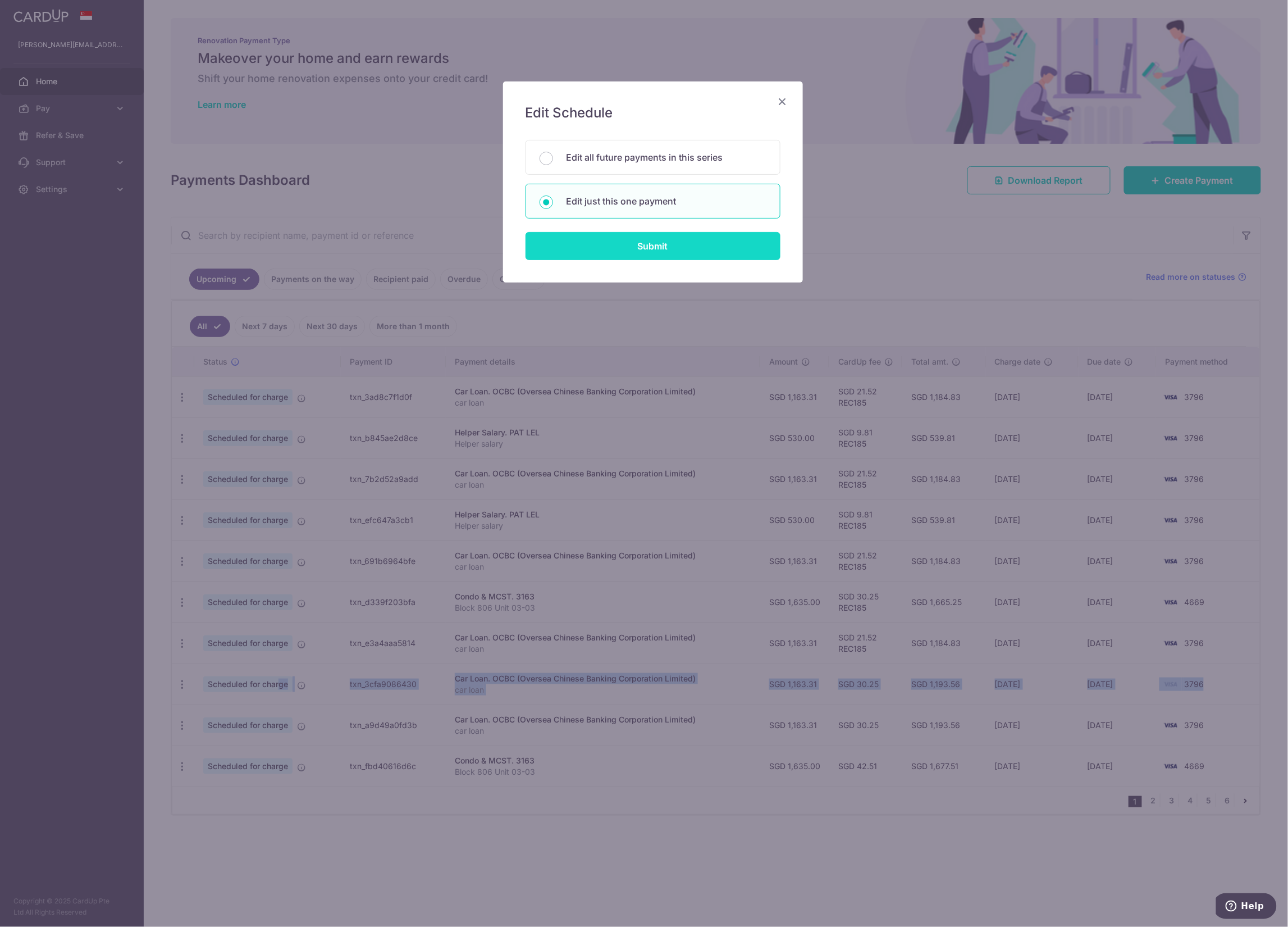
click at [640, 249] on input "Submit" at bounding box center [653, 246] width 255 height 28
radio input "true"
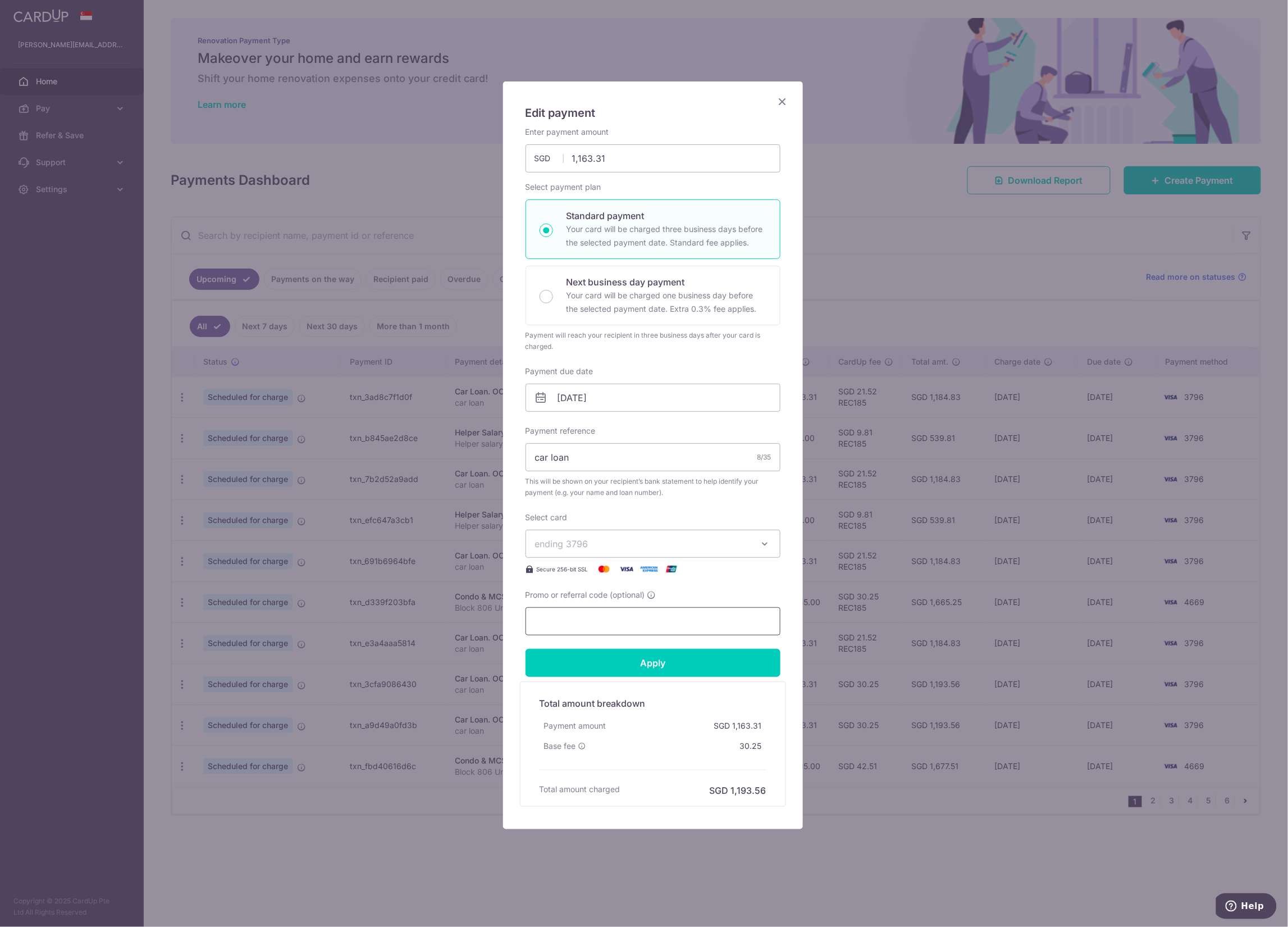
click at [598, 610] on input "Promo or referral code (optional)" at bounding box center [653, 622] width 255 height 28
paste input "REC185"
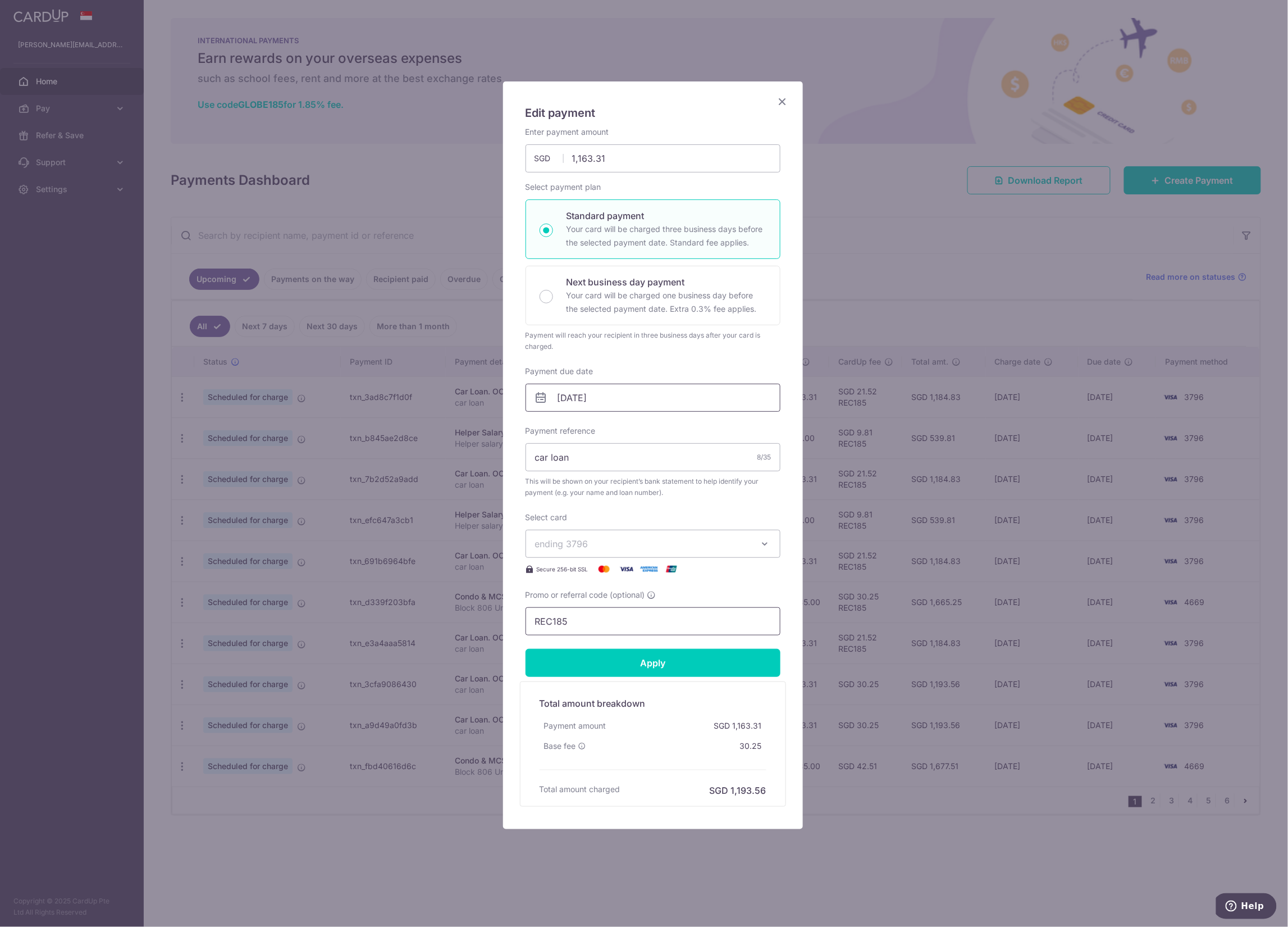
type input "REC185"
click at [729, 398] on input "06/02/2026" at bounding box center [653, 398] width 255 height 28
click at [546, 429] on link "Prev" at bounding box center [546, 429] width 13 height 13
click at [684, 566] on link "31" at bounding box center [683, 568] width 18 height 18
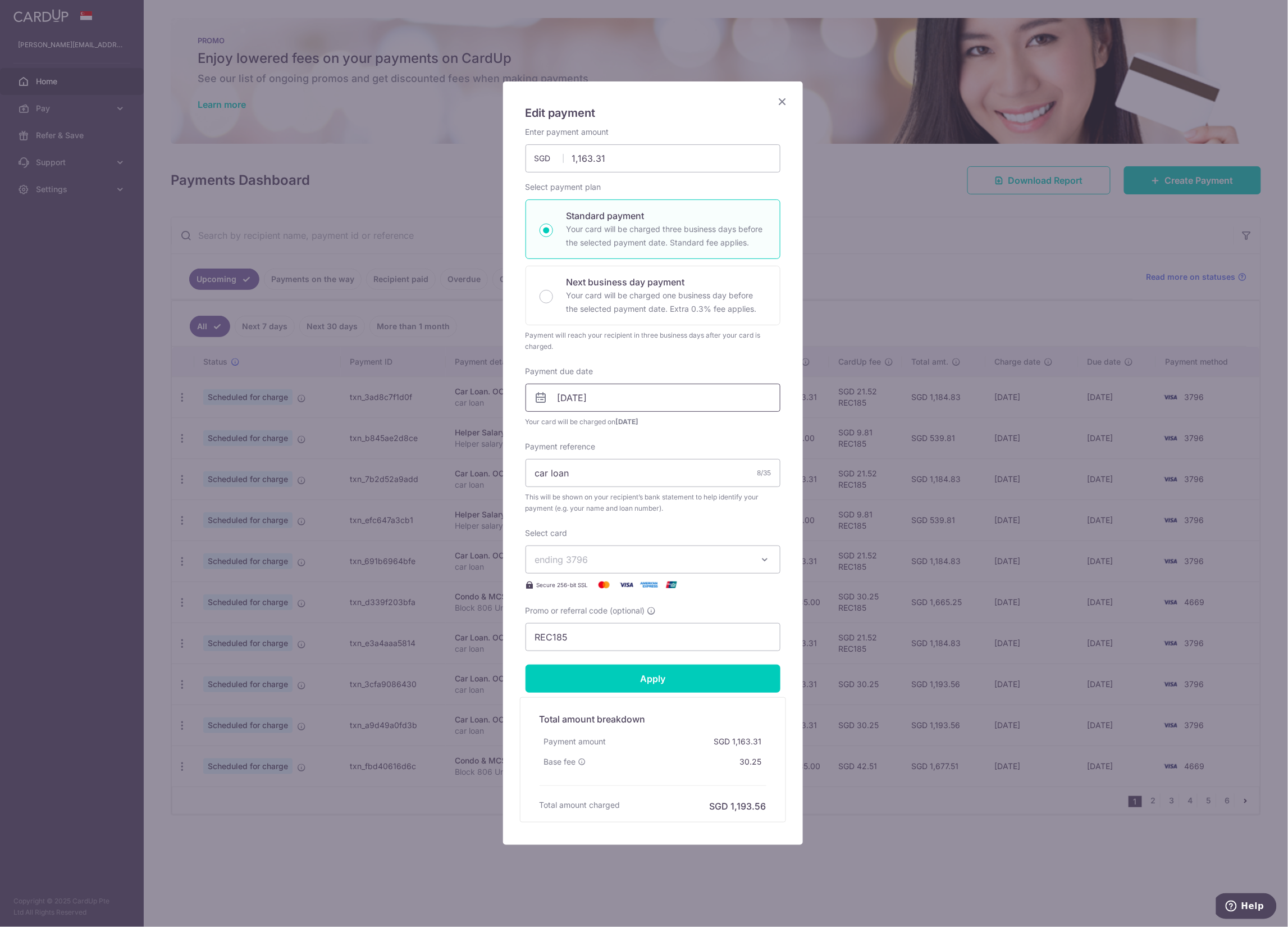
click at [704, 400] on input "31/01/2026" at bounding box center [653, 398] width 255 height 28
click at [677, 429] on link "Next" at bounding box center [676, 429] width 13 height 13
click at [538, 478] on link "1" at bounding box center [540, 478] width 18 height 18
type input "[DATE]"
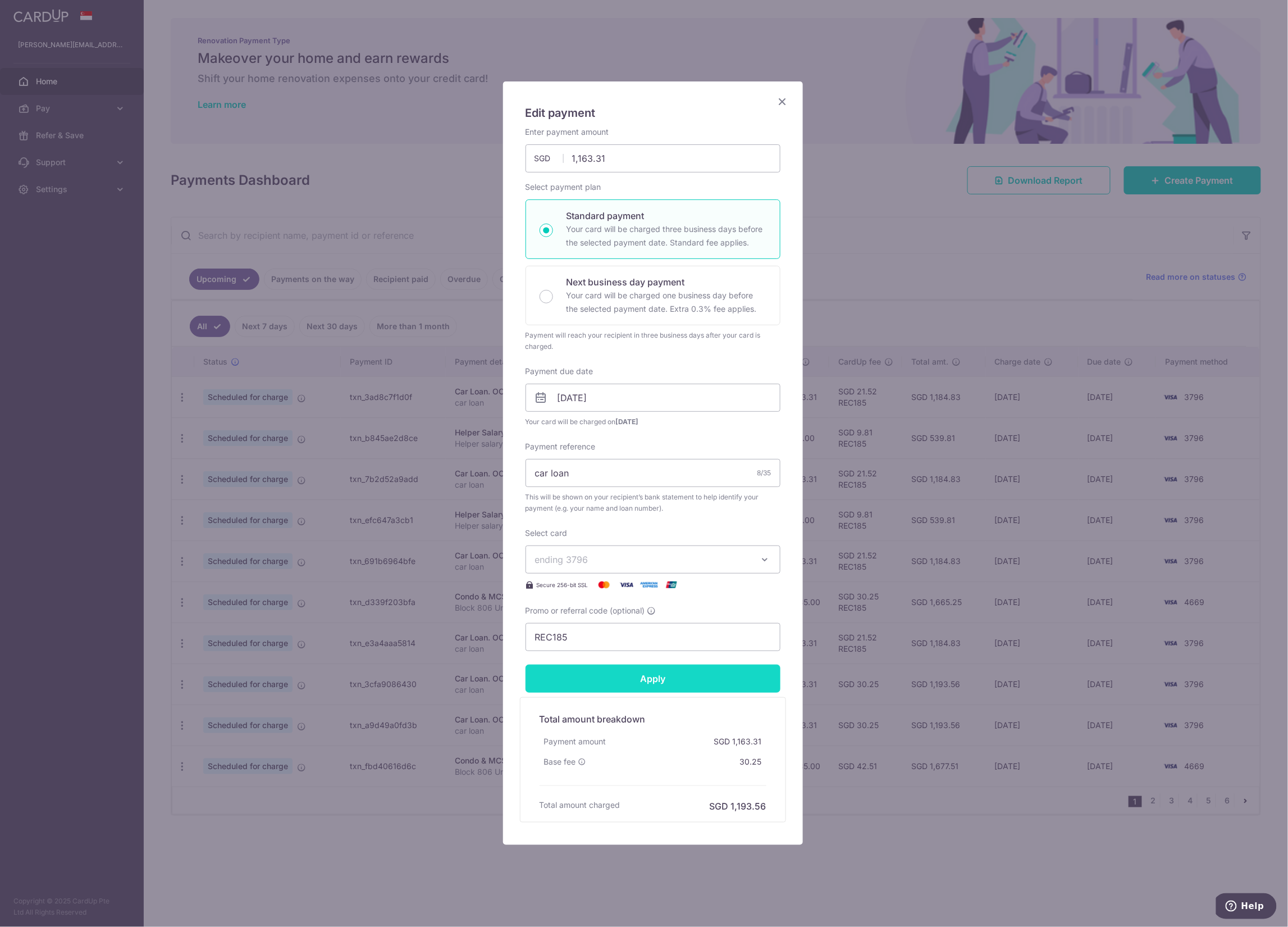
click at [623, 680] on input "Apply" at bounding box center [653, 679] width 255 height 28
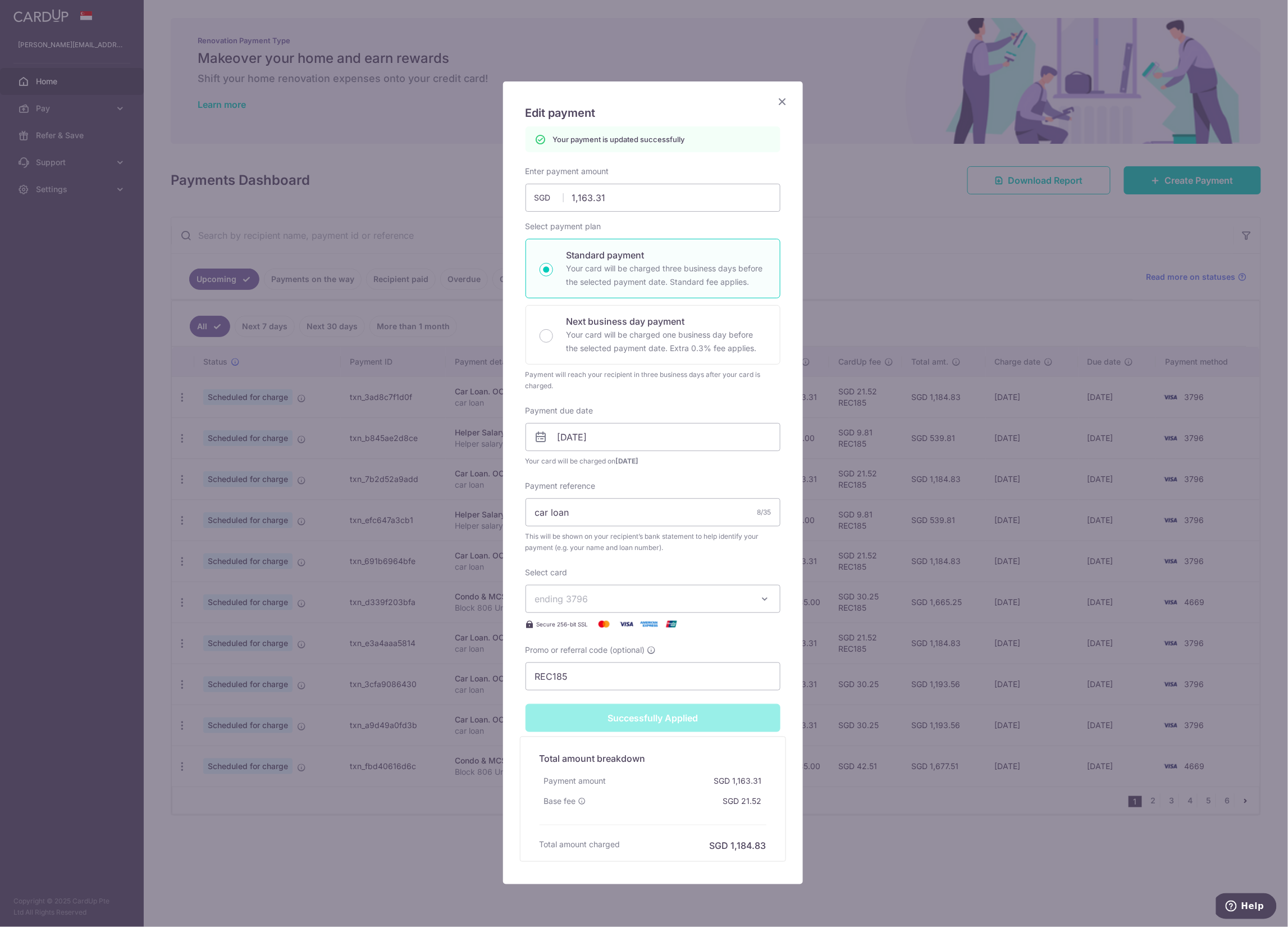
type input "Successfully Applied"
click at [776, 102] on icon "Close" at bounding box center [782, 101] width 13 height 14
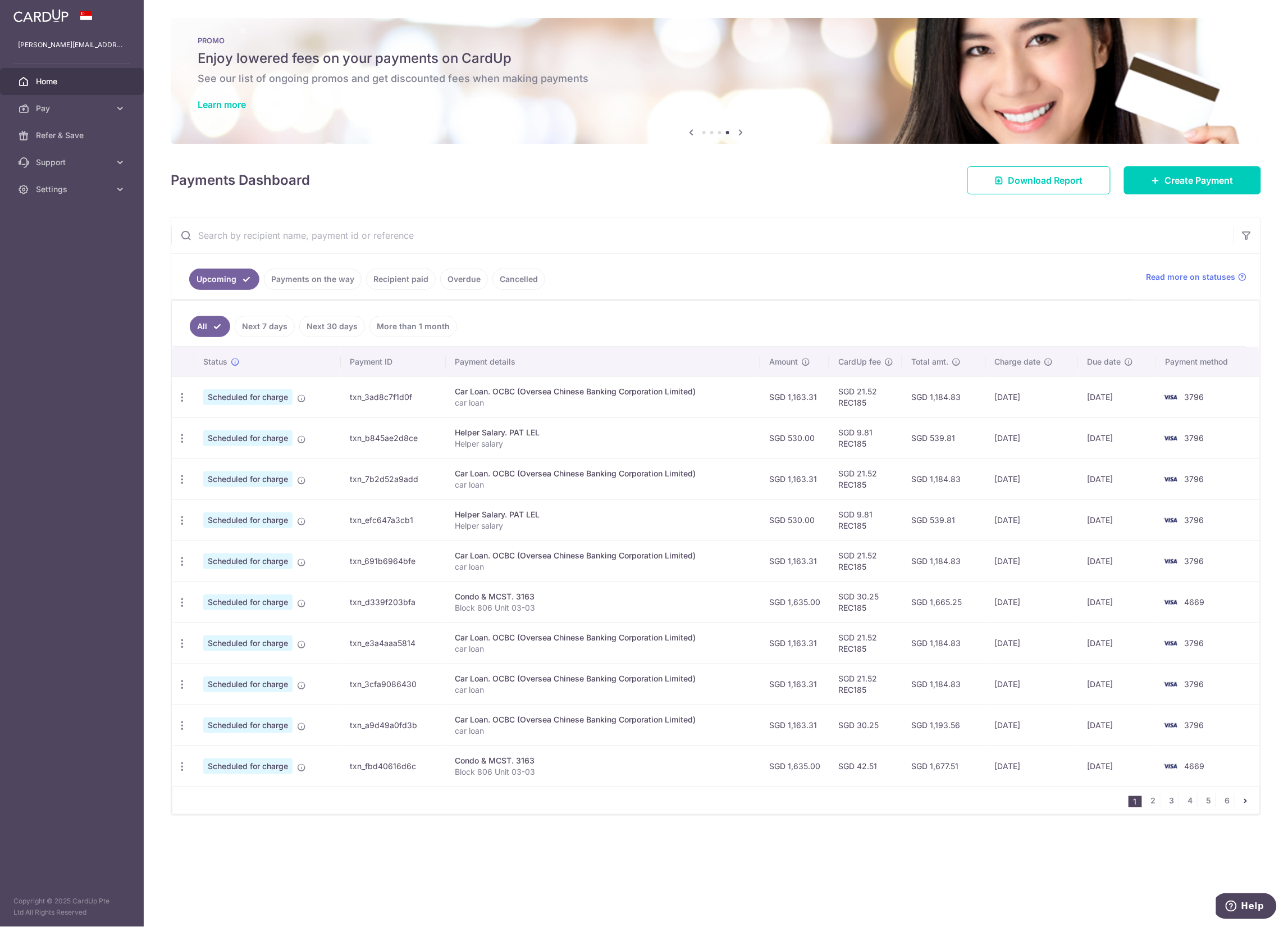
click at [852, 697] on td "SGD 21.52 REC185" at bounding box center [866, 684] width 73 height 41
click at [683, 660] on td "Car Loan. OCBC (Oversea Chinese Banking Corporation Limited) car loan" at bounding box center [603, 643] width 315 height 41
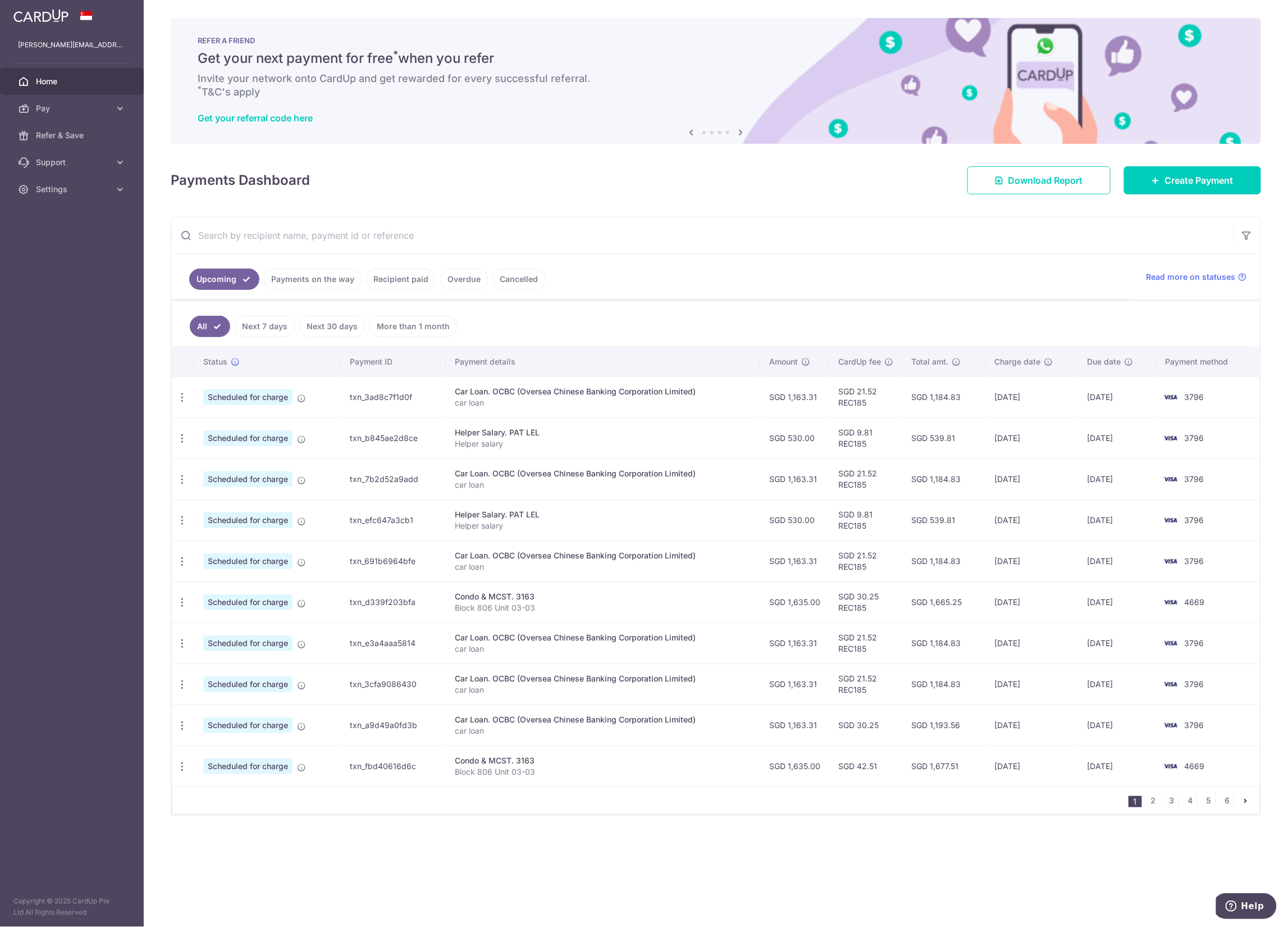
click at [1198, 607] on span "4669" at bounding box center [1194, 602] width 21 height 9
